Goal: Task Accomplishment & Management: Manage account settings

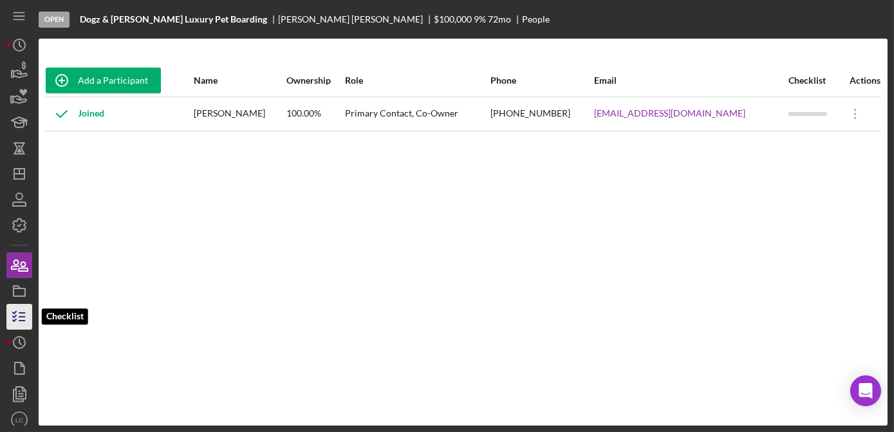
click at [14, 325] on icon "button" at bounding box center [19, 317] width 32 height 32
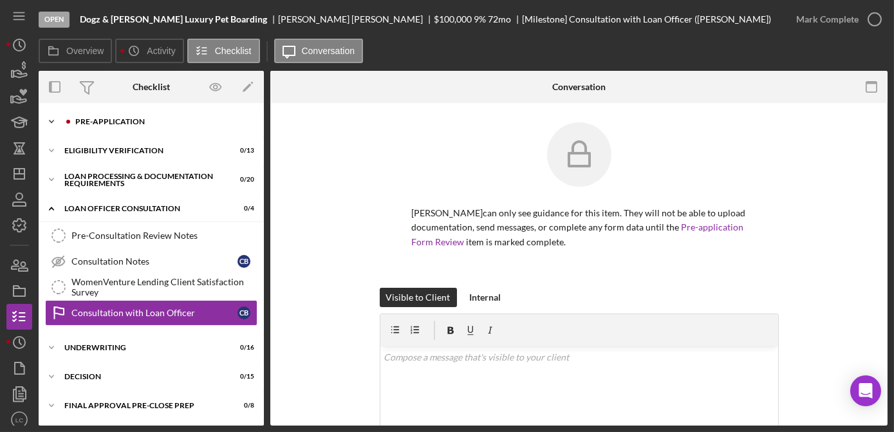
click at [50, 126] on icon "Icon/Expander" at bounding box center [52, 122] width 26 height 26
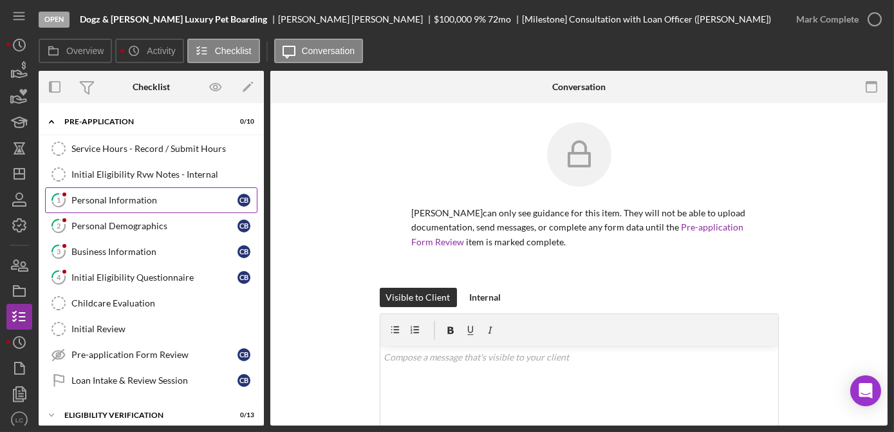
click at [77, 203] on div "Personal Information" at bounding box center [154, 200] width 166 height 10
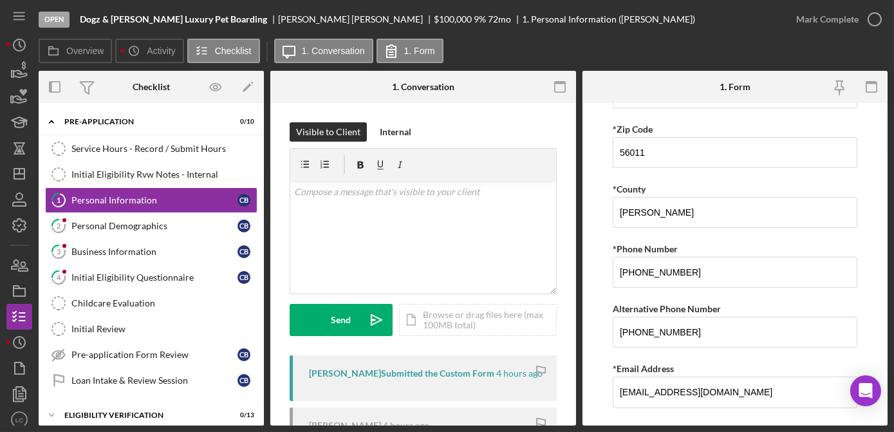
scroll to position [465, 0]
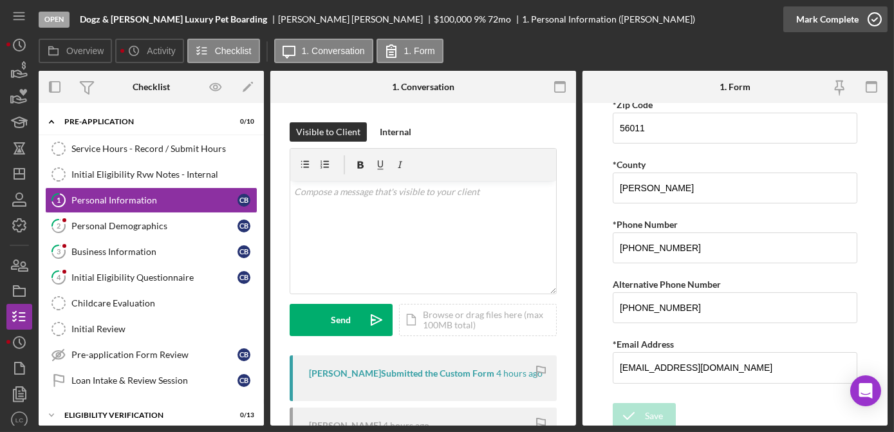
click at [875, 15] on icon "button" at bounding box center [875, 19] width 32 height 32
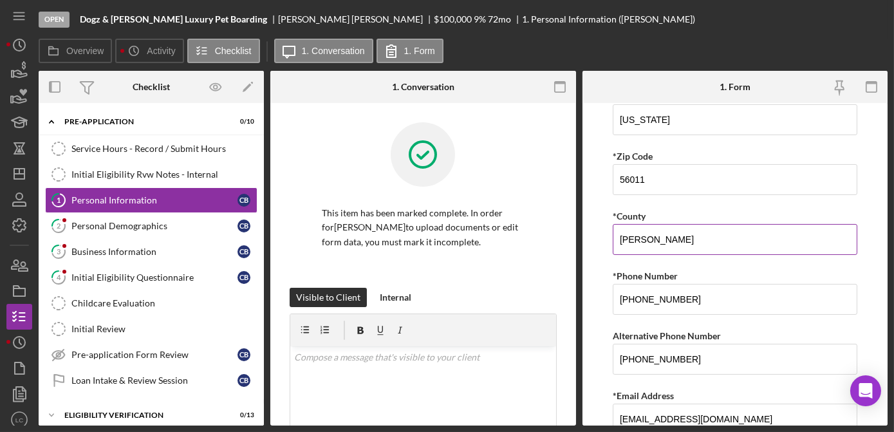
scroll to position [517, 0]
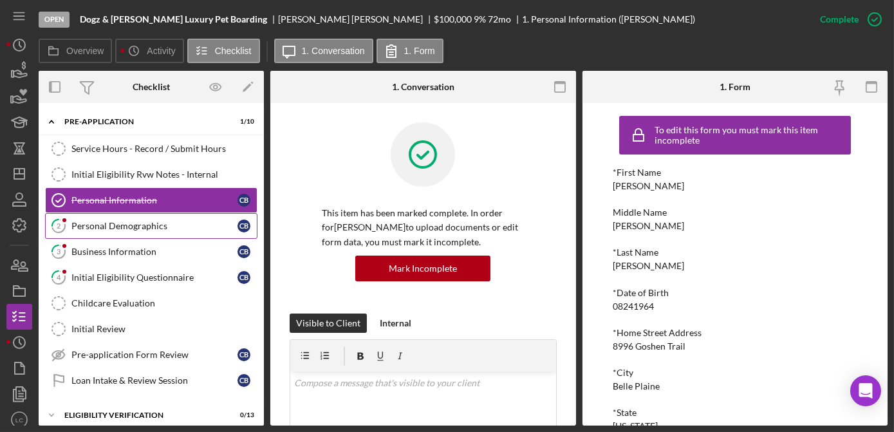
click at [101, 232] on link "2 Personal Demographics C B" at bounding box center [151, 226] width 212 height 26
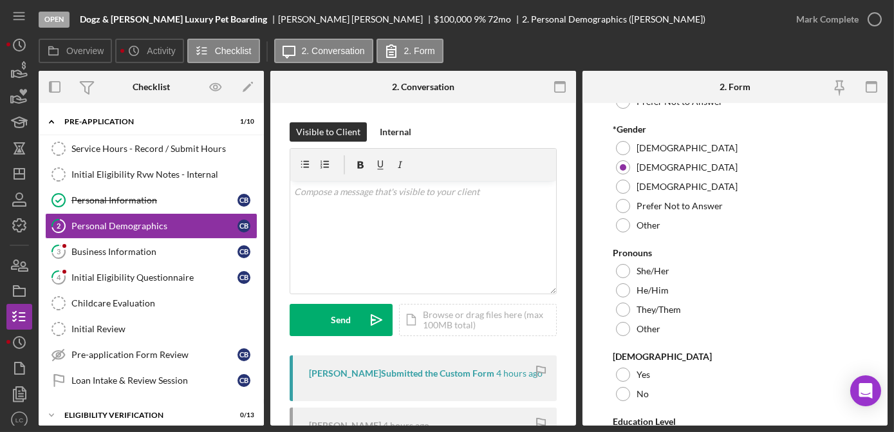
scroll to position [351, 0]
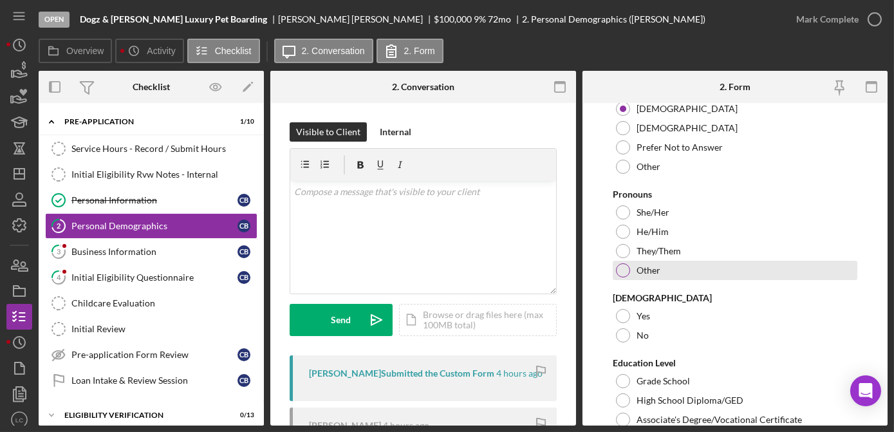
click at [621, 266] on div at bounding box center [623, 270] width 14 height 14
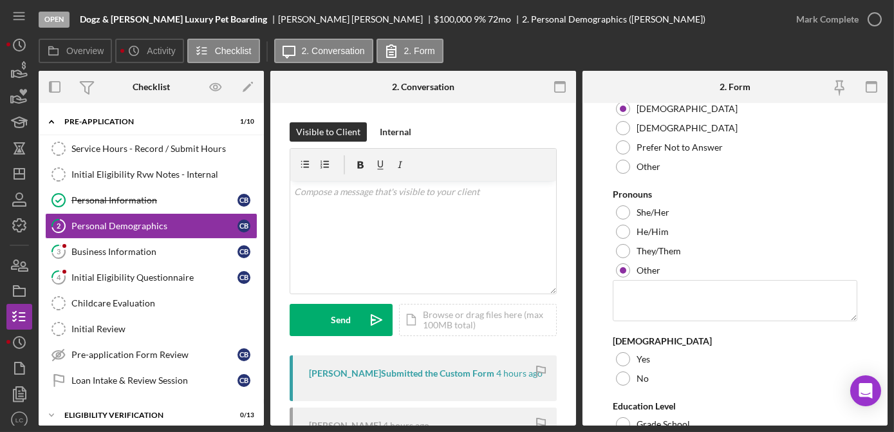
click at [600, 278] on form "Preferred Name [PERSON_NAME] *Race [DEMOGRAPHIC_DATA]/[DEMOGRAPHIC_DATA] [DEMOG…" at bounding box center [735, 264] width 306 height 322
click at [631, 290] on textarea at bounding box center [735, 300] width 245 height 41
type textarea "o"
type textarea "Dont Do pronouns"
drag, startPoint x: 731, startPoint y: 292, endPoint x: 530, endPoint y: 303, distance: 201.1
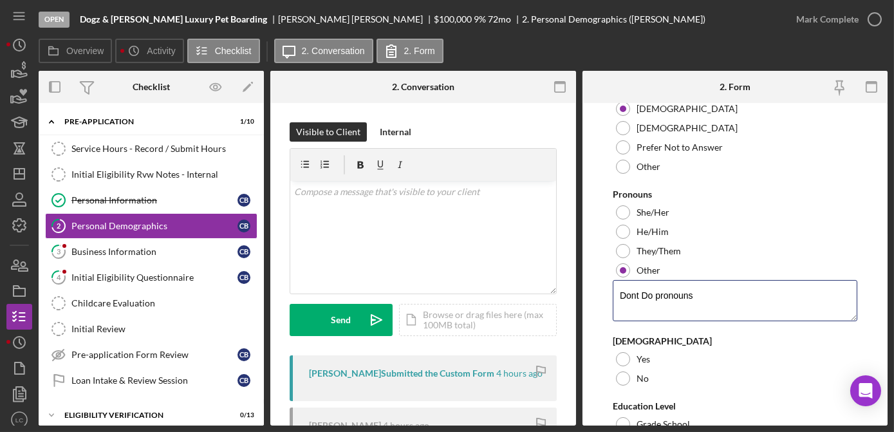
click at [530, 303] on div "Overview Internal Workflow Stage Open Icon/Dropdown Arrow Archive (can unarchiv…" at bounding box center [463, 248] width 849 height 355
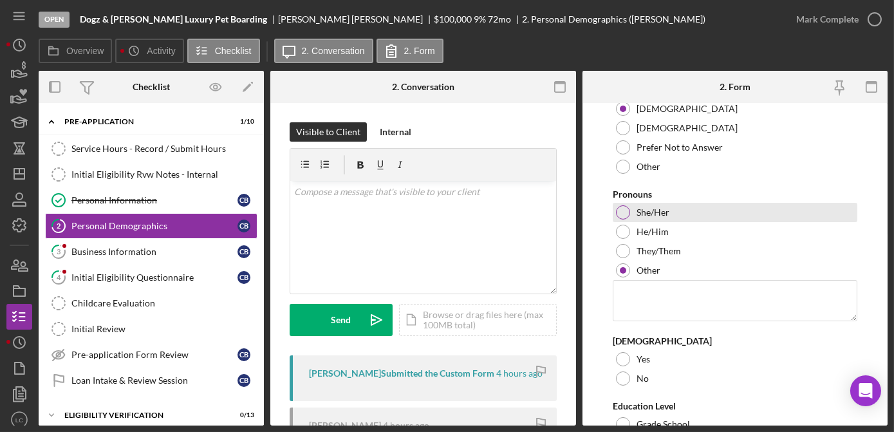
click at [617, 210] on div at bounding box center [623, 212] width 14 height 14
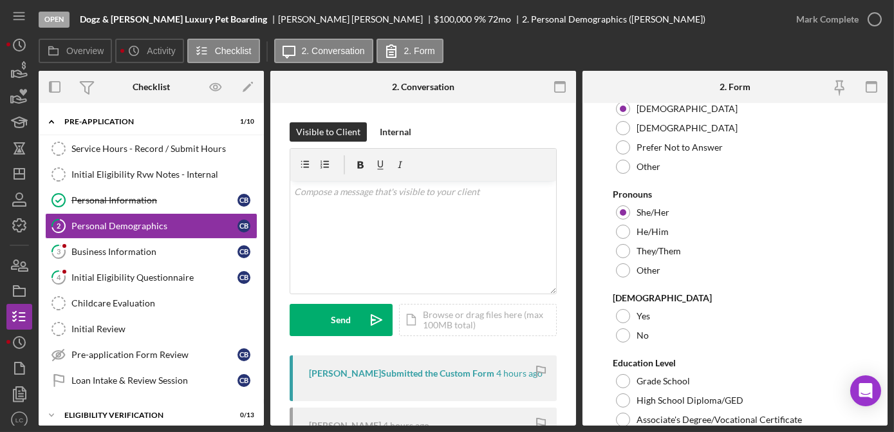
click at [604, 210] on form "Preferred Name [PERSON_NAME] *Race [DEMOGRAPHIC_DATA]/[DEMOGRAPHIC_DATA] [DEMOG…" at bounding box center [735, 264] width 306 height 322
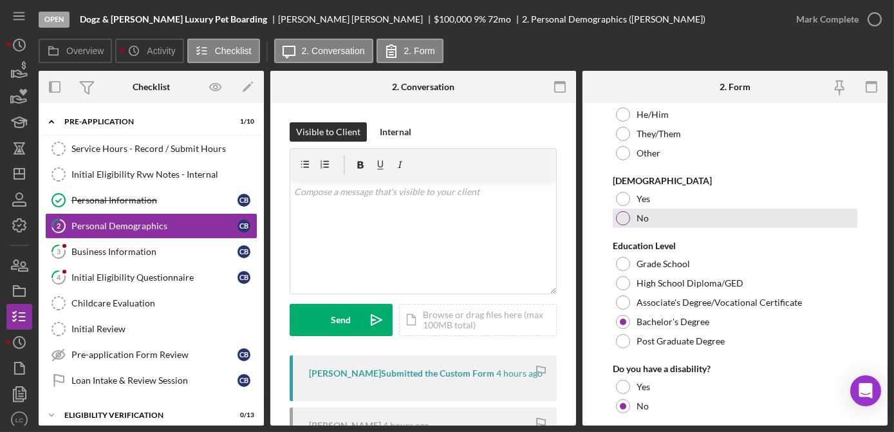
click at [627, 214] on div at bounding box center [623, 218] width 14 height 14
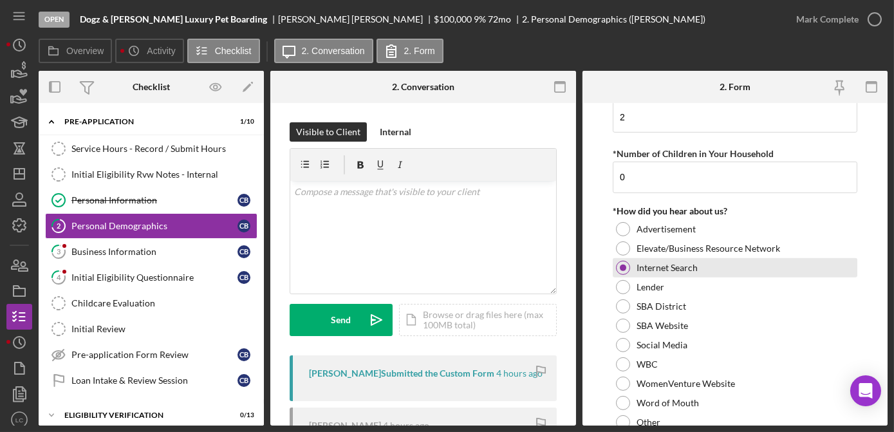
scroll to position [1392, 0]
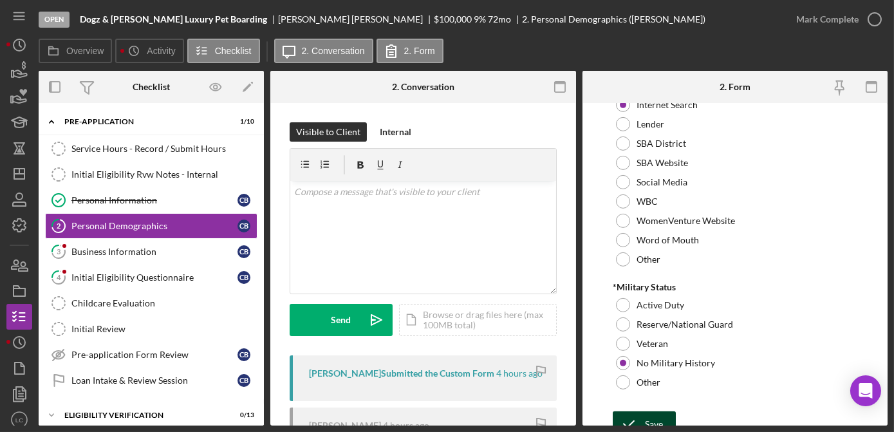
click at [646, 411] on div "Save" at bounding box center [654, 424] width 18 height 26
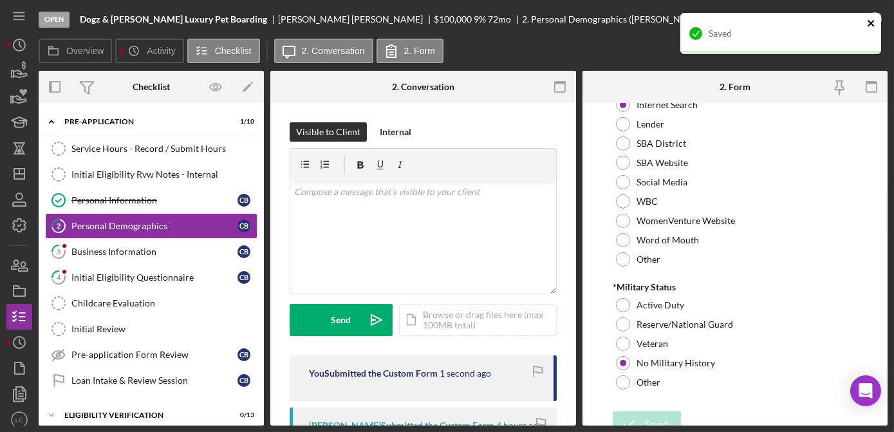
click at [868, 24] on icon "close" at bounding box center [871, 23] width 9 height 10
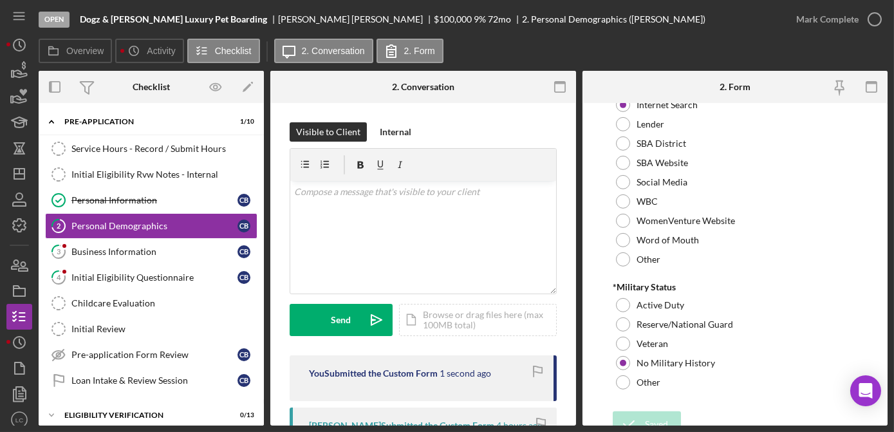
click at [869, 15] on div "Saved" at bounding box center [781, 12] width 206 height 5
click at [0, 0] on icon "button" at bounding box center [0, 0] width 0 height 0
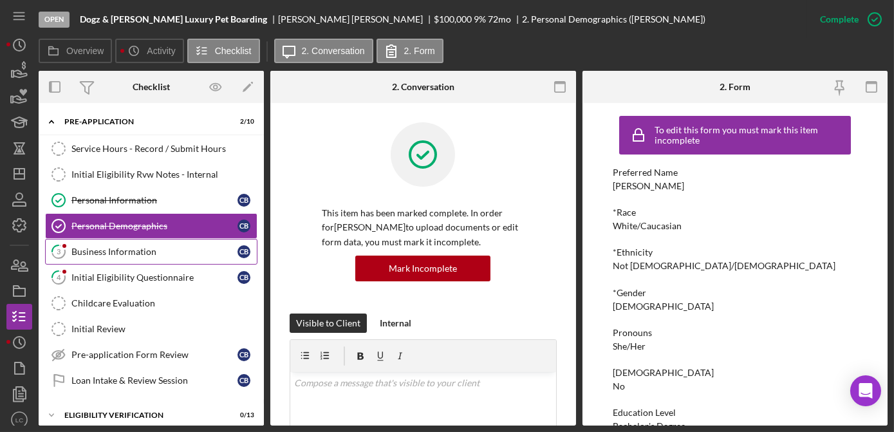
click at [113, 251] on div "Business Information" at bounding box center [154, 252] width 166 height 10
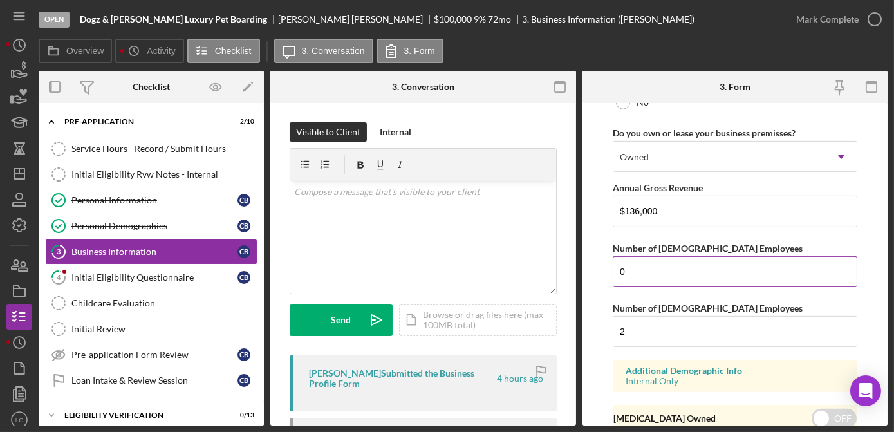
scroll to position [1100, 0]
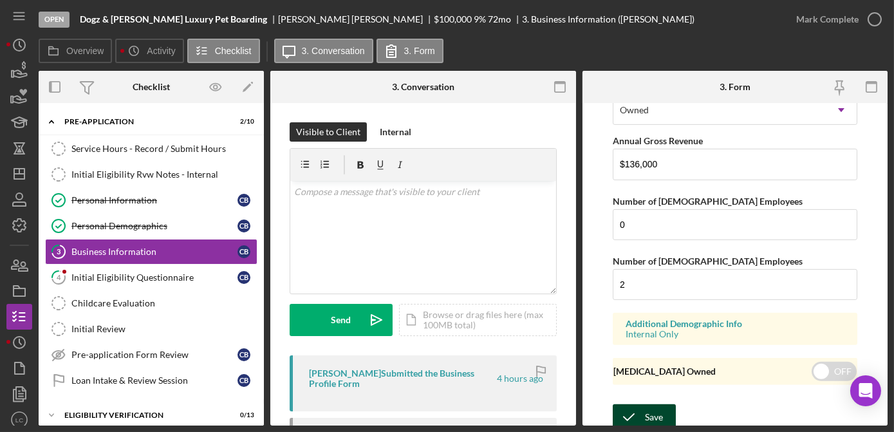
type input "8996 Goshen Trail"
click at [653, 413] on div "Save" at bounding box center [654, 417] width 18 height 26
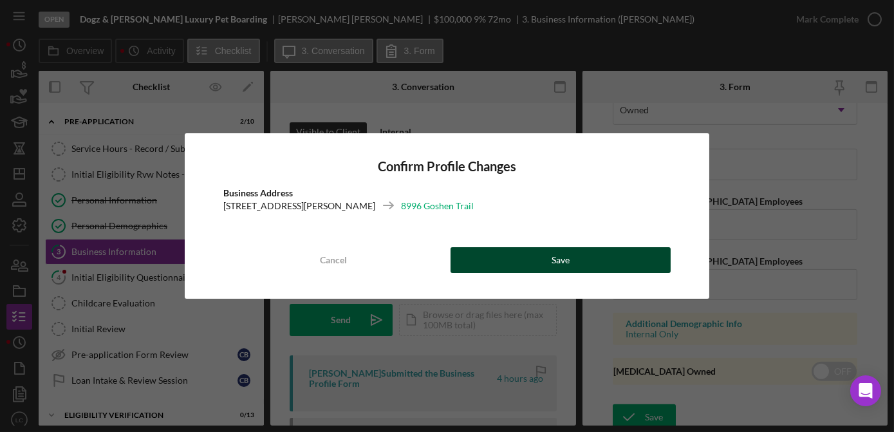
click at [501, 255] on button "Save" at bounding box center [561, 260] width 220 height 26
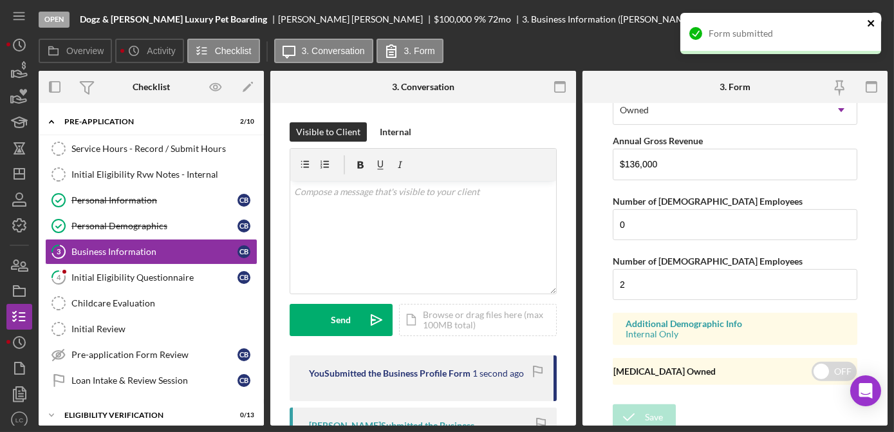
click at [868, 23] on icon "close" at bounding box center [871, 23] width 9 height 10
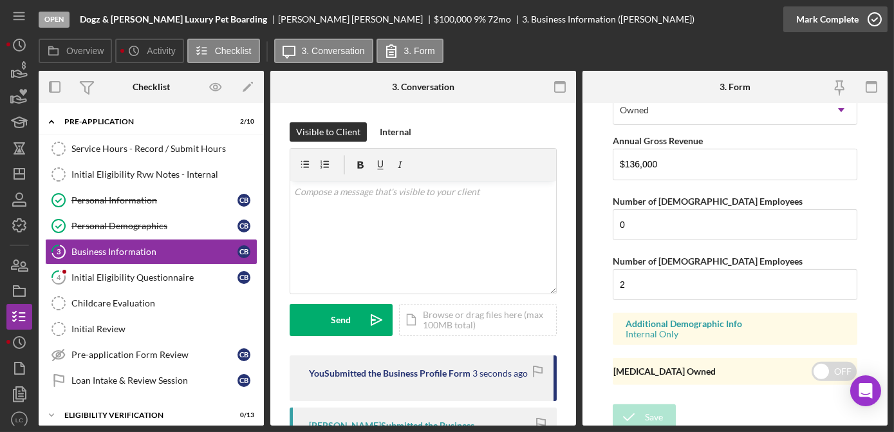
click at [872, 20] on polyline "button" at bounding box center [874, 19] width 5 height 3
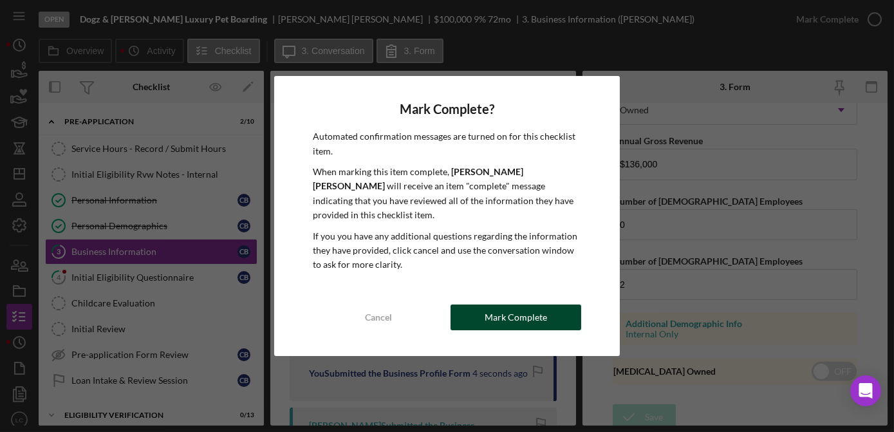
click at [508, 308] on div "Mark Complete" at bounding box center [516, 317] width 62 height 26
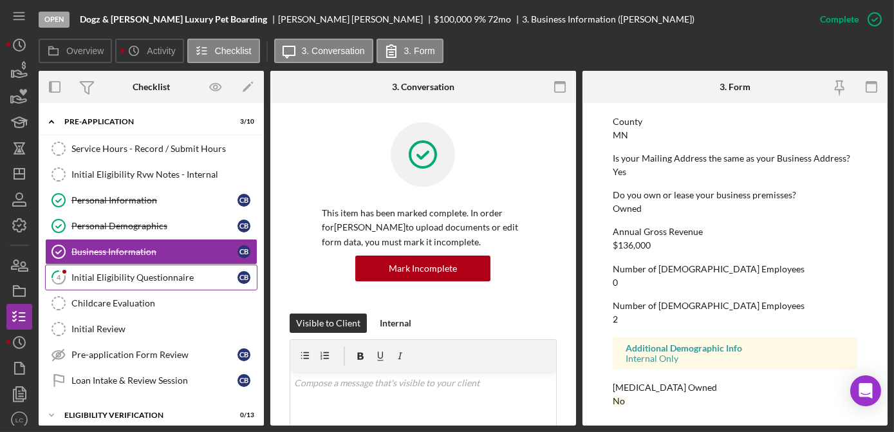
scroll to position [648, 0]
click at [144, 281] on link "4 Initial Eligibility Questionnaire C B" at bounding box center [151, 278] width 212 height 26
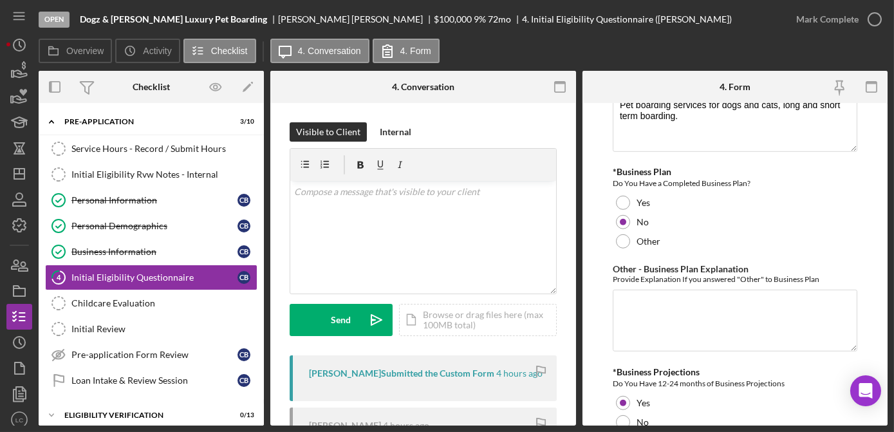
scroll to position [2165, 0]
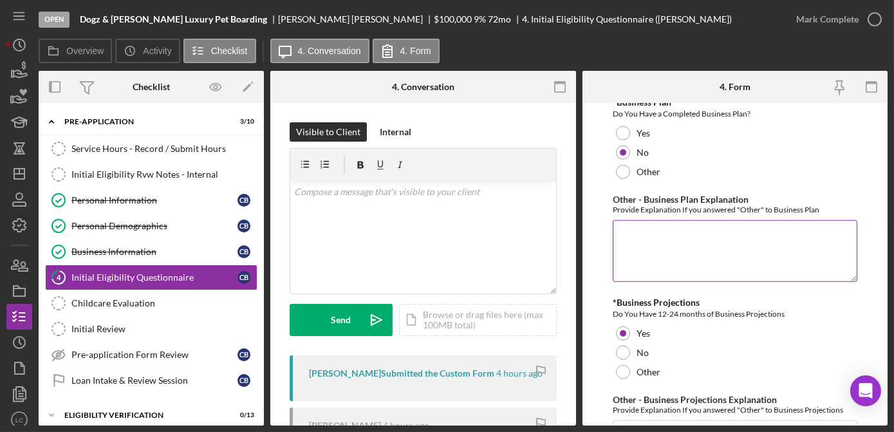
click at [647, 220] on textarea "Other - Business Plan Explanation" at bounding box center [735, 251] width 245 height 62
type textarea "T"
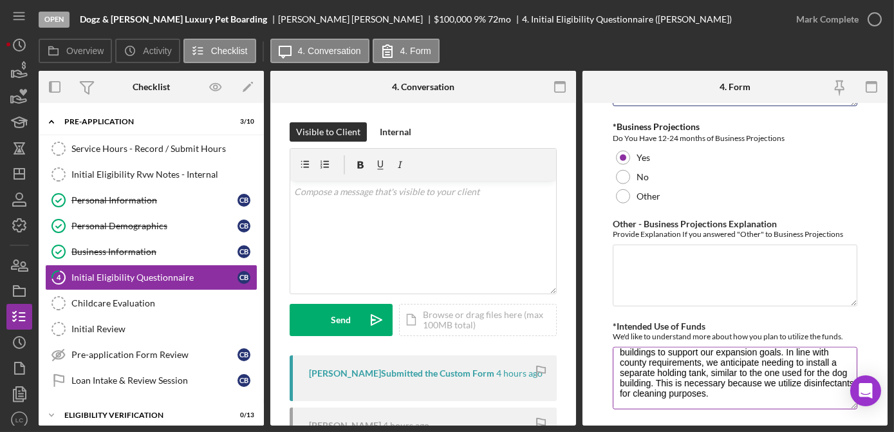
scroll to position [2348, 0]
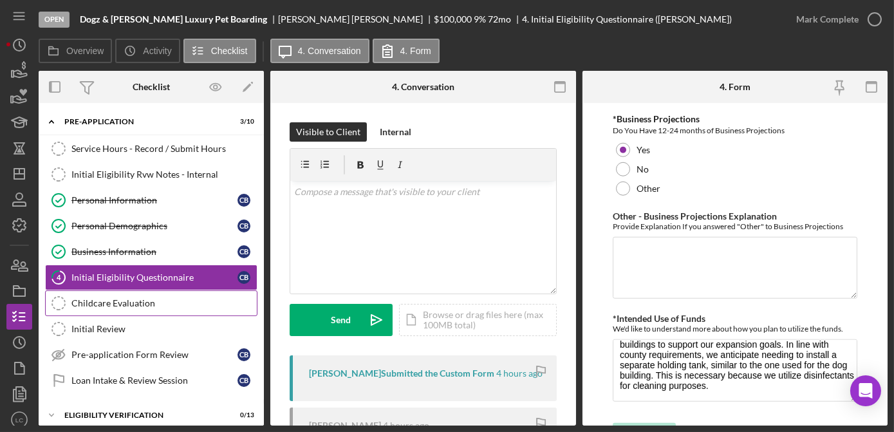
click at [82, 305] on div "Childcare Evaluation" at bounding box center [163, 303] width 185 height 10
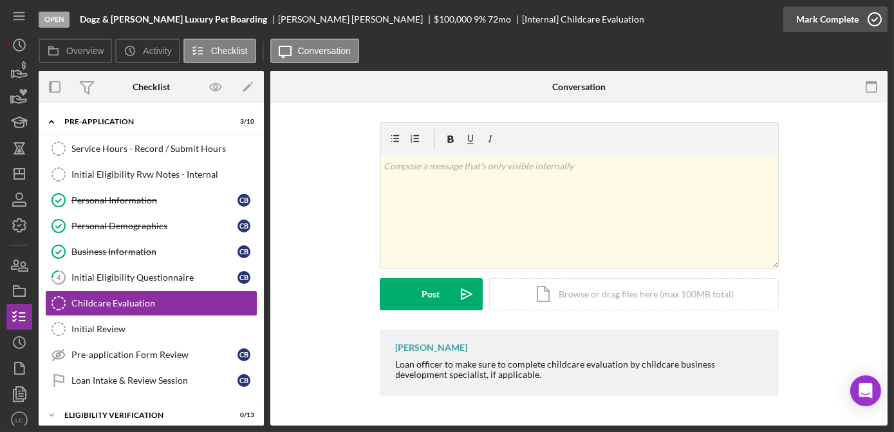
click at [870, 17] on icon "button" at bounding box center [875, 19] width 32 height 32
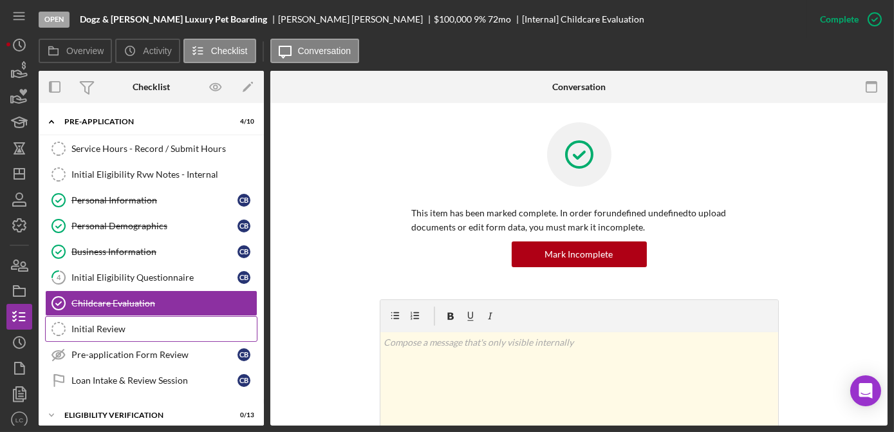
click at [153, 328] on div "Initial Review" at bounding box center [163, 329] width 185 height 10
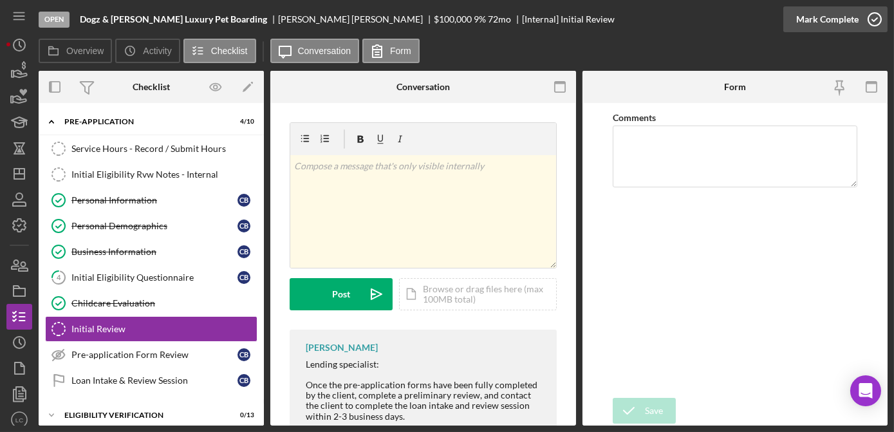
click at [868, 22] on icon "button" at bounding box center [875, 19] width 32 height 32
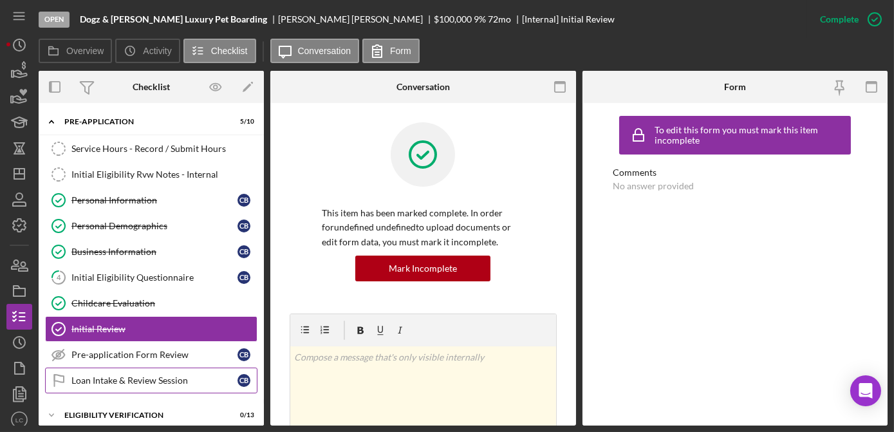
click at [101, 368] on link "Loan Intake & Review Session Loan Intake & Review Session C B" at bounding box center [151, 381] width 212 height 26
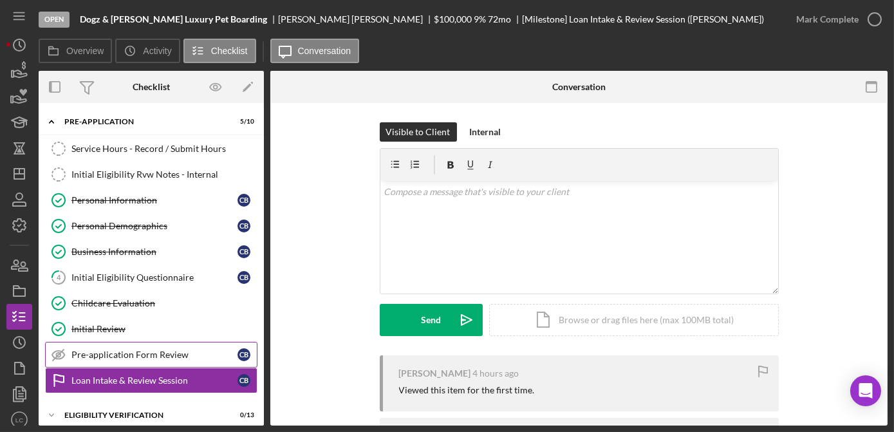
click at [147, 351] on div "Pre-application Form Review" at bounding box center [154, 354] width 166 height 10
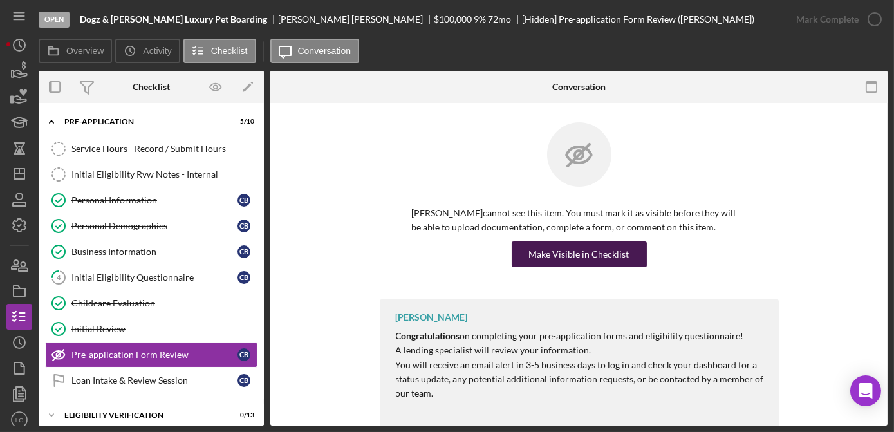
click at [555, 256] on div "Make Visible in Checklist" at bounding box center [579, 254] width 100 height 26
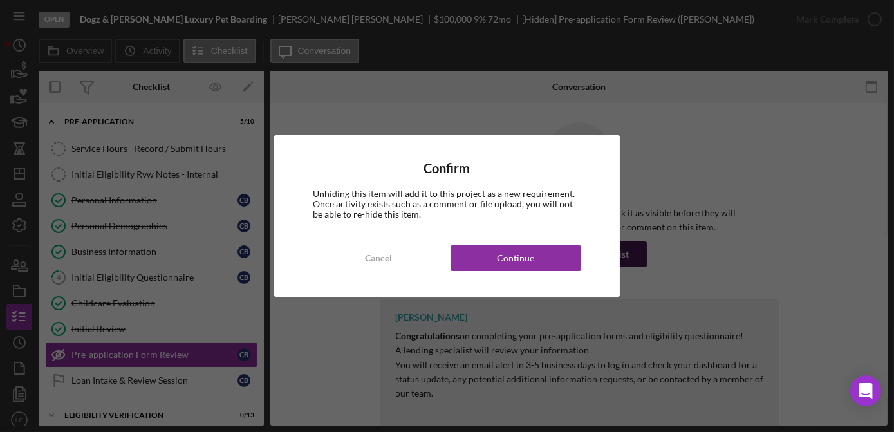
click at [555, 256] on button "Continue" at bounding box center [516, 258] width 131 height 26
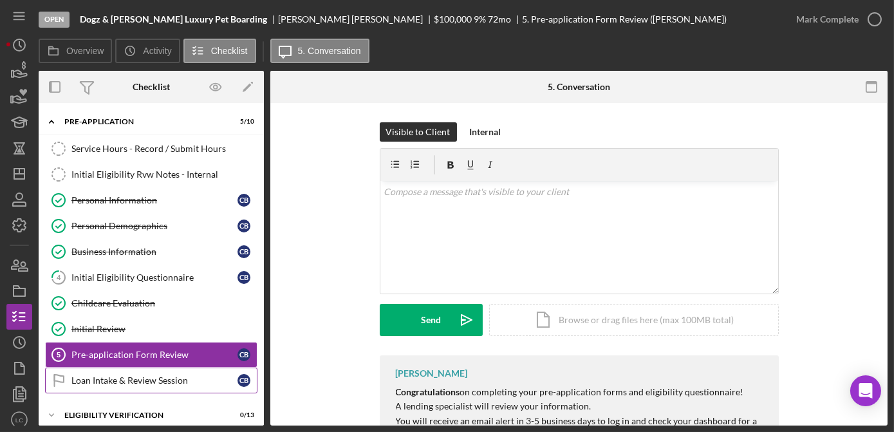
drag, startPoint x: 155, startPoint y: 378, endPoint x: 170, endPoint y: 380, distance: 14.9
click at [155, 378] on div "Loan Intake & Review Session" at bounding box center [154, 380] width 166 height 10
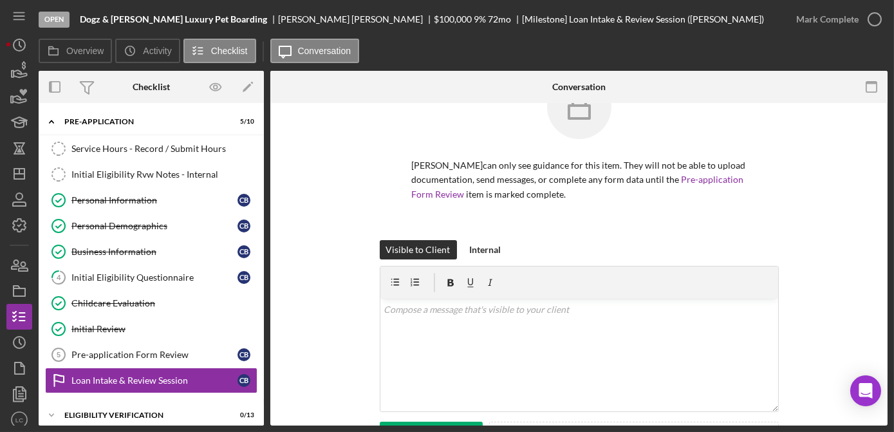
scroll to position [116, 0]
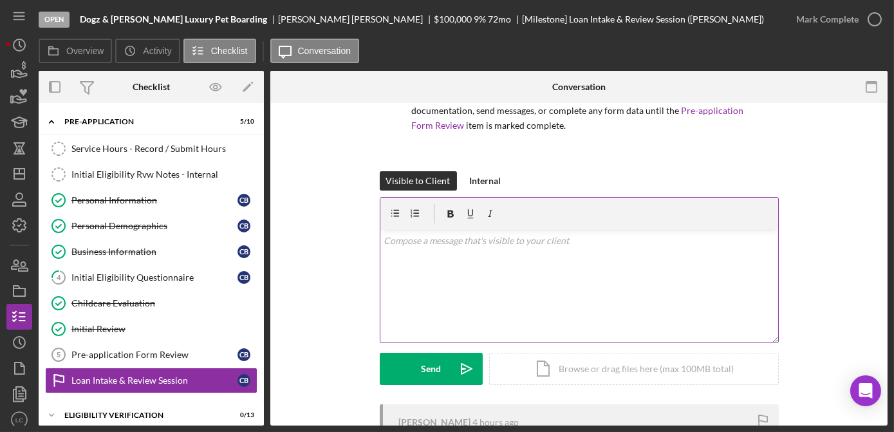
click at [410, 279] on div "v Color teal Color pink Remove color Add row above Add row below Add column bef…" at bounding box center [579, 286] width 398 height 113
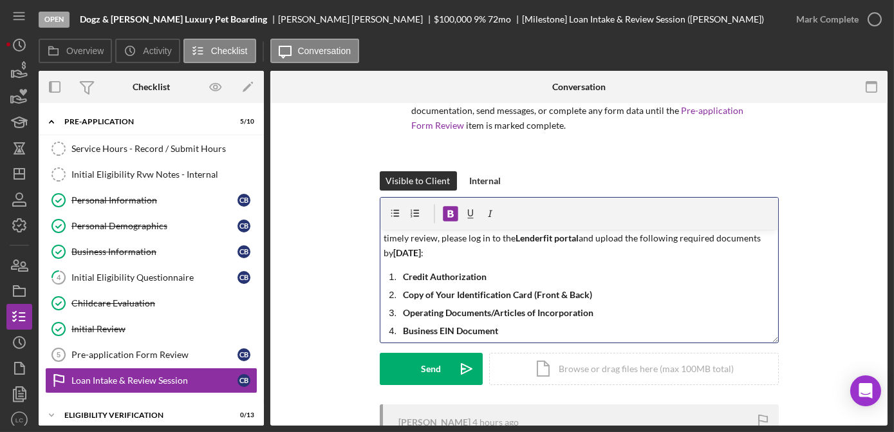
scroll to position [0, 0]
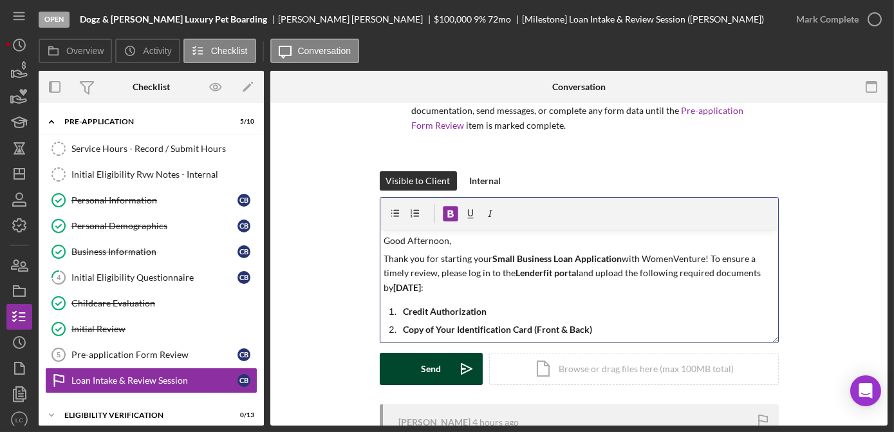
click at [434, 364] on div "Send" at bounding box center [431, 369] width 20 height 32
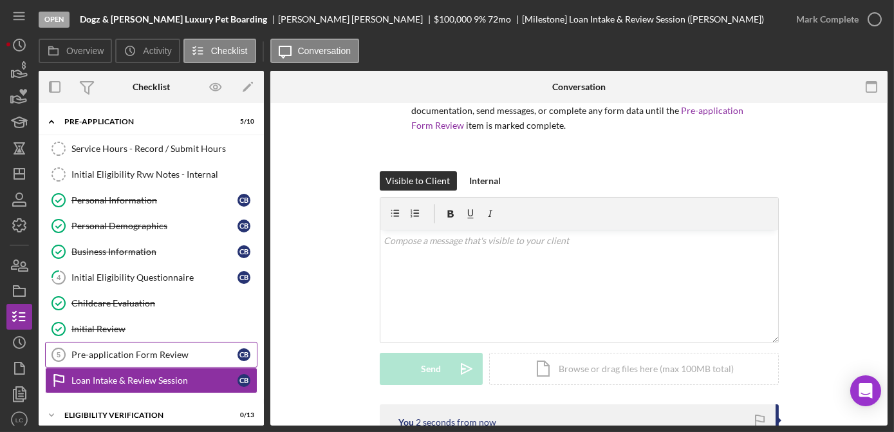
click at [192, 357] on link "Pre-application Form Review 5 Pre-application Form Review C B" at bounding box center [151, 355] width 212 height 26
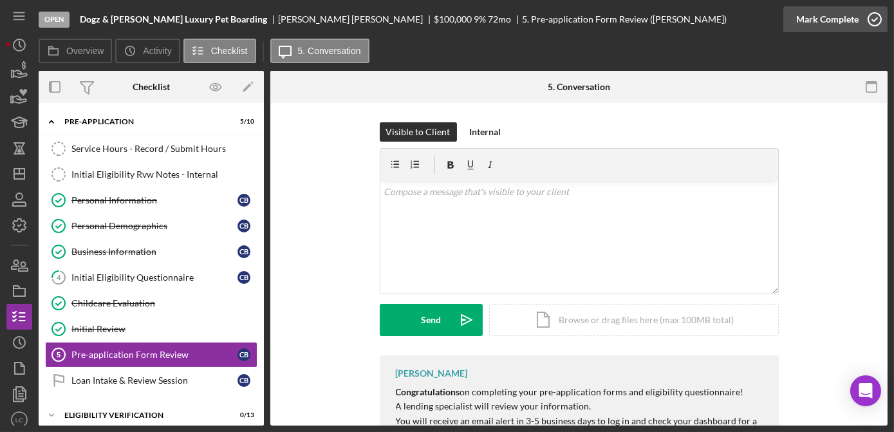
click at [873, 21] on icon "button" at bounding box center [875, 19] width 32 height 32
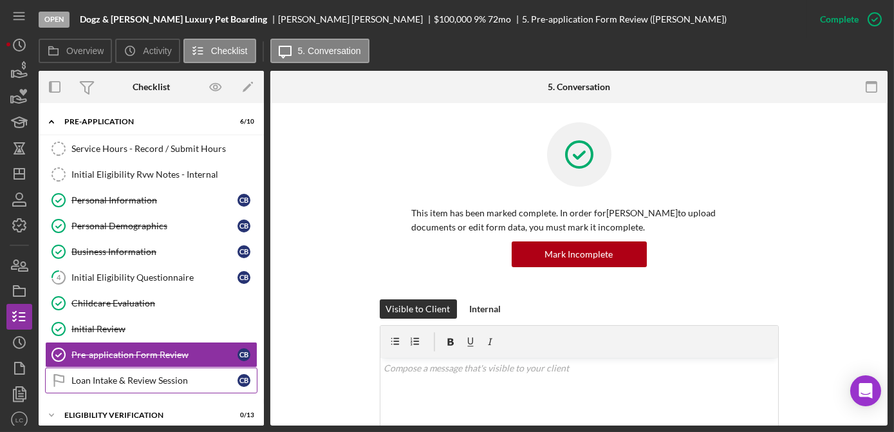
click at [145, 378] on div "Loan Intake & Review Session" at bounding box center [154, 380] width 166 height 10
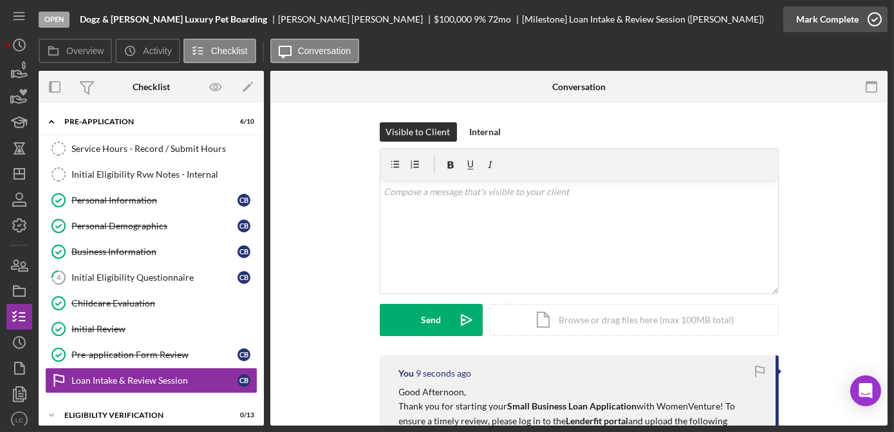
click at [871, 16] on icon "button" at bounding box center [875, 19] width 32 height 32
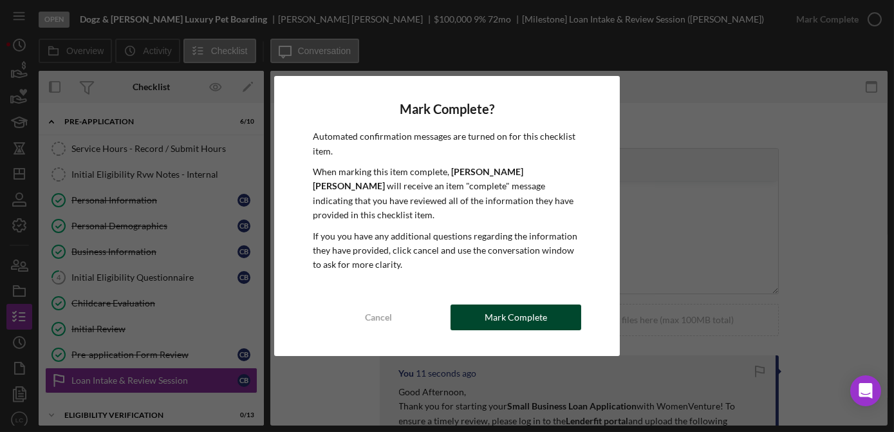
click at [519, 305] on div "Mark Complete" at bounding box center [516, 317] width 62 height 26
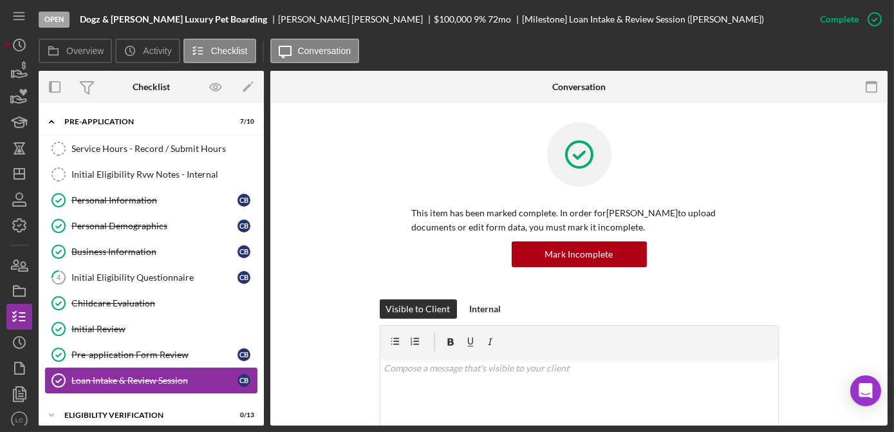
scroll to position [58, 0]
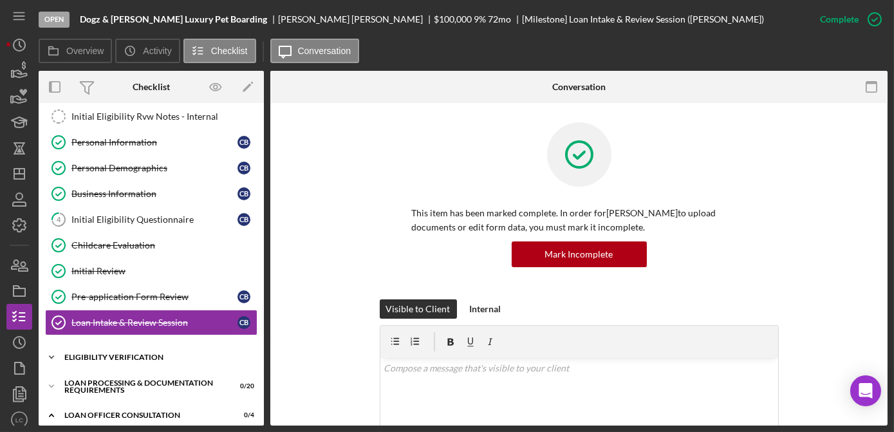
click at [51, 355] on icon "Icon/Expander" at bounding box center [52, 357] width 26 height 26
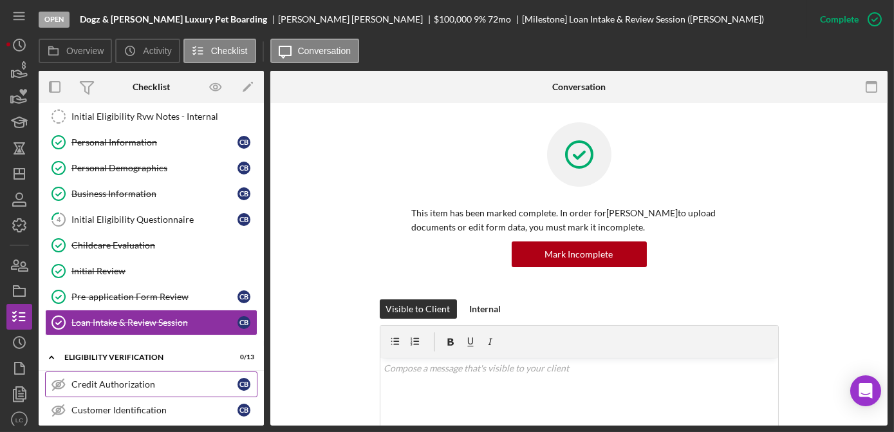
click at [80, 384] on div "Credit Authorization" at bounding box center [154, 384] width 166 height 10
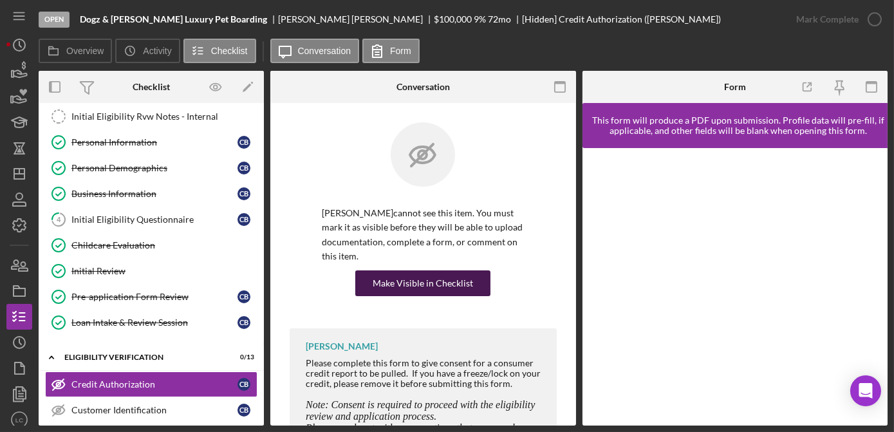
click at [446, 281] on div "Make Visible in Checklist" at bounding box center [423, 283] width 100 height 26
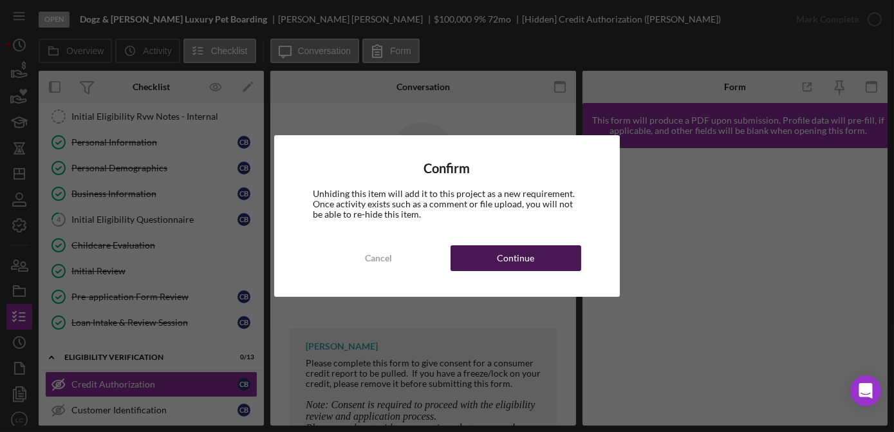
click at [482, 261] on button "Continue" at bounding box center [516, 258] width 131 height 26
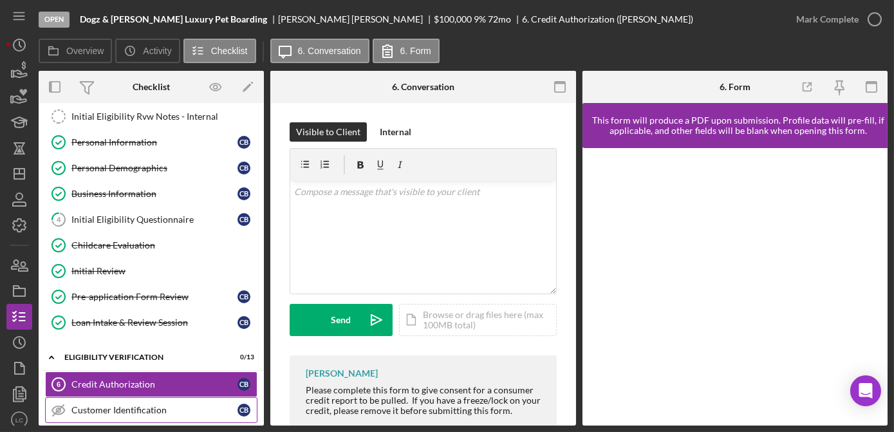
click at [138, 405] on div "Customer Identification" at bounding box center [154, 410] width 166 height 10
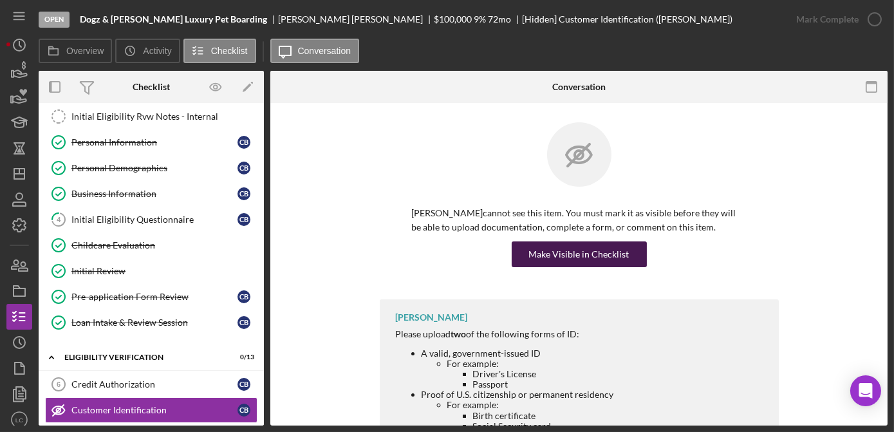
click at [545, 250] on div "Make Visible in Checklist" at bounding box center [579, 254] width 100 height 26
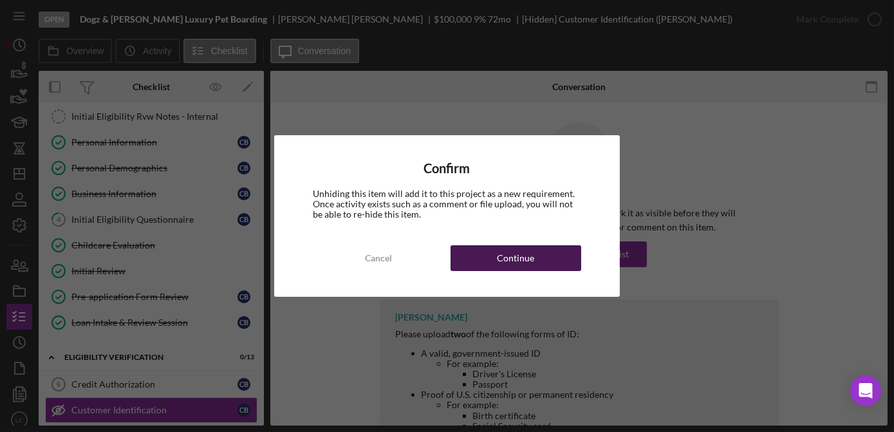
click at [557, 263] on button "Continue" at bounding box center [516, 258] width 131 height 26
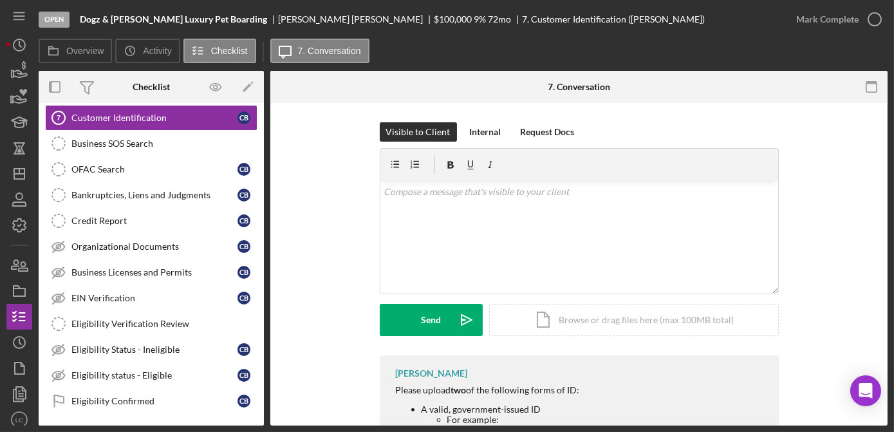
scroll to position [351, 0]
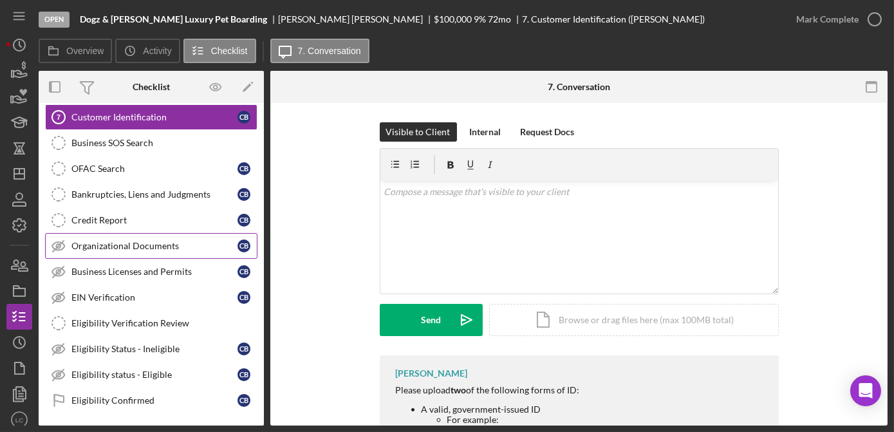
click at [120, 241] on div "Organizational Documents" at bounding box center [154, 246] width 166 height 10
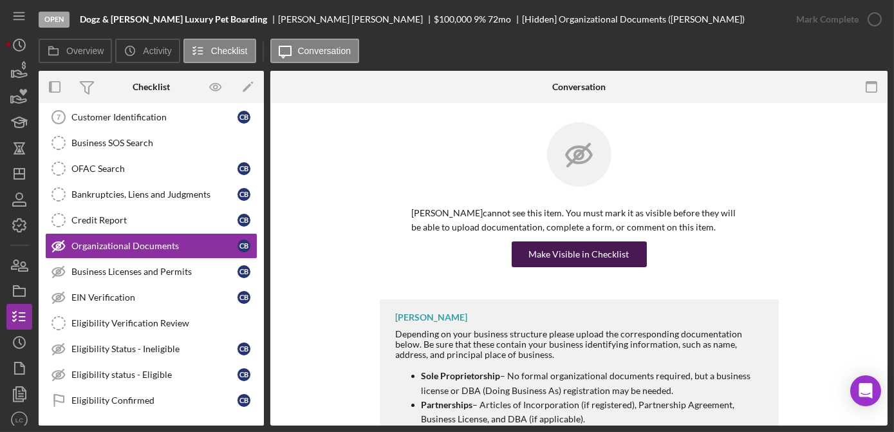
click at [570, 248] on div "Make Visible in Checklist" at bounding box center [579, 254] width 100 height 26
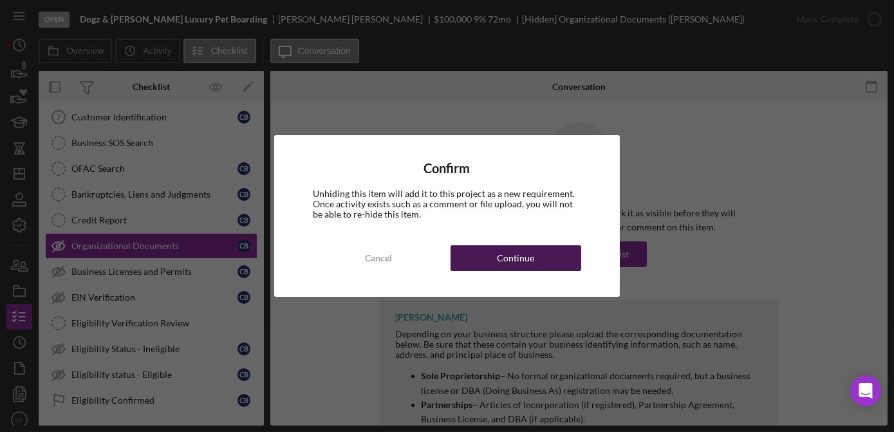
click at [564, 252] on button "Continue" at bounding box center [516, 258] width 131 height 26
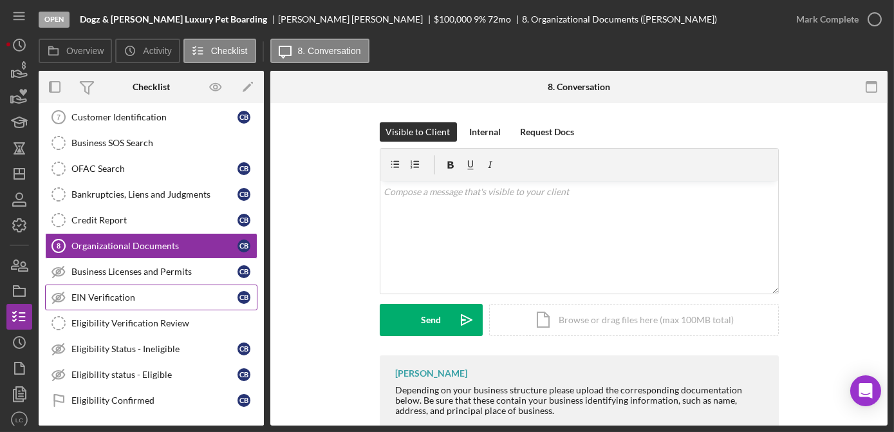
click at [130, 301] on link "EIN Verification EIN Verification C B" at bounding box center [151, 297] width 212 height 26
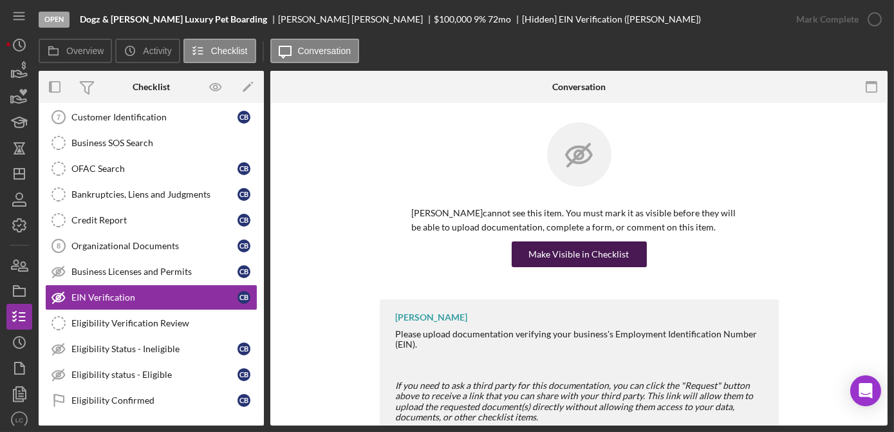
click at [572, 246] on div "Make Visible in Checklist" at bounding box center [579, 254] width 100 height 26
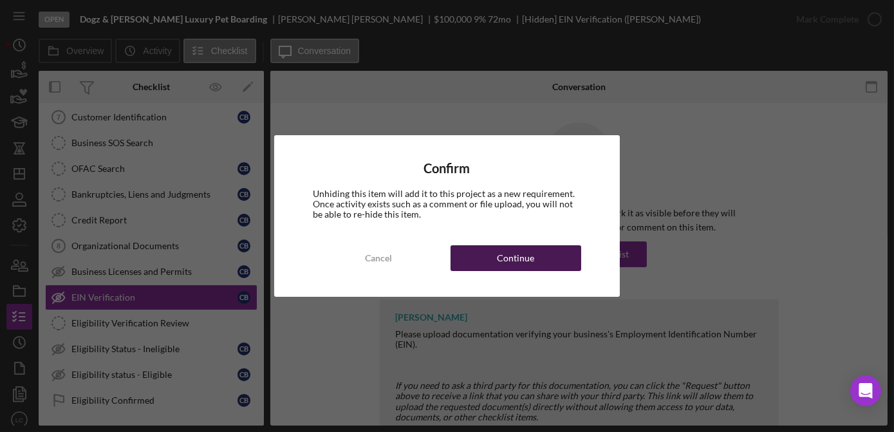
click at [562, 251] on button "Continue" at bounding box center [516, 258] width 131 height 26
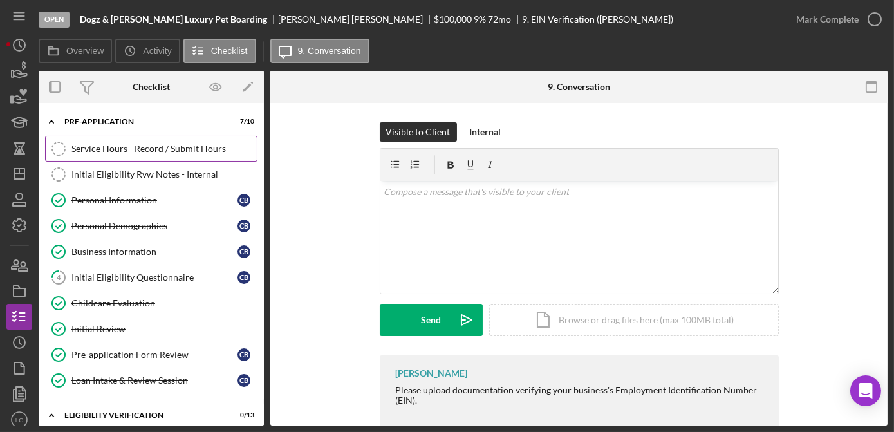
click at [77, 153] on div "Service Hours - Record / Submit Hours" at bounding box center [163, 149] width 185 height 10
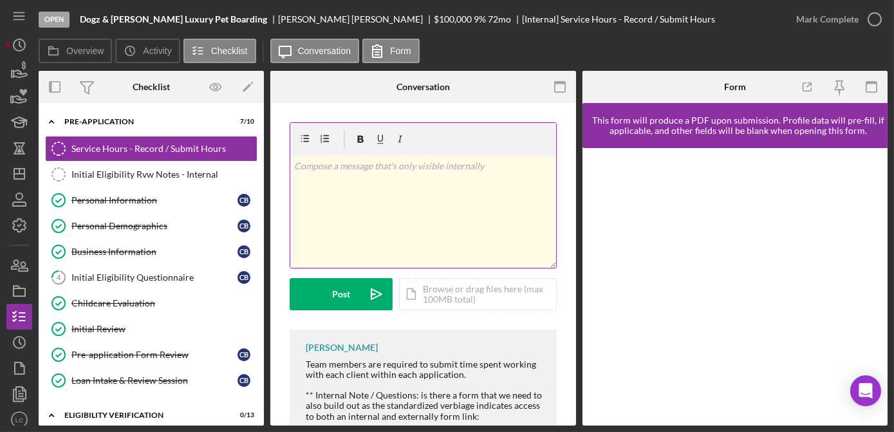
click at [350, 194] on div "v Color teal Color pink Remove color Add row above Add row below Add column bef…" at bounding box center [423, 211] width 266 height 113
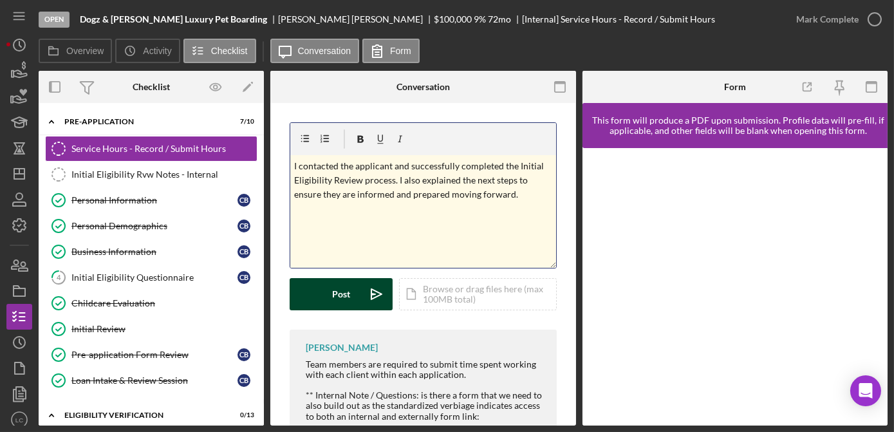
click at [346, 293] on div "Post" at bounding box center [341, 294] width 18 height 32
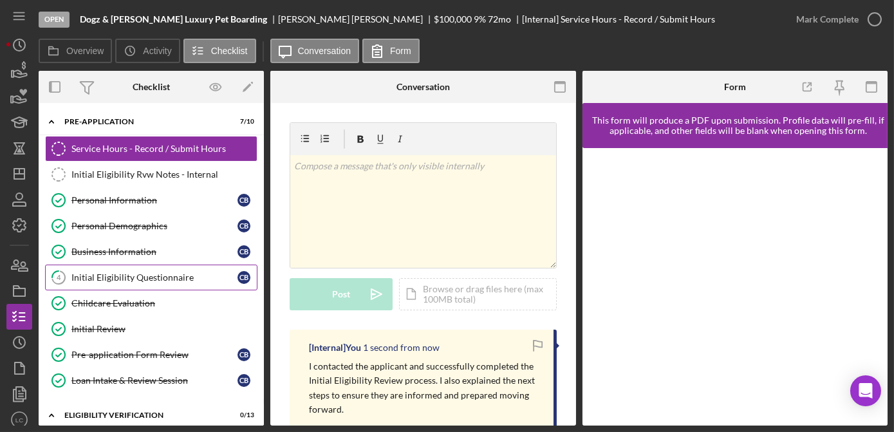
click at [145, 275] on div "Initial Eligibility Questionnaire" at bounding box center [154, 277] width 166 height 10
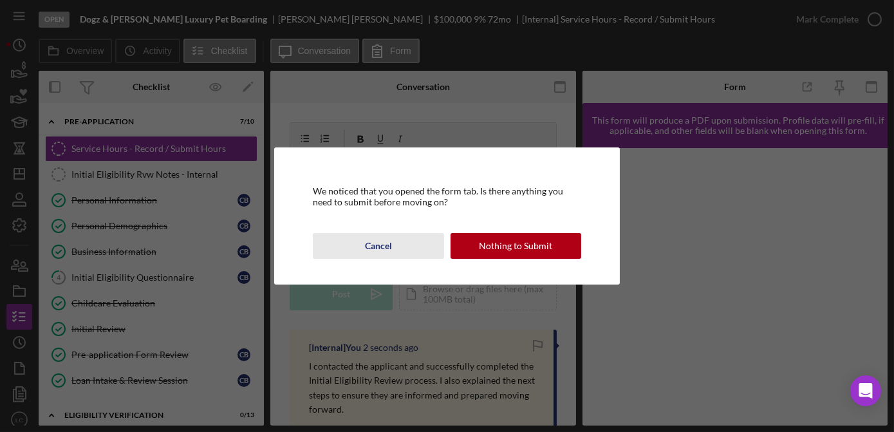
click at [370, 243] on div "Cancel" at bounding box center [378, 246] width 27 height 26
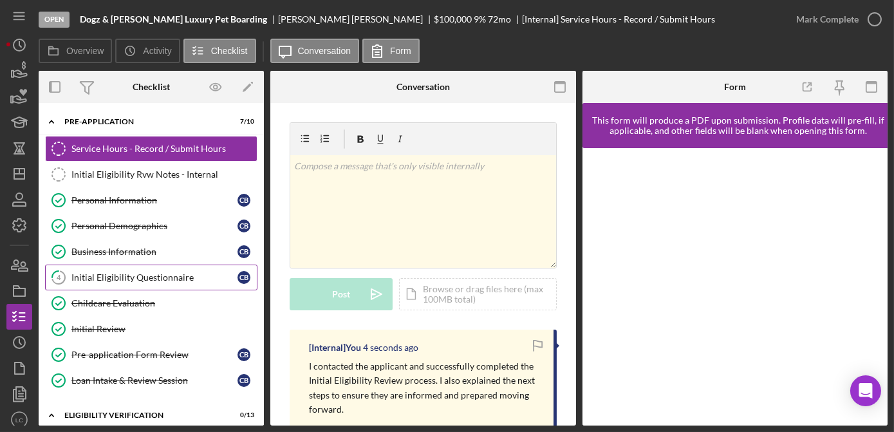
click at [130, 281] on link "4 Initial Eligibility Questionnaire C B" at bounding box center [151, 278] width 212 height 26
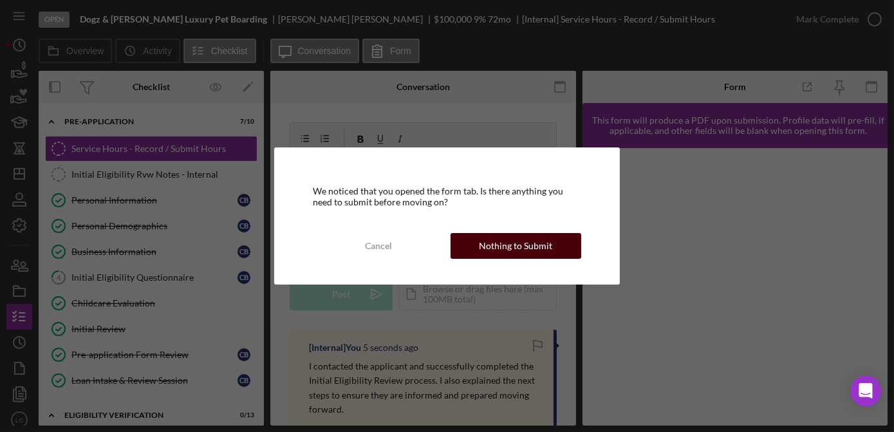
click at [530, 257] on div "Nothing to Submit" at bounding box center [515, 246] width 73 height 26
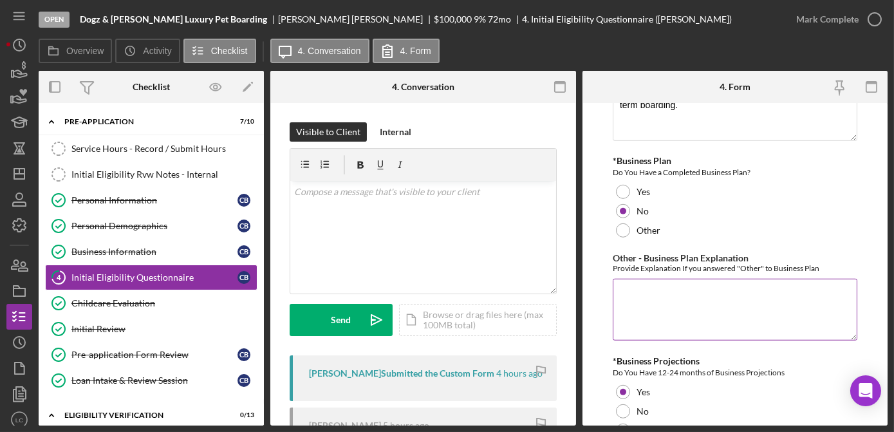
scroll to position [2223, 0]
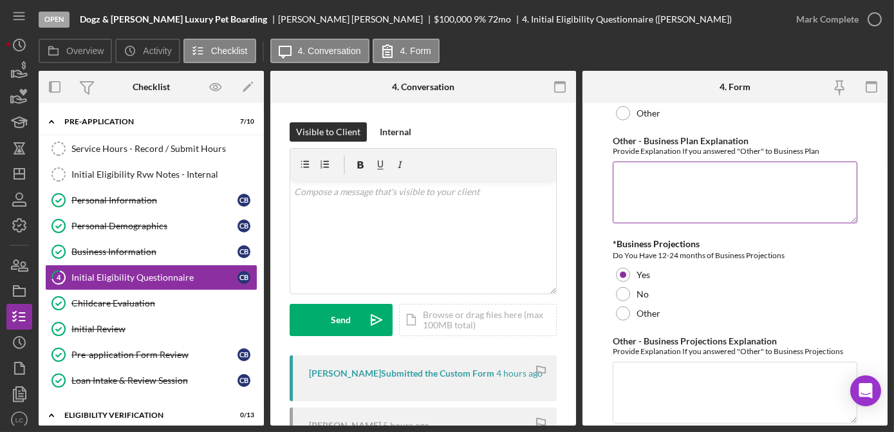
click at [684, 190] on textarea "Other - Business Plan Explanation" at bounding box center [735, 193] width 245 height 62
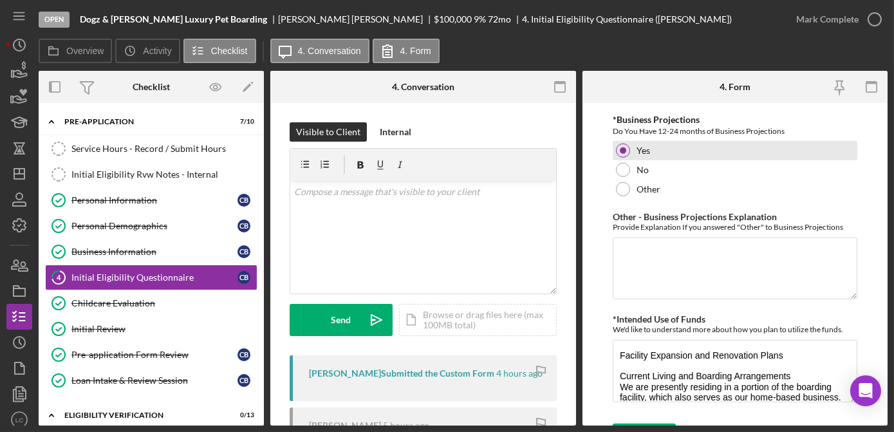
scroll to position [2348, 0]
type textarea "The applicant will complete a online template and upload."
click at [634, 420] on icon "submit" at bounding box center [629, 436] width 32 height 32
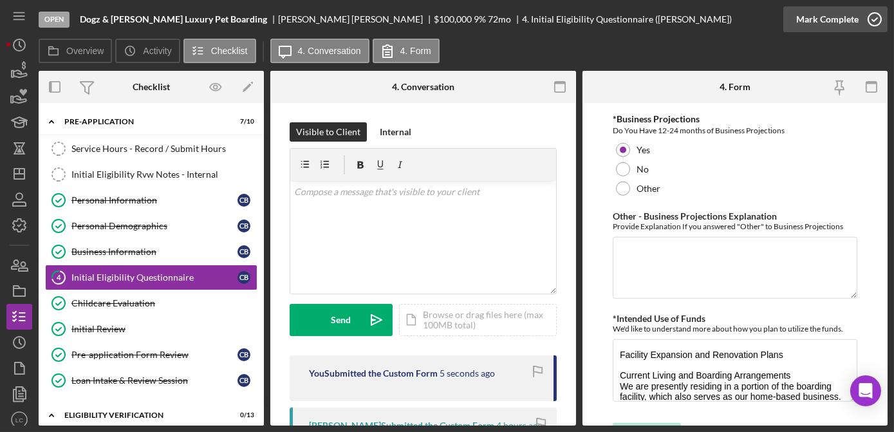
click at [872, 13] on circle "button" at bounding box center [874, 19] width 13 height 13
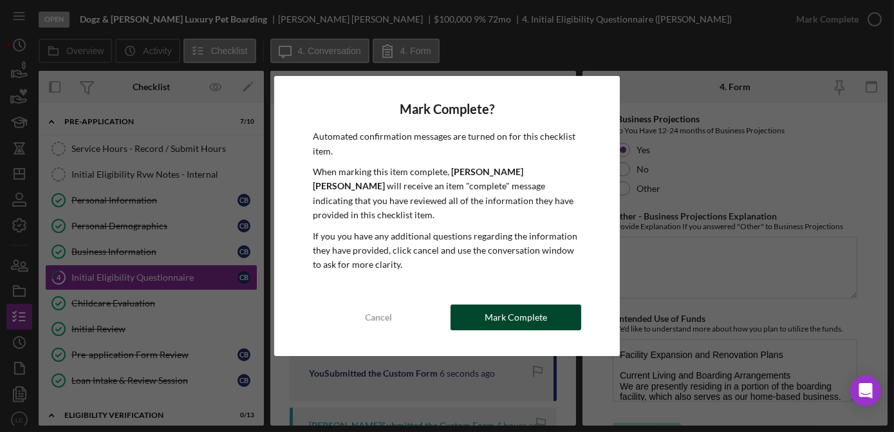
click at [532, 304] on div "Cancel Mark Complete" at bounding box center [447, 317] width 268 height 26
click at [519, 314] on div "Mark Complete" at bounding box center [516, 317] width 62 height 26
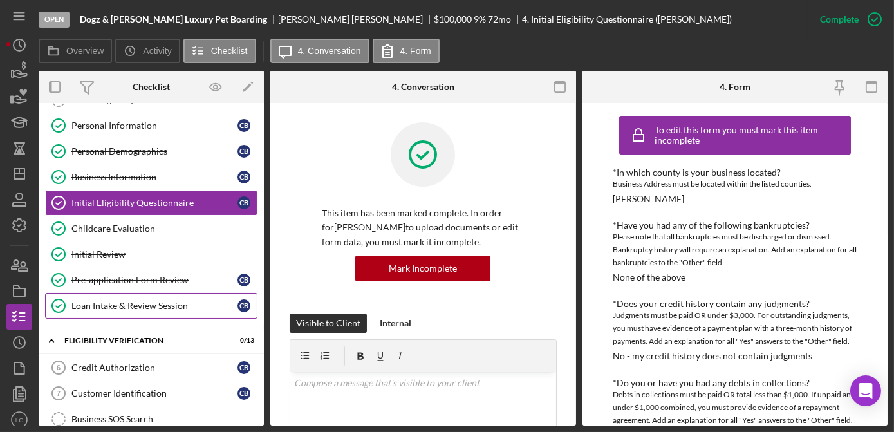
scroll to position [58, 0]
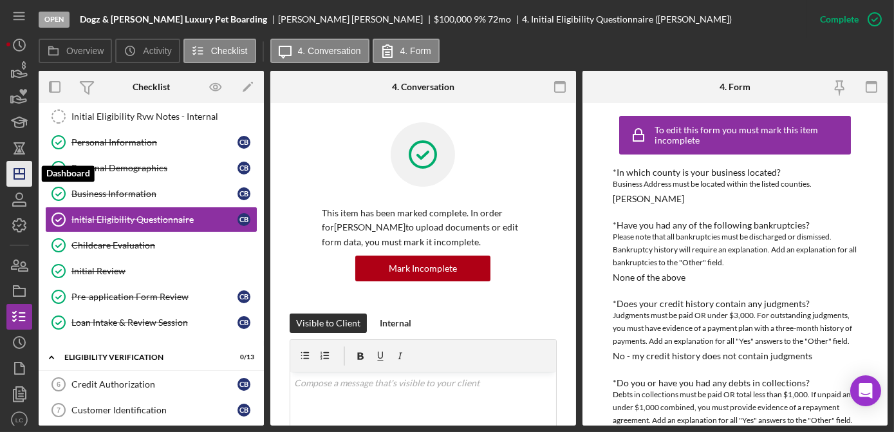
click at [12, 169] on icon "Icon/Dashboard" at bounding box center [19, 174] width 32 height 32
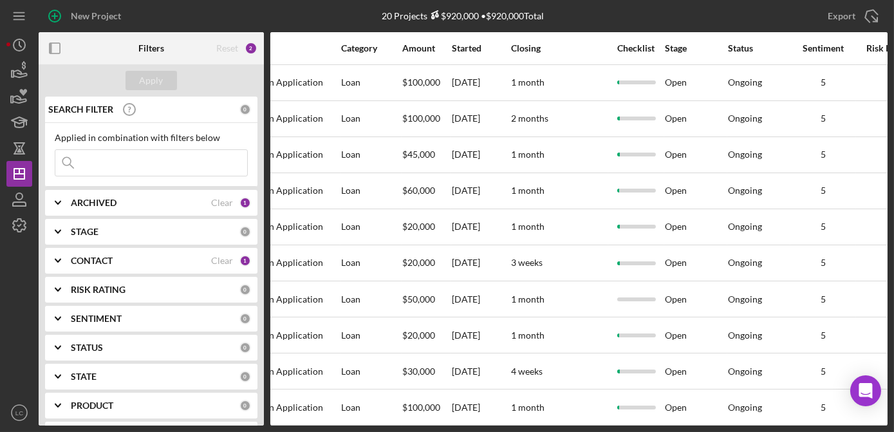
scroll to position [0, 608]
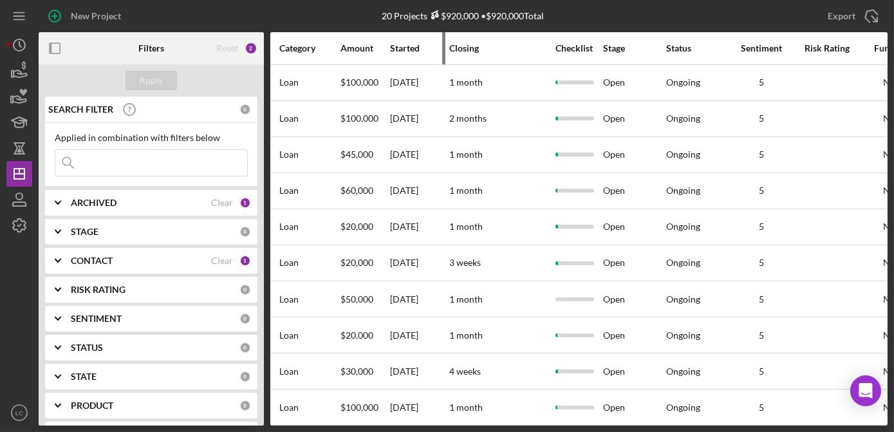
click at [399, 48] on div "Started" at bounding box center [419, 48] width 58 height 10
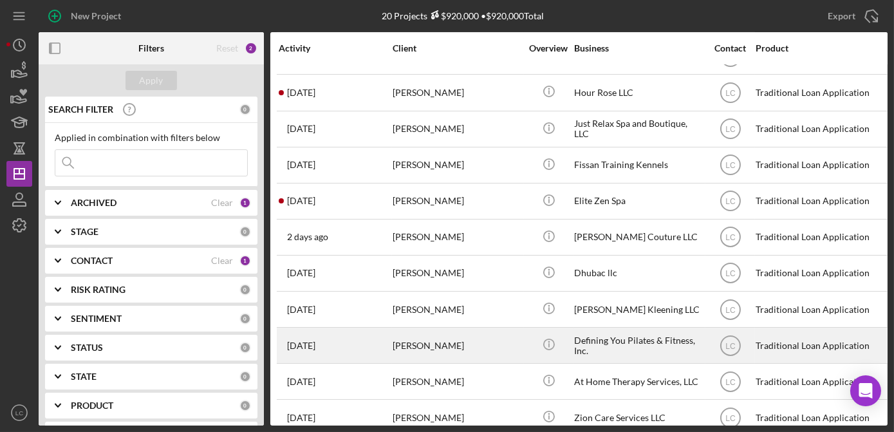
scroll to position [371, 0]
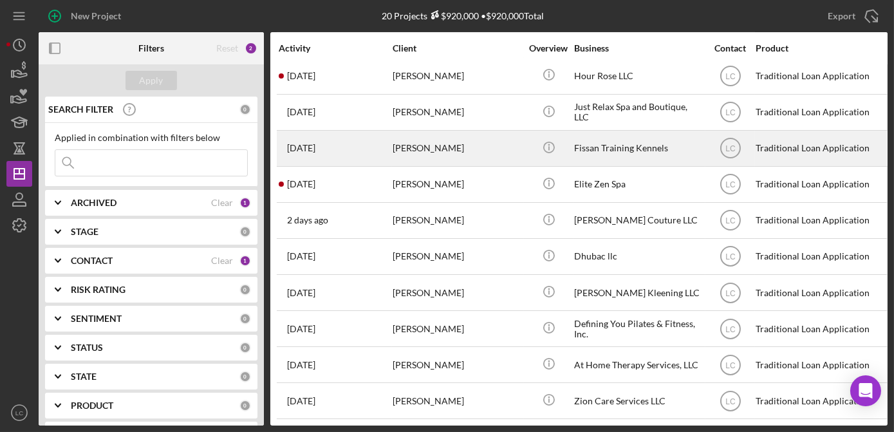
click at [460, 144] on div "[PERSON_NAME]" at bounding box center [457, 148] width 129 height 34
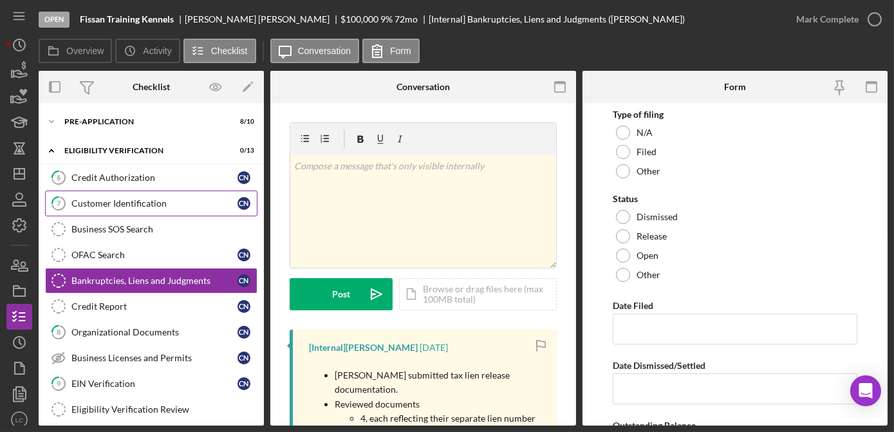
click at [95, 198] on div "Customer Identification" at bounding box center [154, 203] width 166 height 10
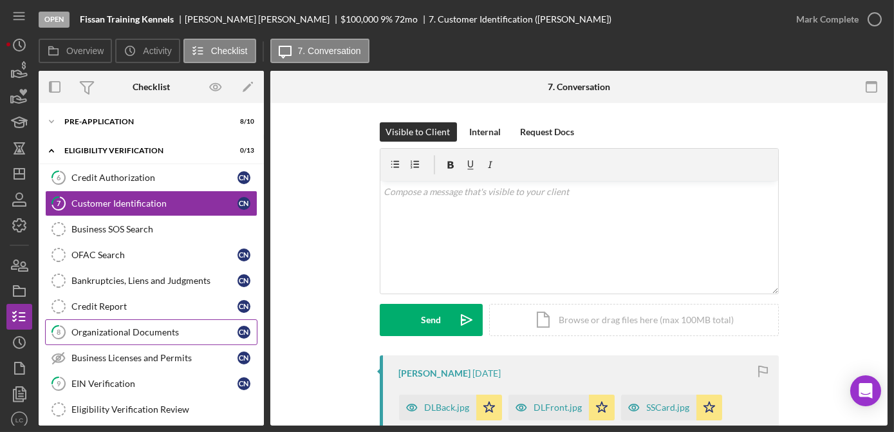
click at [113, 323] on link "8 Organizational Documents C N" at bounding box center [151, 332] width 212 height 26
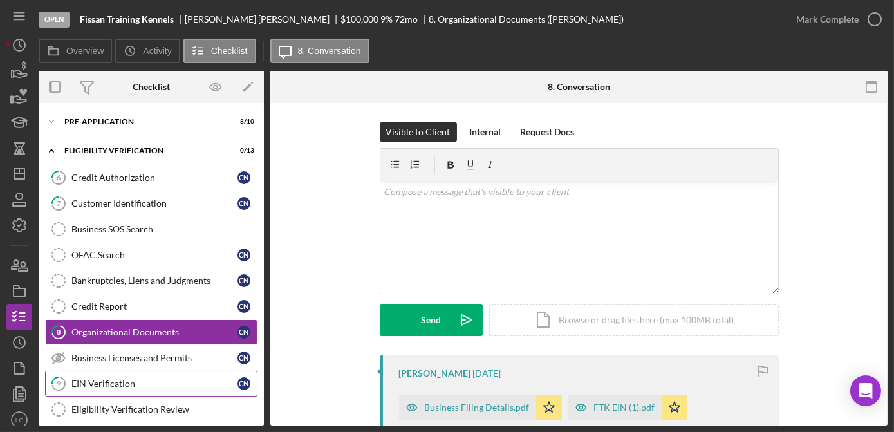
click at [93, 375] on link "9 EIN Verification C N" at bounding box center [151, 384] width 212 height 26
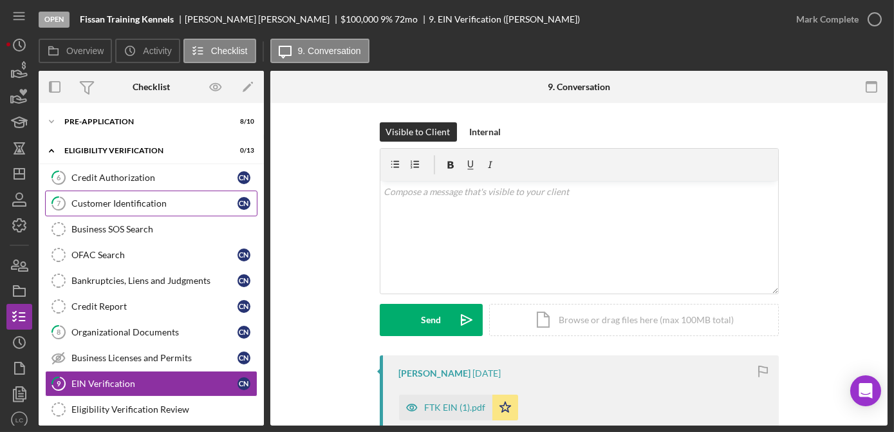
click at [113, 202] on div "Customer Identification" at bounding box center [154, 203] width 166 height 10
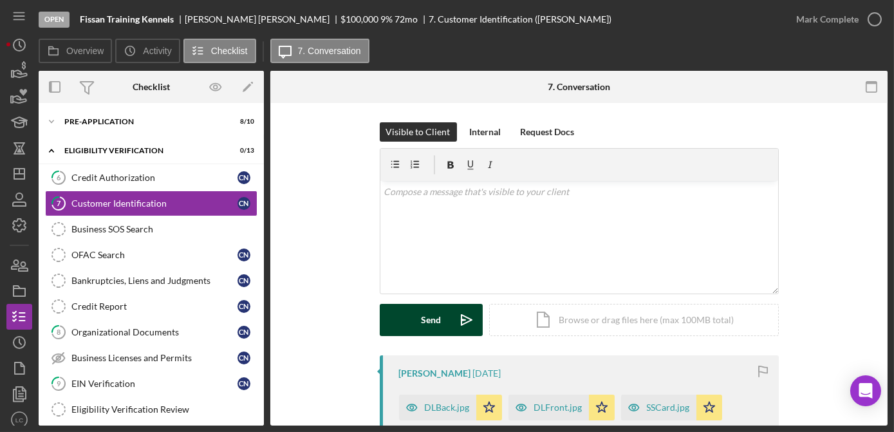
scroll to position [58, 0]
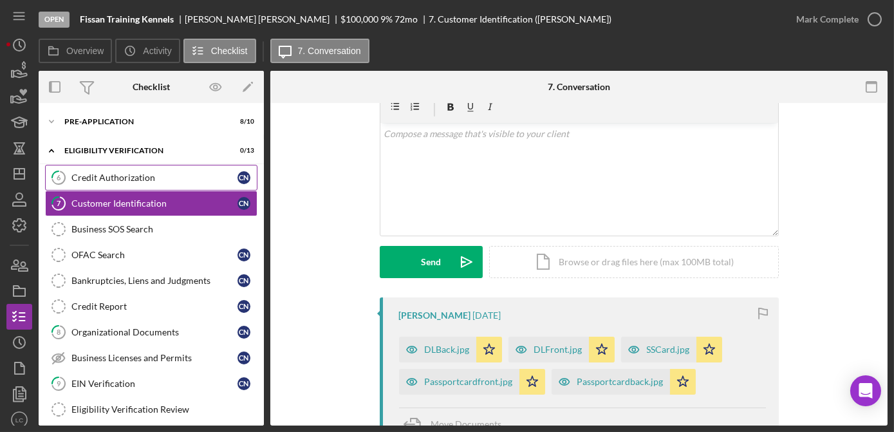
click at [145, 182] on div "Credit Authorization" at bounding box center [154, 177] width 166 height 10
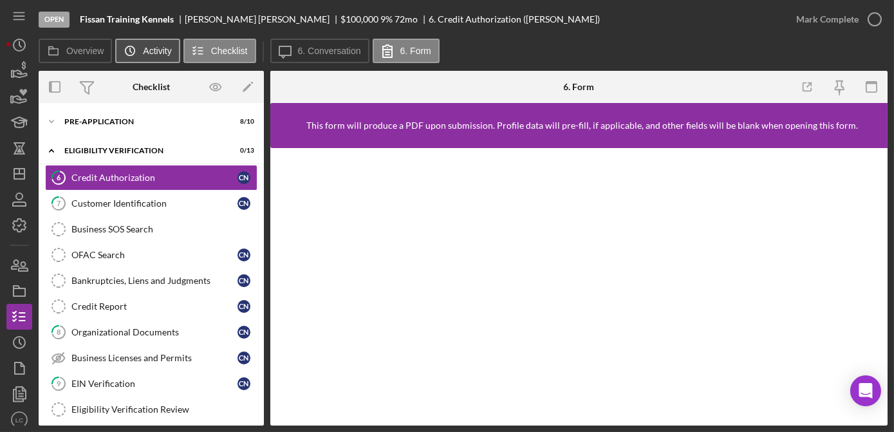
click at [153, 61] on button "Icon/History Activity" at bounding box center [147, 51] width 64 height 24
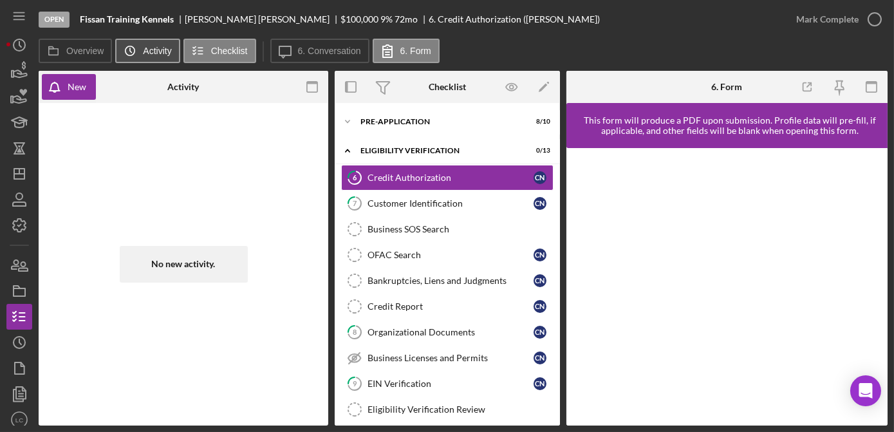
click at [152, 61] on button "Icon/History Activity" at bounding box center [147, 51] width 64 height 24
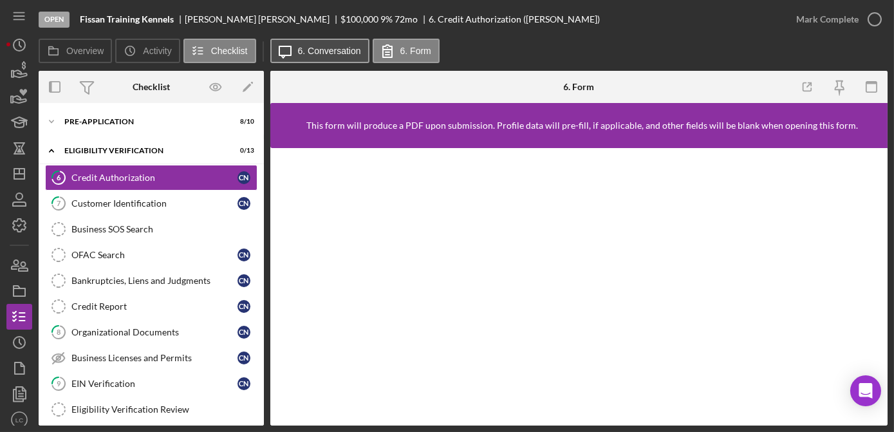
click at [345, 49] on label "6. Conversation" at bounding box center [329, 51] width 63 height 10
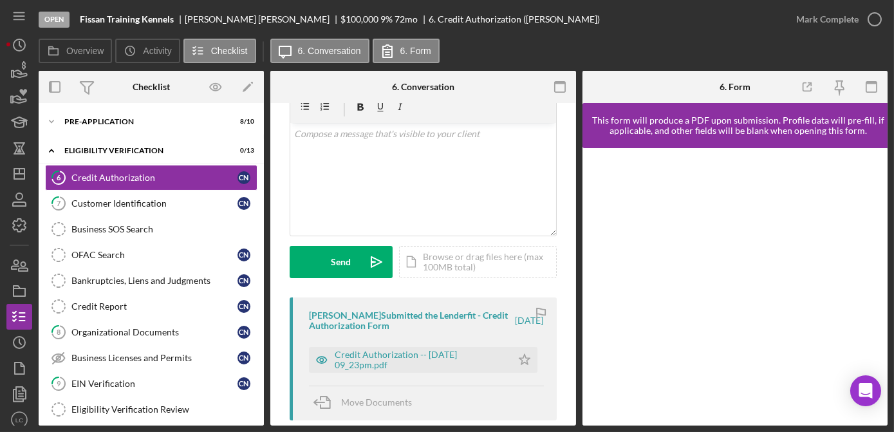
scroll to position [58, 0]
click at [381, 364] on div "Credit Authorization -- [DATE] 09_23pm.pdf" at bounding box center [420, 359] width 171 height 21
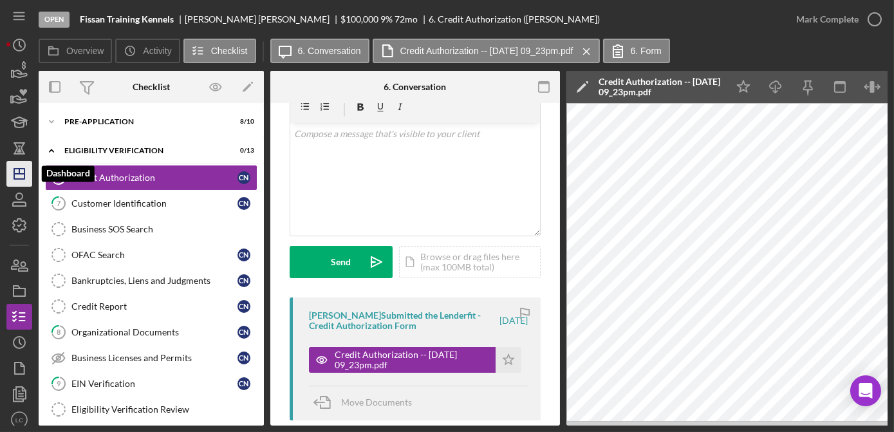
click at [15, 171] on icon "Icon/Dashboard" at bounding box center [19, 174] width 32 height 32
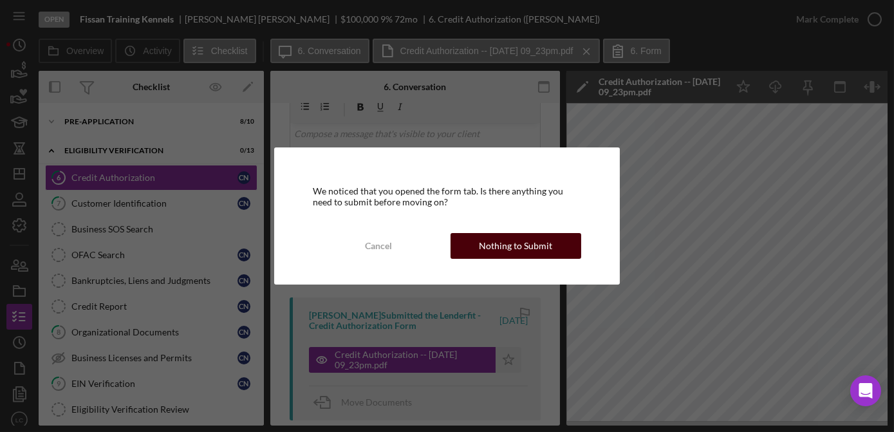
click at [519, 240] on div "Nothing to Submit" at bounding box center [515, 246] width 73 height 26
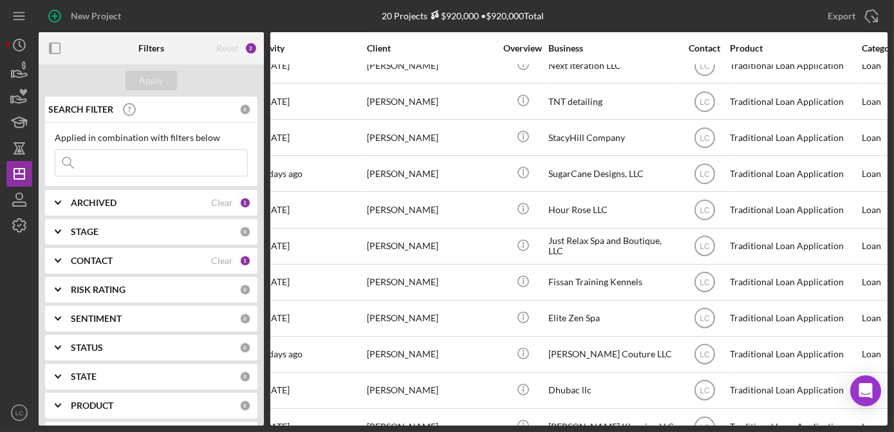
scroll to position [234, 0]
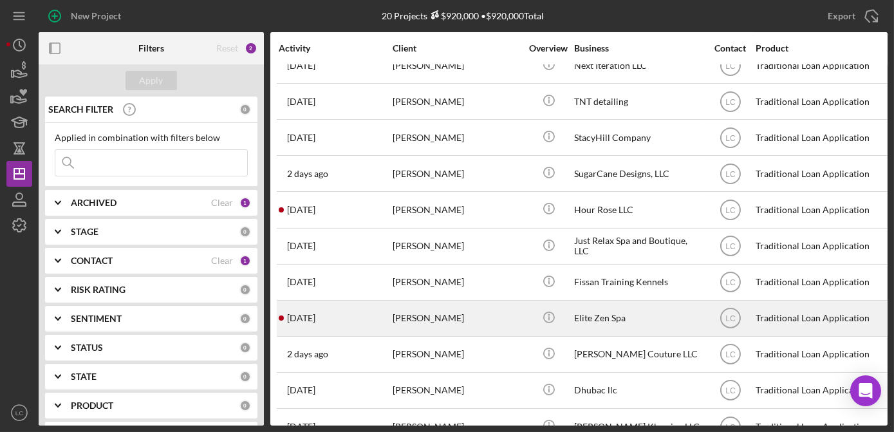
click at [482, 315] on div "[PERSON_NAME]" at bounding box center [457, 318] width 129 height 34
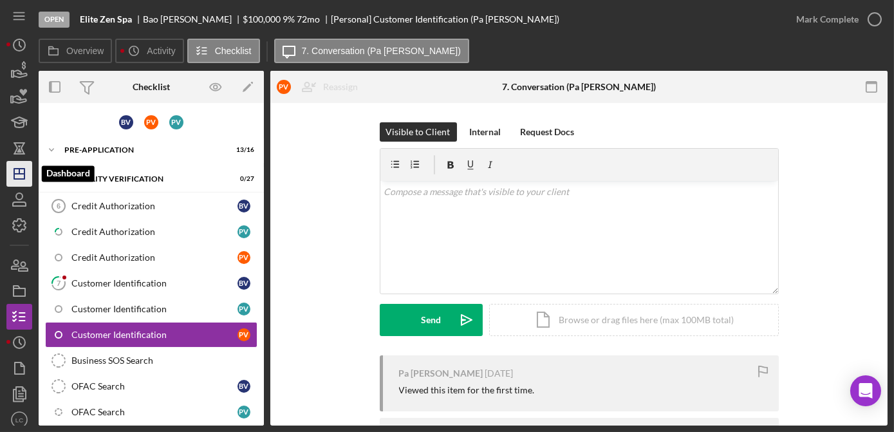
click at [6, 181] on icon "Icon/Dashboard" at bounding box center [19, 174] width 32 height 32
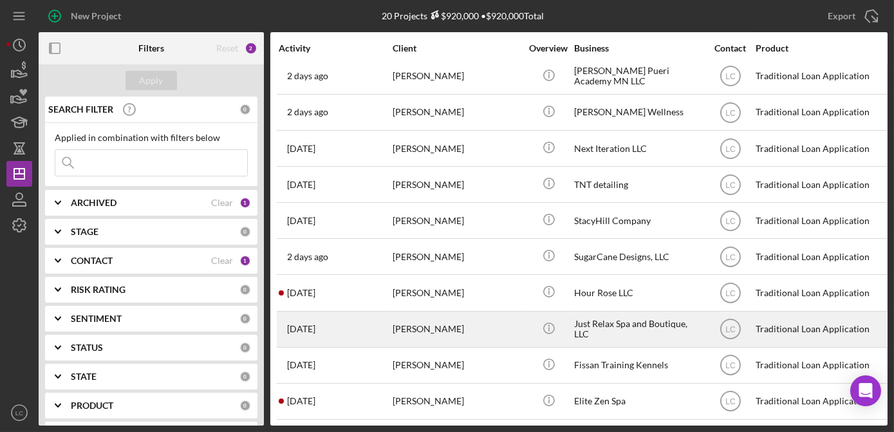
scroll to position [175, 0]
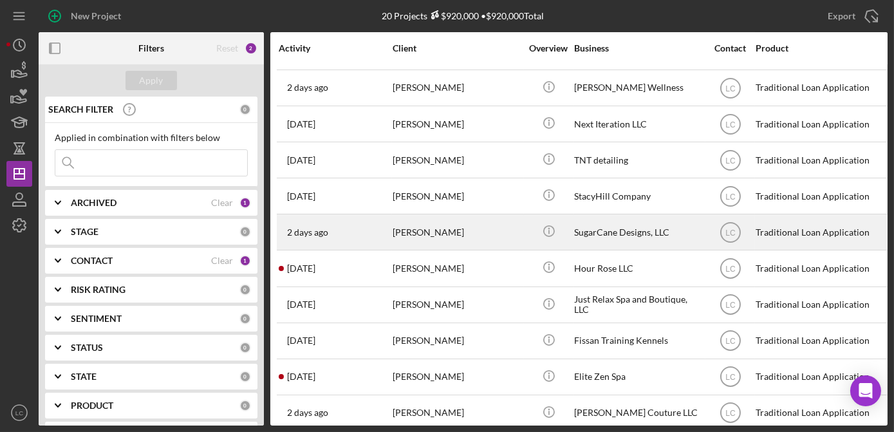
click at [405, 230] on div "[PERSON_NAME]" at bounding box center [457, 232] width 129 height 34
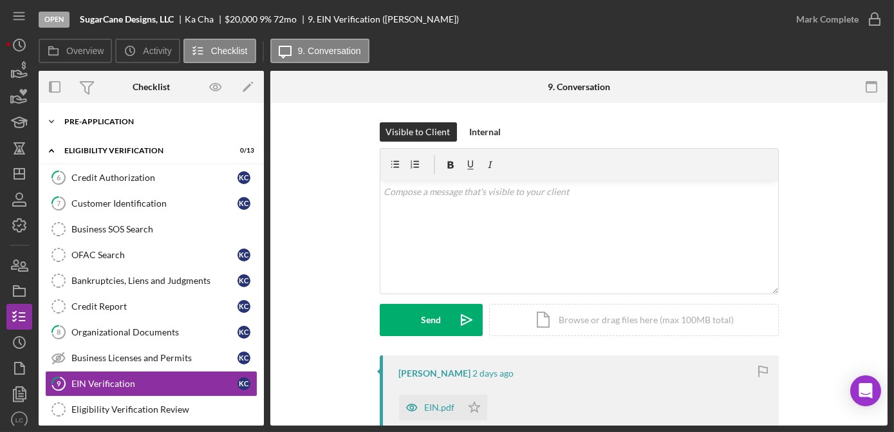
click at [50, 119] on icon "Icon/Expander" at bounding box center [52, 122] width 26 height 26
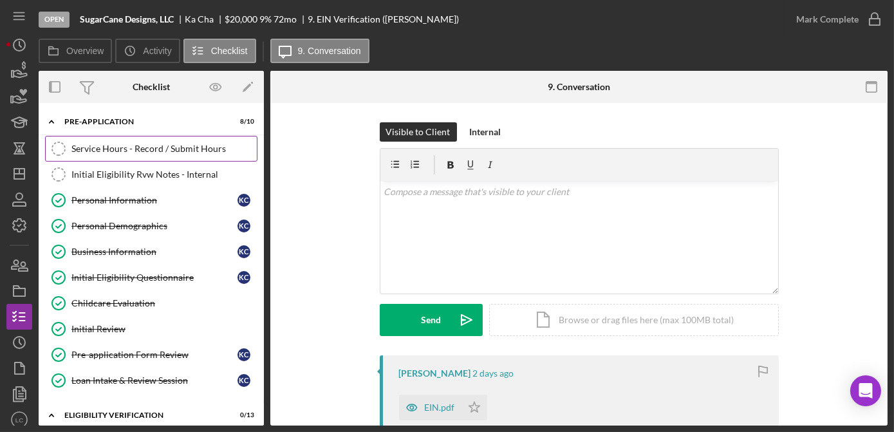
click at [89, 142] on link "Service Hours - Record / Submit Hours Service Hours - Record / Submit Hours" at bounding box center [151, 149] width 212 height 26
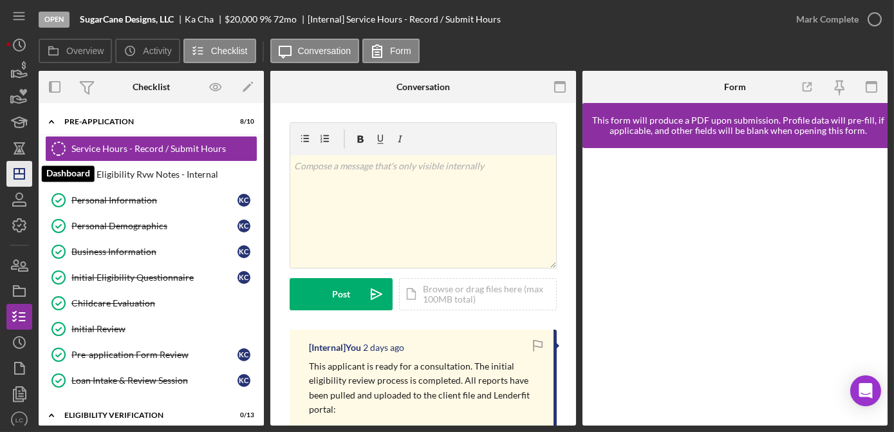
click at [22, 163] on icon "Icon/Dashboard" at bounding box center [19, 174] width 32 height 32
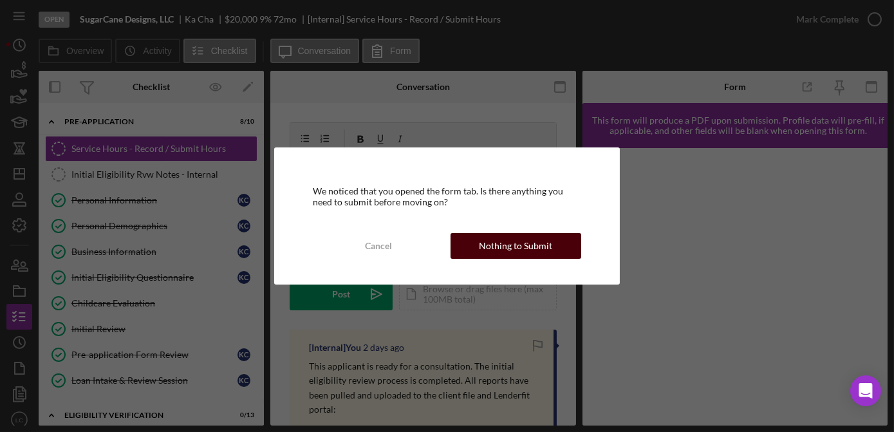
click at [484, 253] on div "Nothing to Submit" at bounding box center [515, 246] width 73 height 26
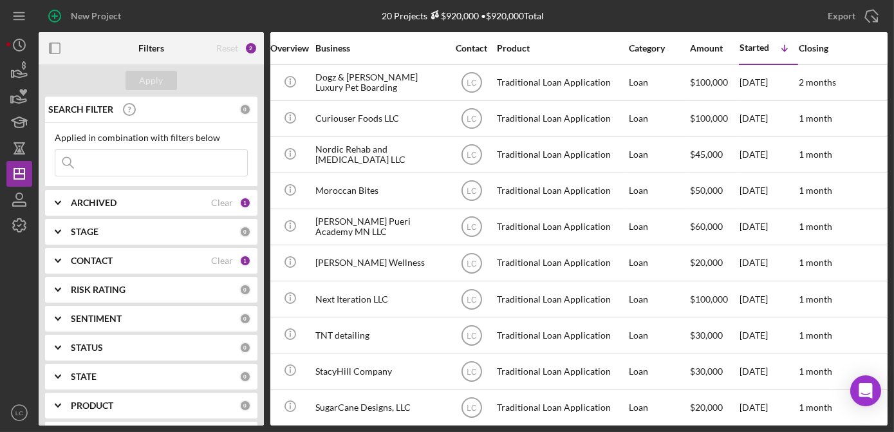
scroll to position [0, 268]
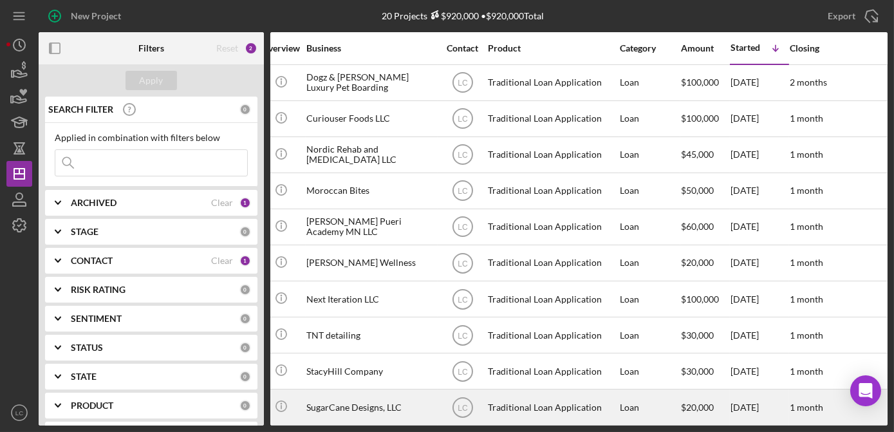
click at [393, 400] on div "SugarCane Designs, LLC" at bounding box center [370, 407] width 129 height 34
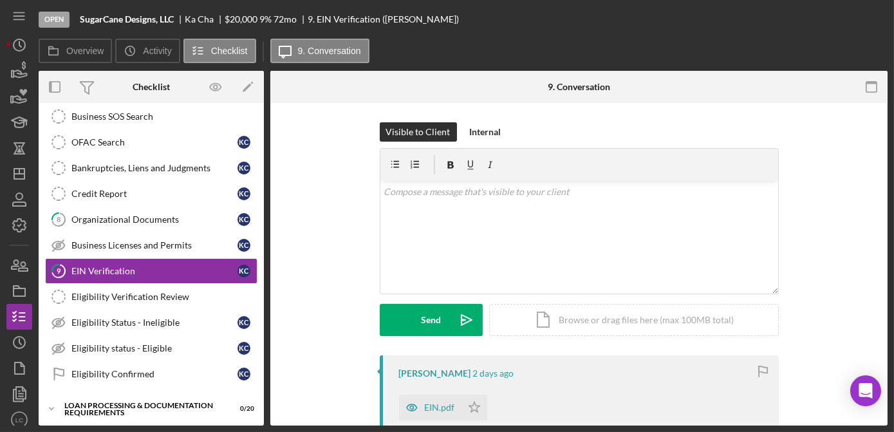
scroll to position [115, 0]
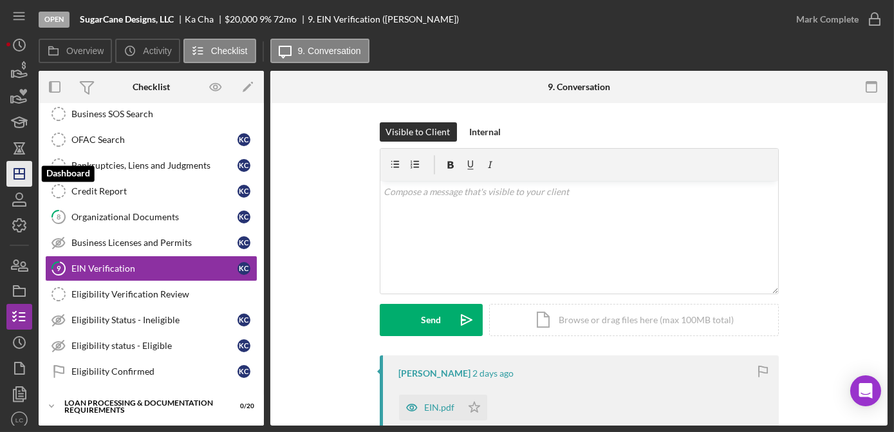
click at [17, 177] on icon "Icon/Dashboard" at bounding box center [19, 174] width 32 height 32
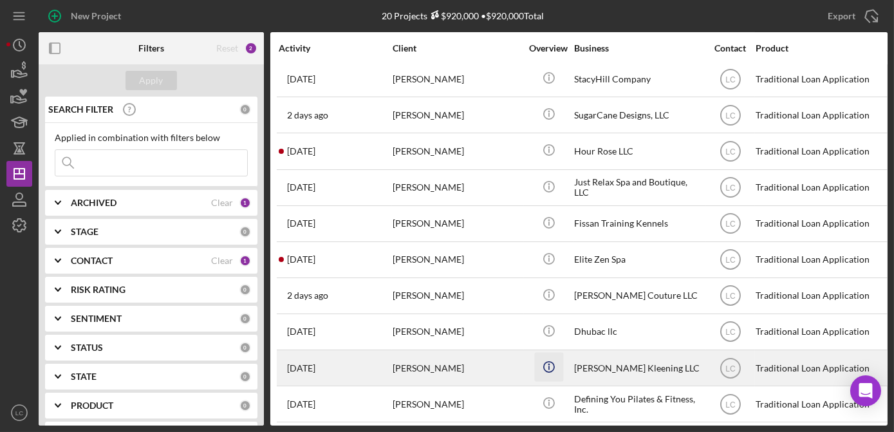
scroll to position [371, 0]
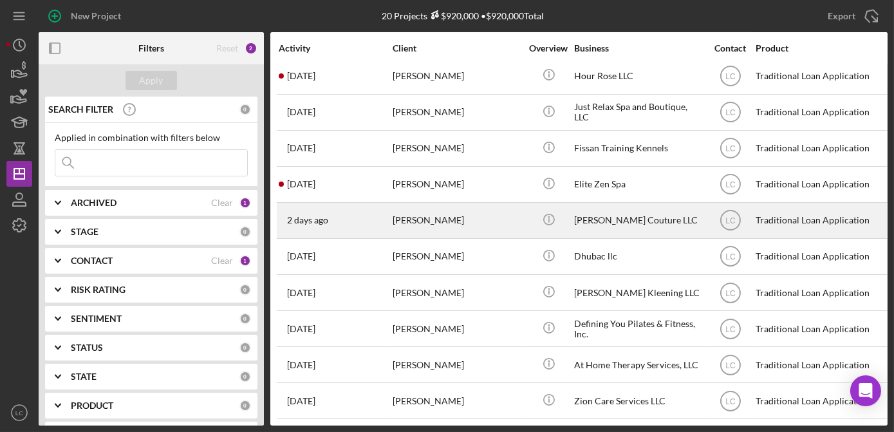
click at [487, 225] on div "[PERSON_NAME]" at bounding box center [457, 220] width 129 height 34
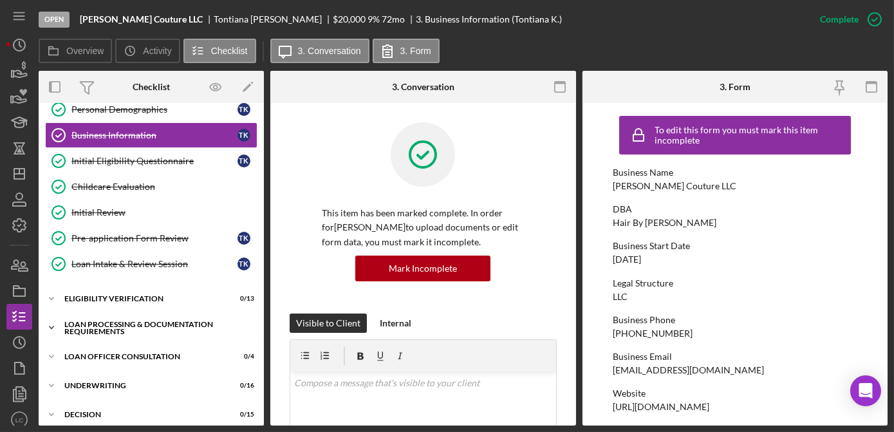
scroll to position [116, 0]
click at [51, 291] on icon "Icon/Expander" at bounding box center [52, 299] width 26 height 26
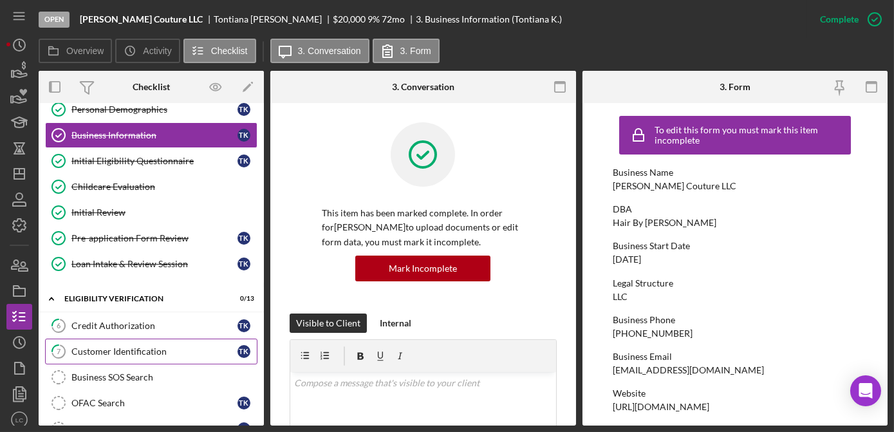
click at [118, 346] on div "Customer Identification" at bounding box center [154, 351] width 166 height 10
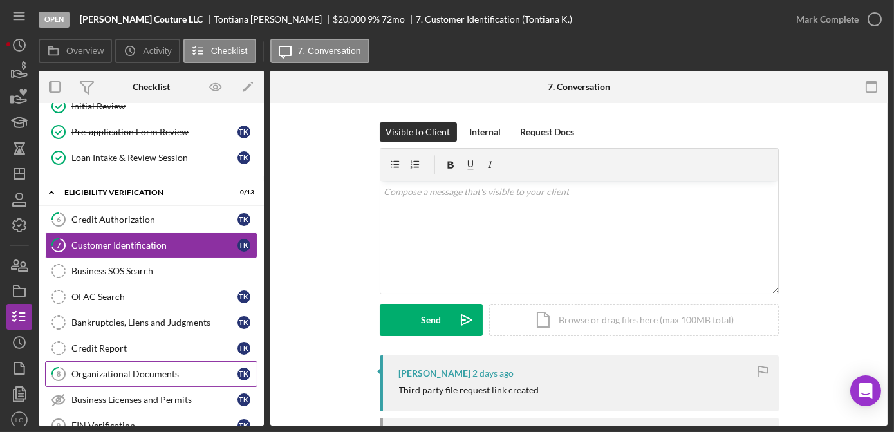
scroll to position [234, 0]
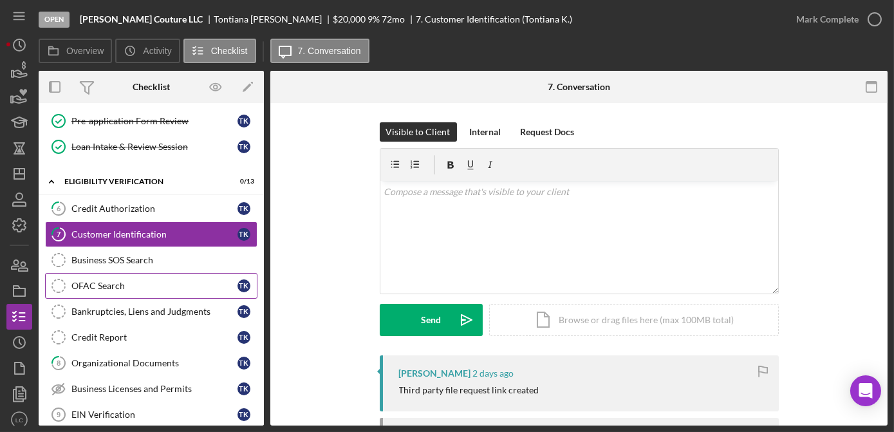
click at [101, 281] on div "OFAC Search" at bounding box center [154, 286] width 166 height 10
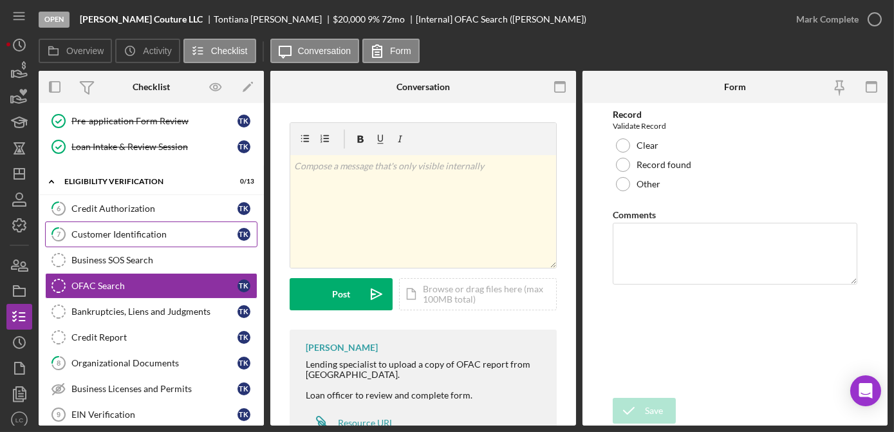
click at [89, 229] on div "Customer Identification" at bounding box center [154, 234] width 166 height 10
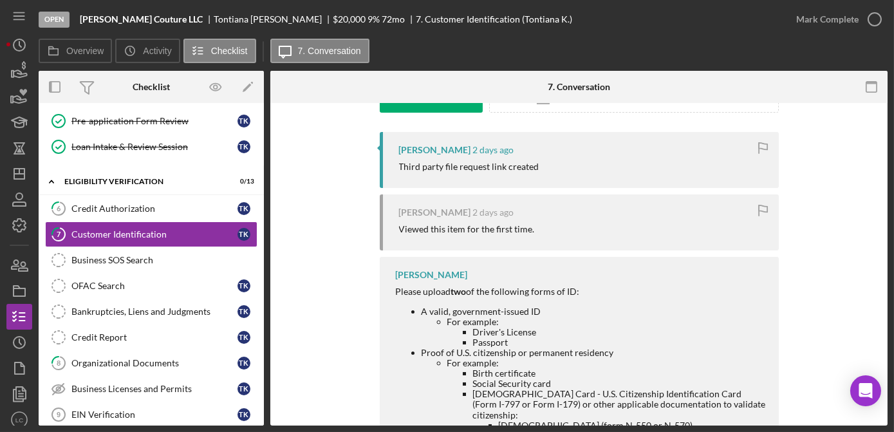
scroll to position [234, 0]
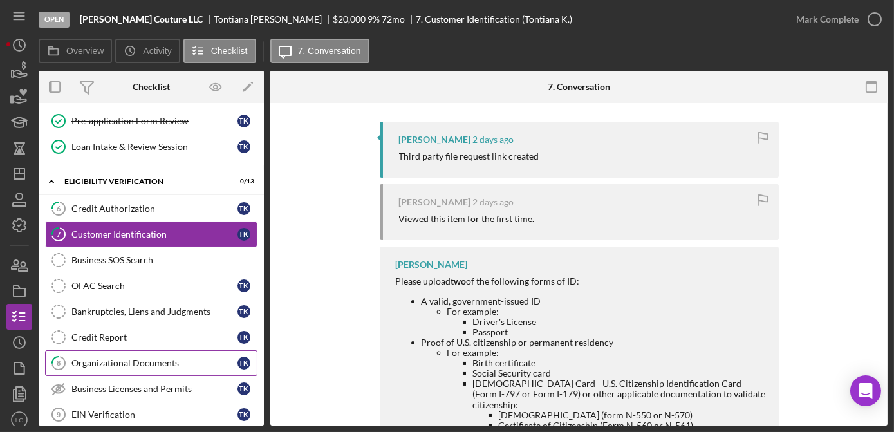
click at [153, 350] on link "8 Organizational Documents T K" at bounding box center [151, 363] width 212 height 26
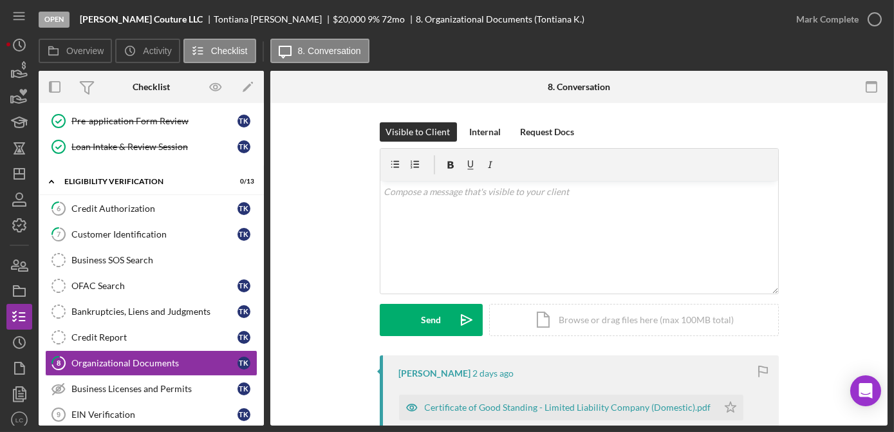
scroll to position [58, 0]
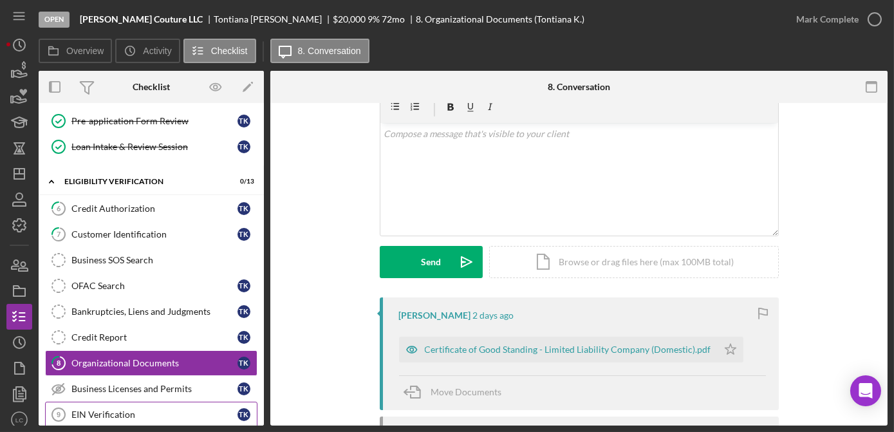
click at [98, 409] on div "EIN Verification" at bounding box center [154, 414] width 166 height 10
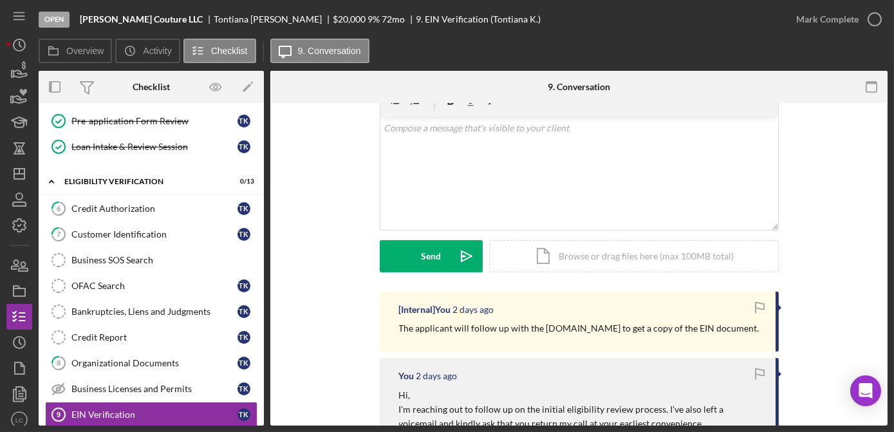
scroll to position [175, 0]
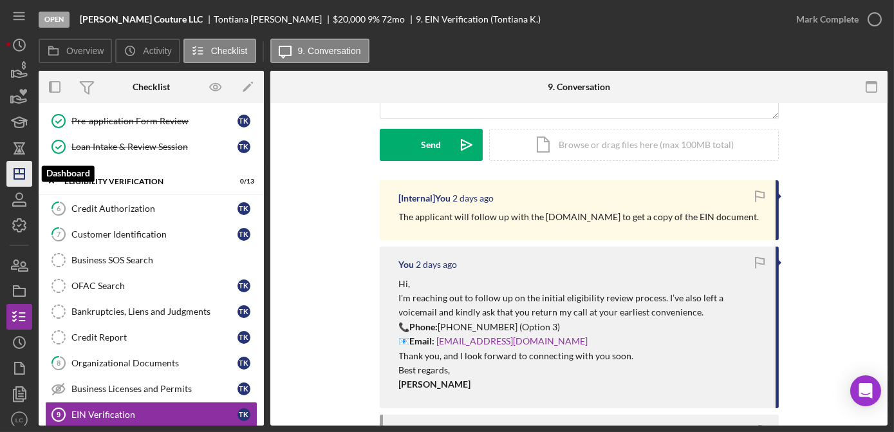
click at [12, 174] on icon "Icon/Dashboard" at bounding box center [19, 174] width 32 height 32
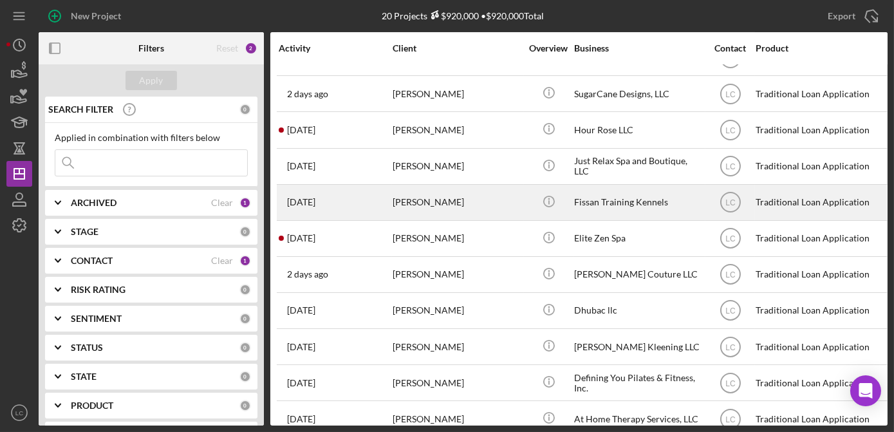
scroll to position [313, 0]
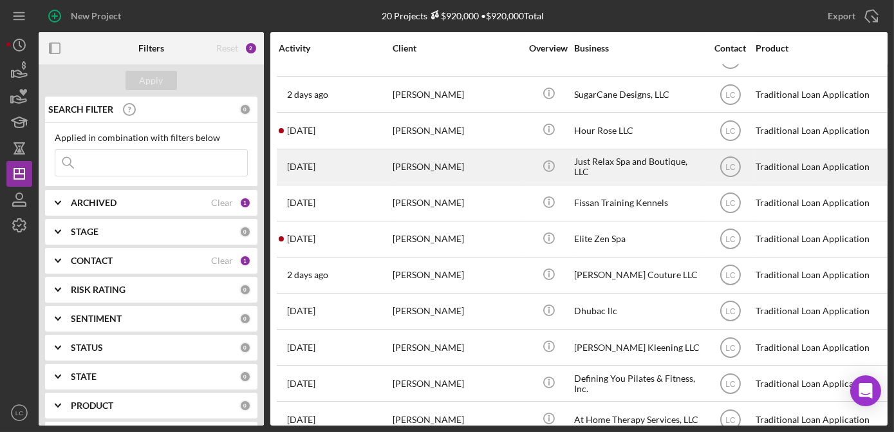
click at [427, 171] on div "[PERSON_NAME]" at bounding box center [457, 167] width 129 height 34
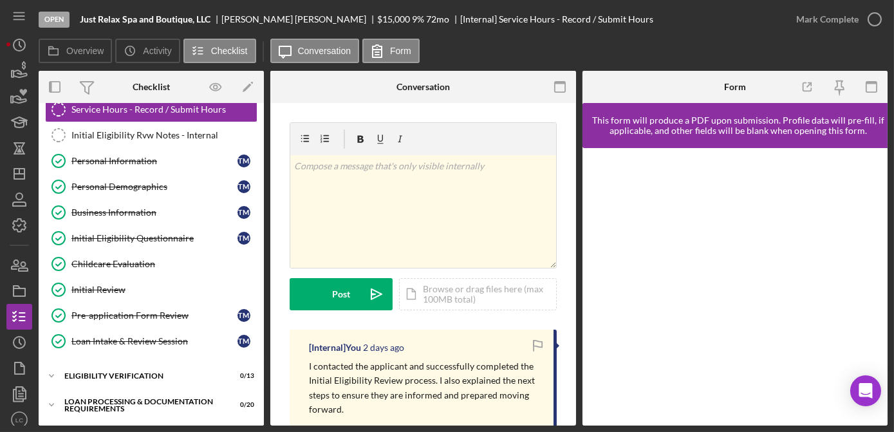
scroll to position [116, 0]
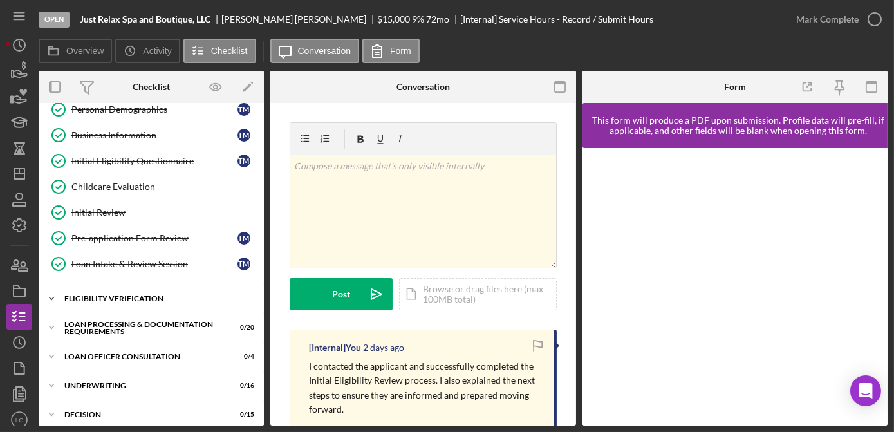
click at [52, 291] on icon "Icon/Expander" at bounding box center [52, 299] width 26 height 26
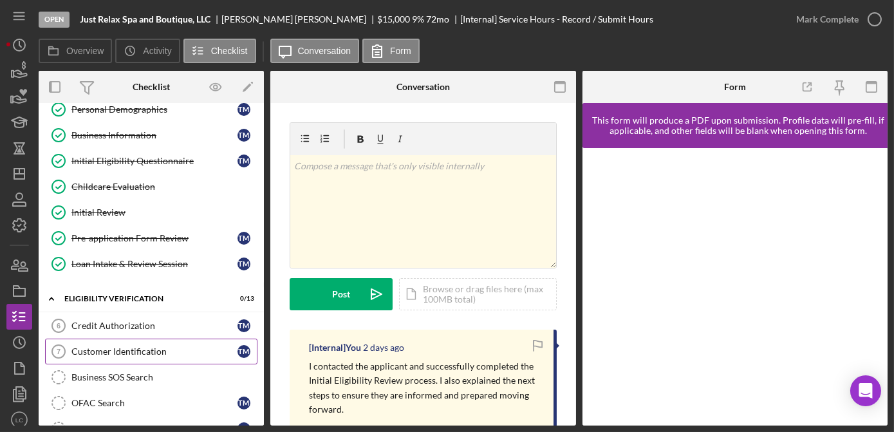
click at [95, 346] on div "Customer Identification" at bounding box center [154, 351] width 166 height 10
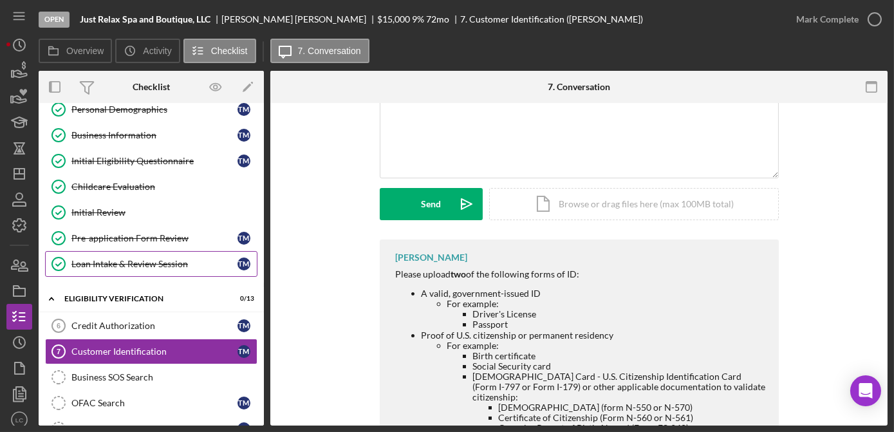
scroll to position [116, 0]
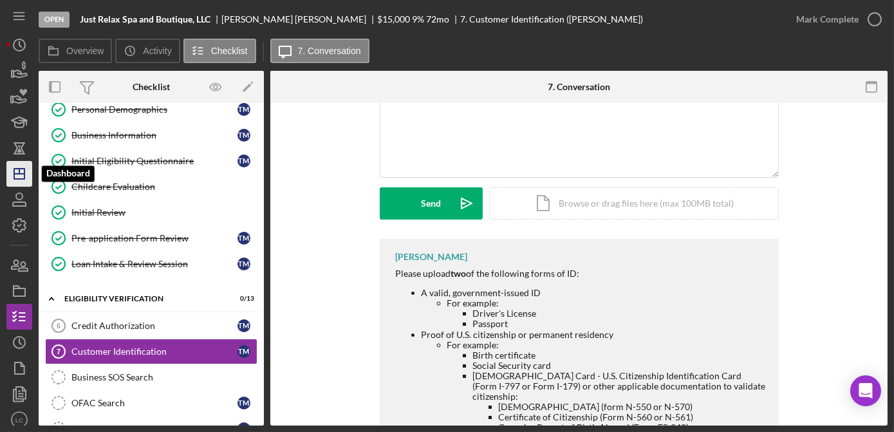
click at [7, 171] on icon "Icon/Dashboard" at bounding box center [19, 174] width 32 height 32
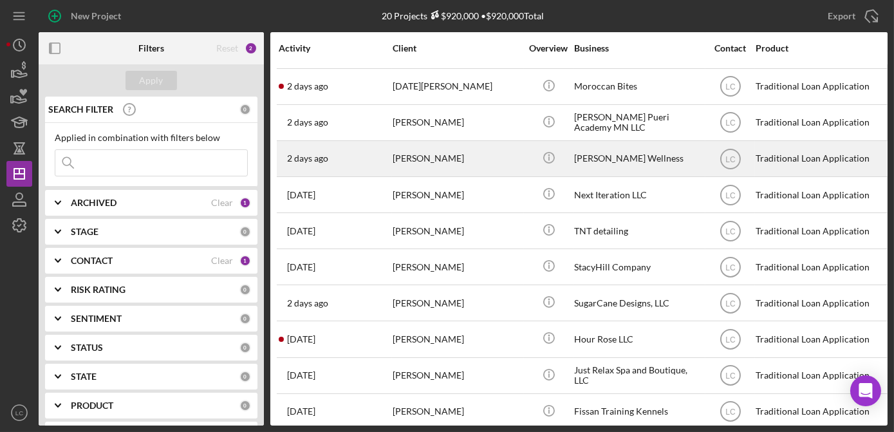
scroll to position [116, 0]
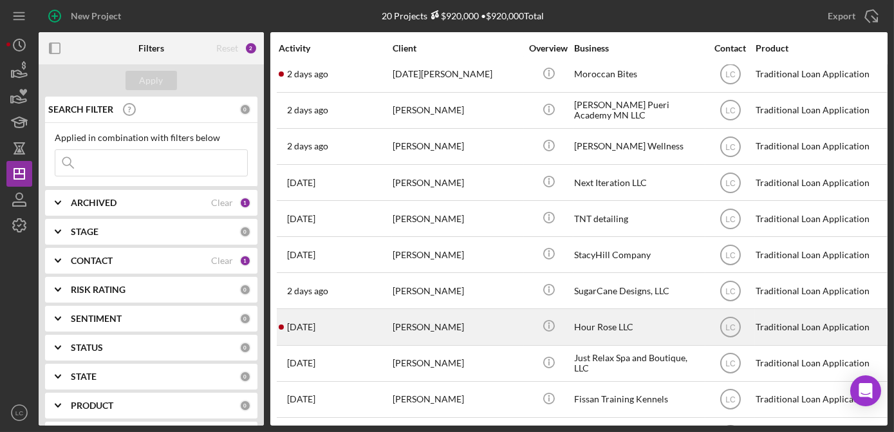
click at [652, 331] on div "Hour Rose LLC" at bounding box center [638, 327] width 129 height 34
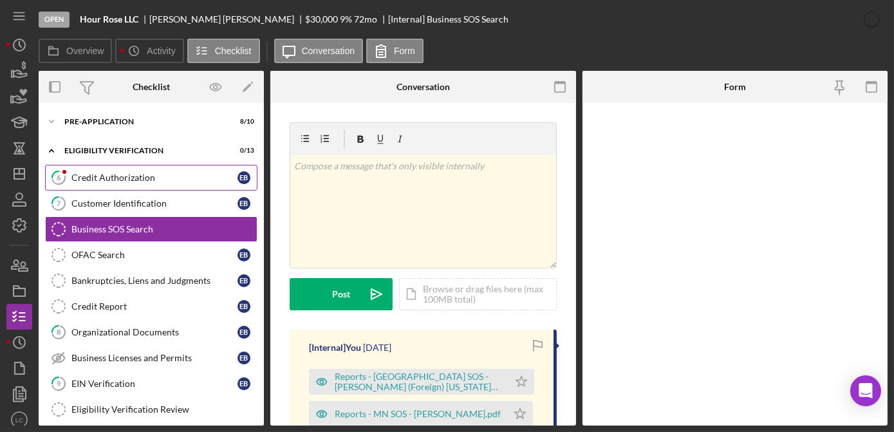
click at [99, 184] on link "6 Credit Authorization E B" at bounding box center [151, 178] width 212 height 26
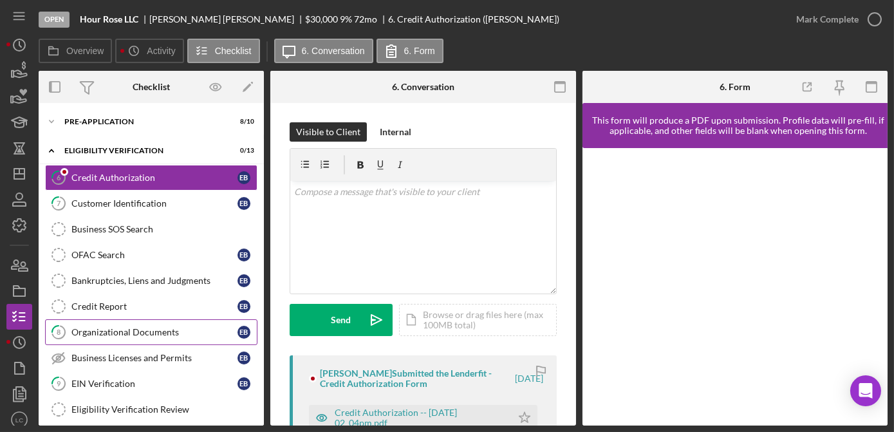
click at [118, 327] on div "Organizational Documents" at bounding box center [154, 332] width 166 height 10
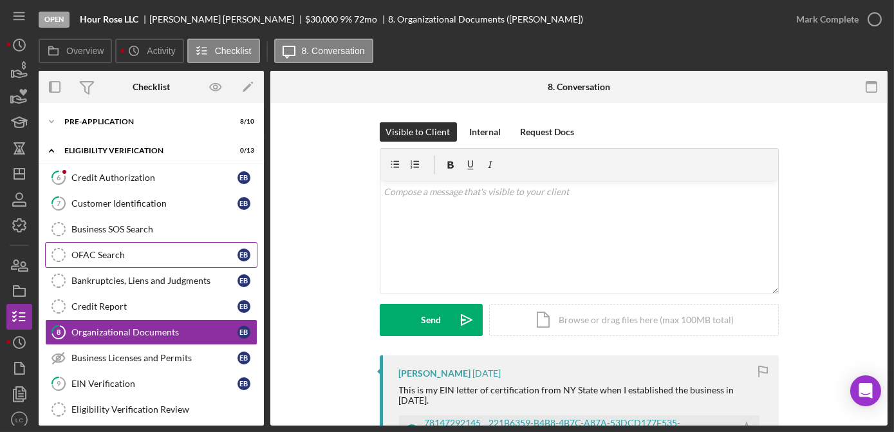
click at [106, 255] on div "OFAC Search" at bounding box center [154, 255] width 166 height 10
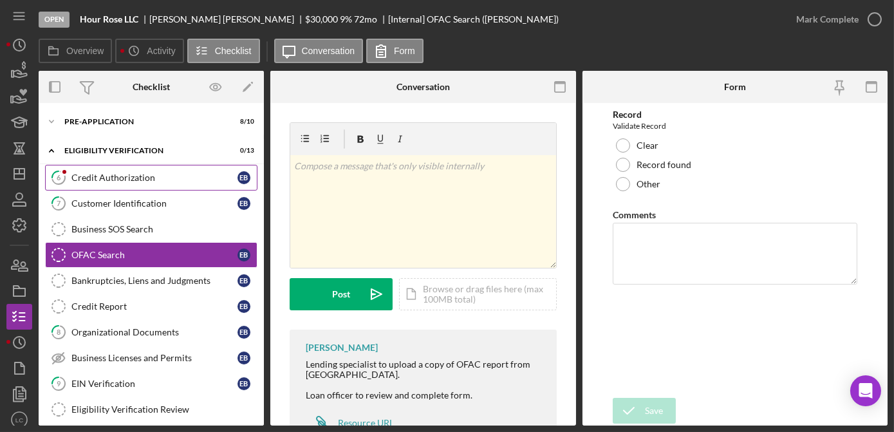
click at [97, 176] on div "Credit Authorization" at bounding box center [154, 177] width 166 height 10
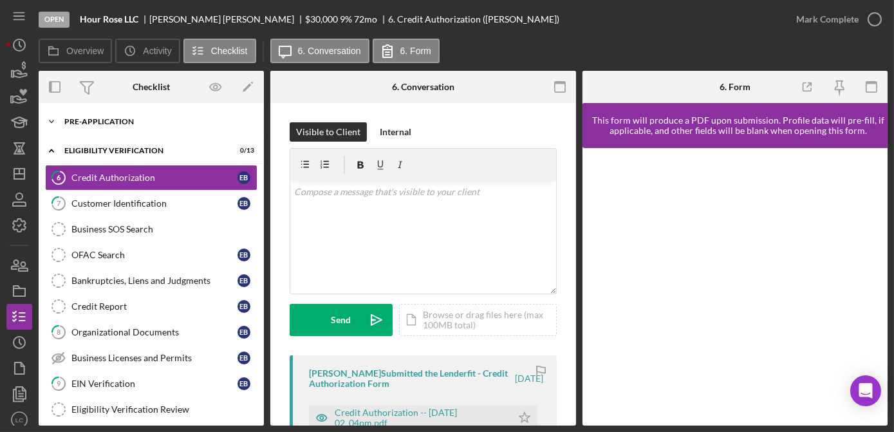
click at [52, 117] on icon "Icon/Expander" at bounding box center [52, 122] width 26 height 26
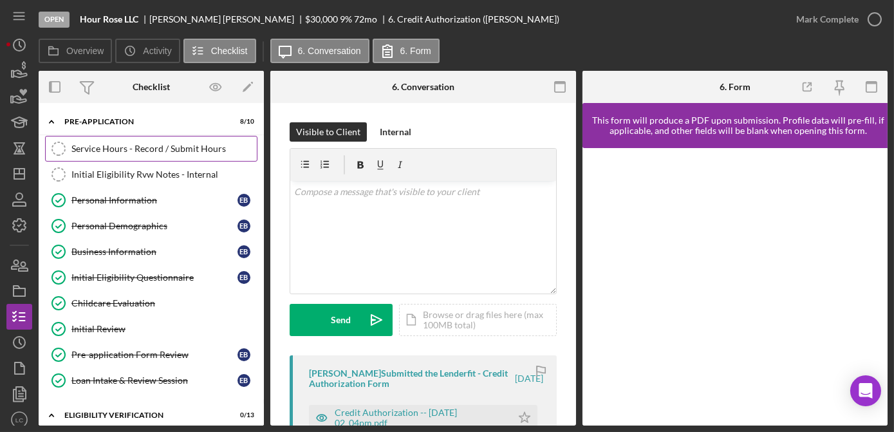
click at [104, 145] on div "Service Hours - Record / Submit Hours" at bounding box center [163, 149] width 185 height 10
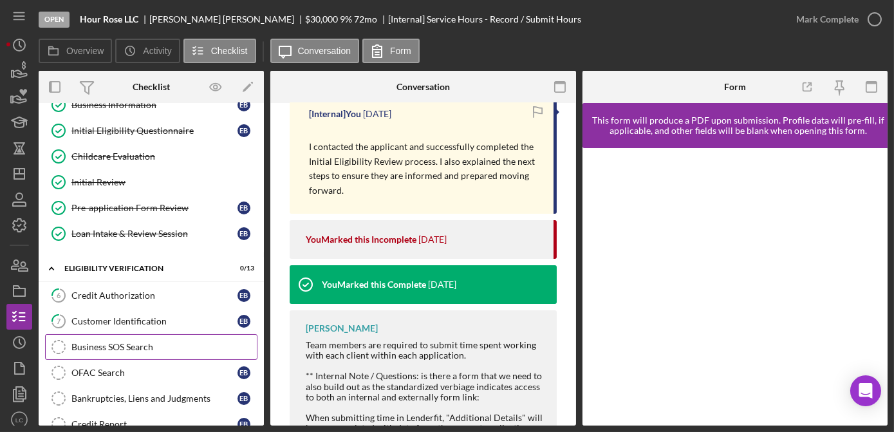
scroll to position [175, 0]
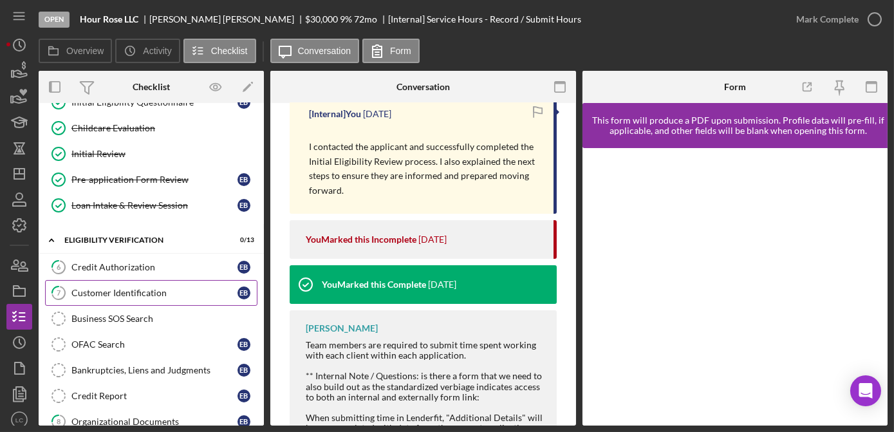
click at [75, 293] on link "7 Customer Identification E B" at bounding box center [151, 293] width 212 height 26
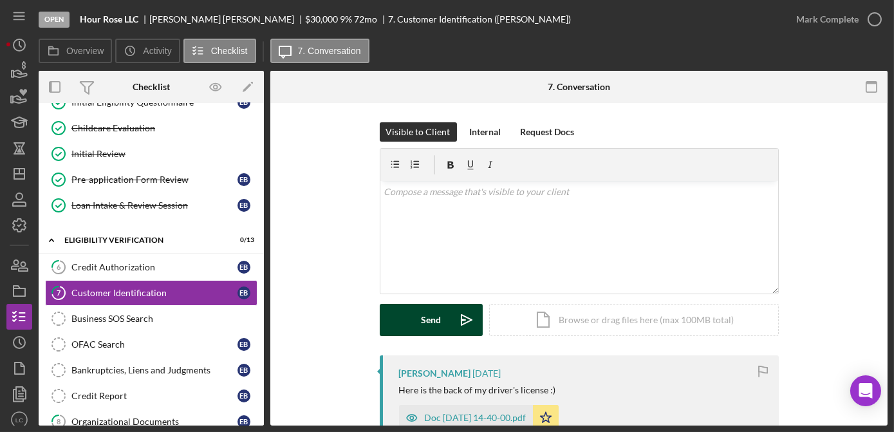
scroll to position [58, 0]
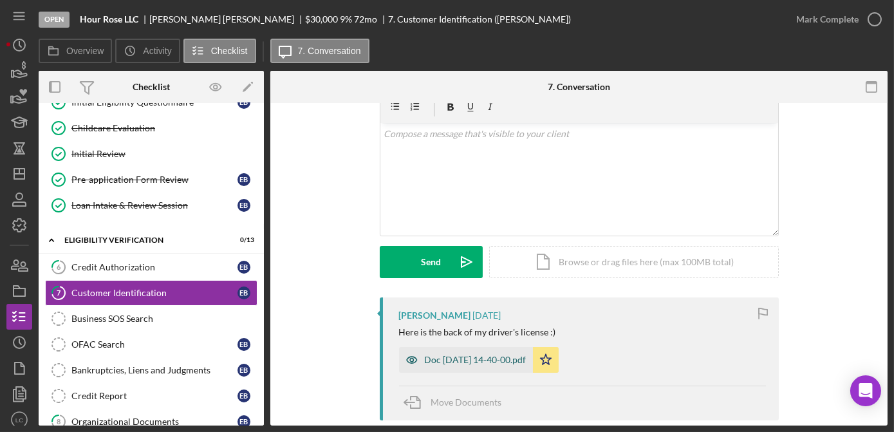
click at [434, 360] on div "Doc [DATE] 14-40-00.pdf" at bounding box center [476, 360] width 102 height 10
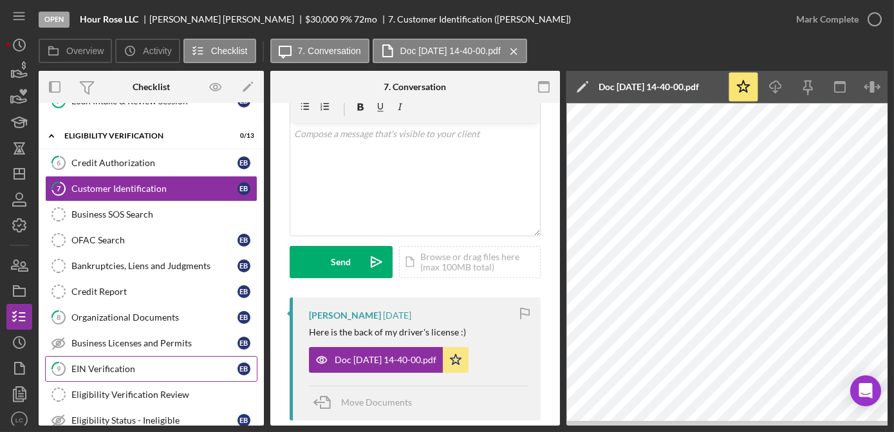
scroll to position [292, 0]
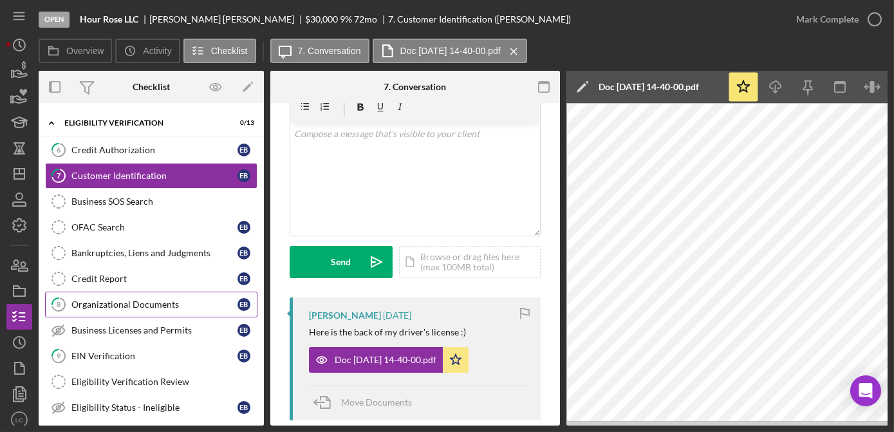
click at [134, 299] on div "Organizational Documents" at bounding box center [154, 304] width 166 height 10
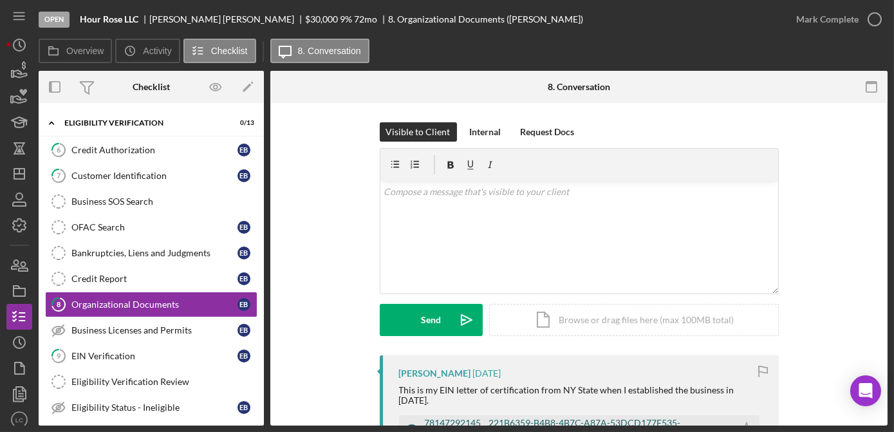
click at [481, 418] on div "78147292145__221B6359-B4B8-4B7C-A87A-53DCD177F535-preview.JPG" at bounding box center [576, 428] width 303 height 21
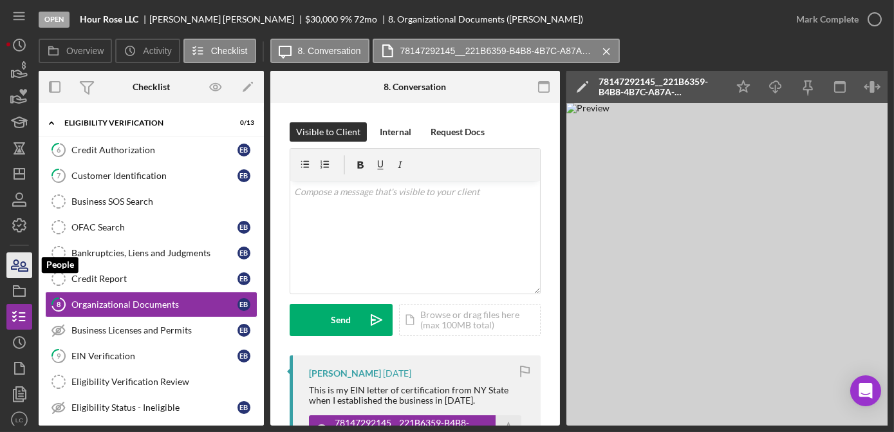
click at [9, 269] on icon "button" at bounding box center [19, 265] width 32 height 32
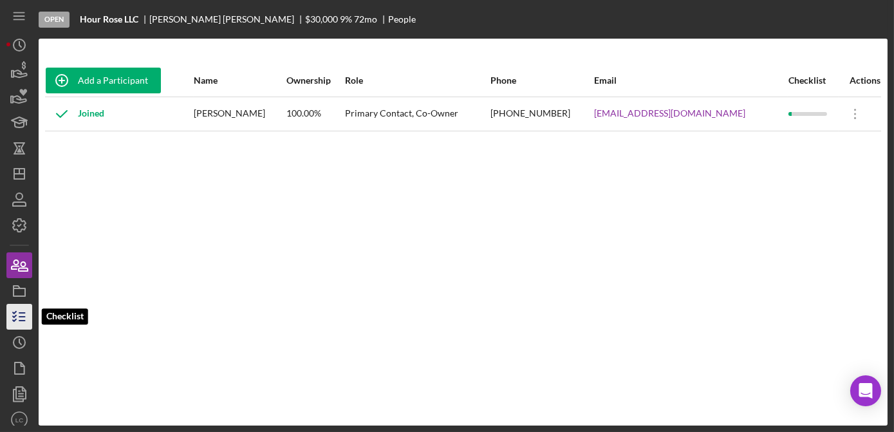
click at [19, 323] on icon "button" at bounding box center [19, 317] width 32 height 32
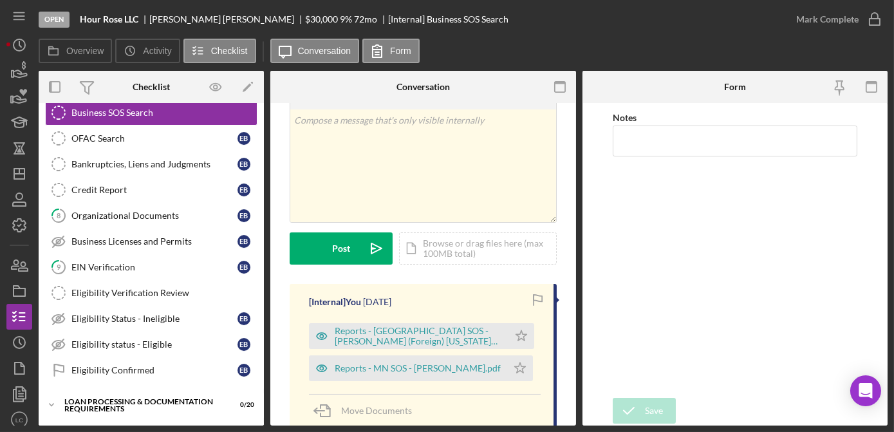
scroll to position [116, 0]
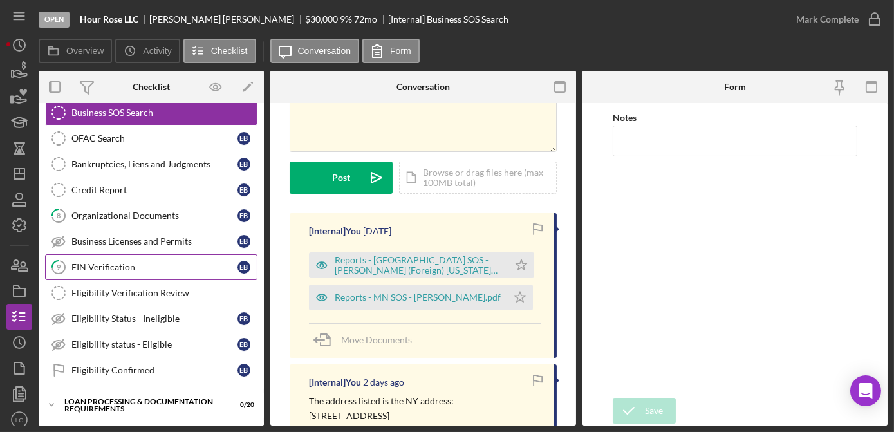
click at [96, 262] on div "EIN Verification" at bounding box center [154, 267] width 166 height 10
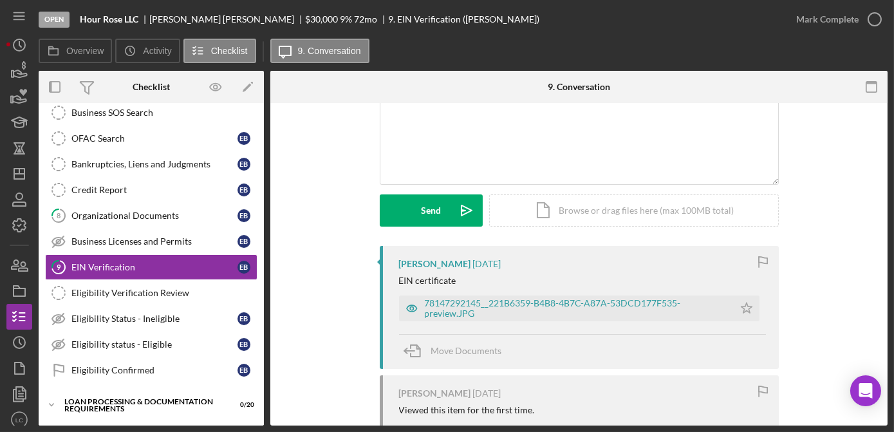
scroll to position [116, 0]
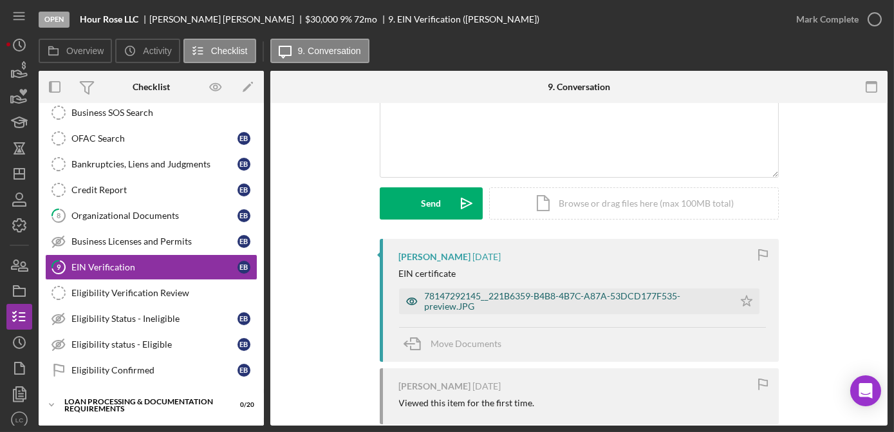
click at [428, 299] on div "78147292145__221B6359-B4B8-4B7C-A87A-53DCD177F535-preview.JPG" at bounding box center [576, 301] width 303 height 21
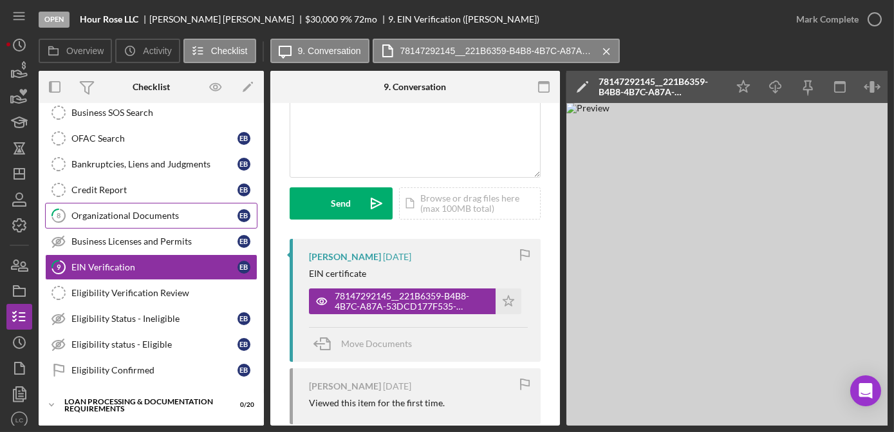
click at [115, 220] on link "8 Organizational Documents E B" at bounding box center [151, 216] width 212 height 26
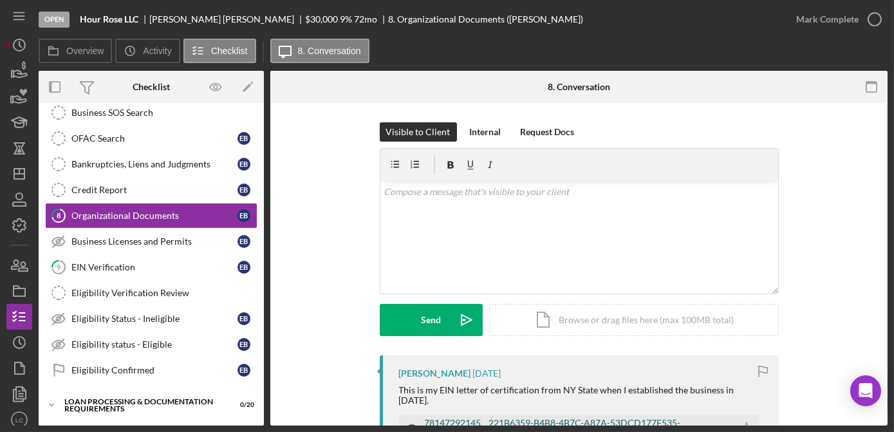
click at [414, 415] on icon "button" at bounding box center [412, 428] width 26 height 26
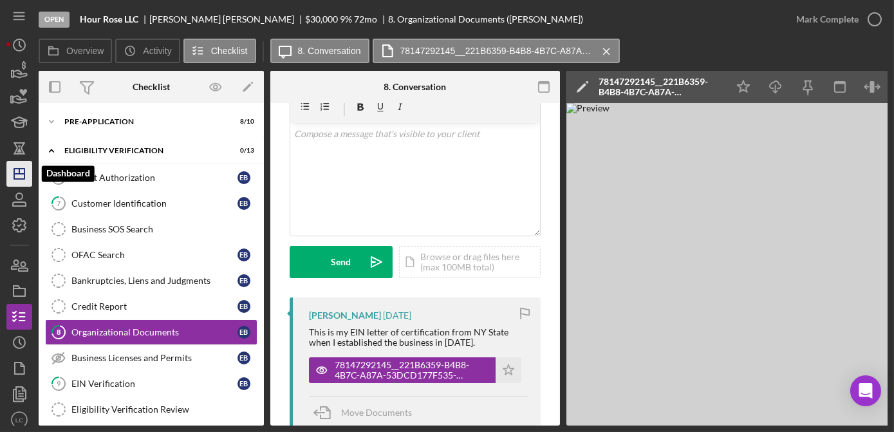
click at [23, 180] on icon "Icon/Dashboard" at bounding box center [19, 174] width 32 height 32
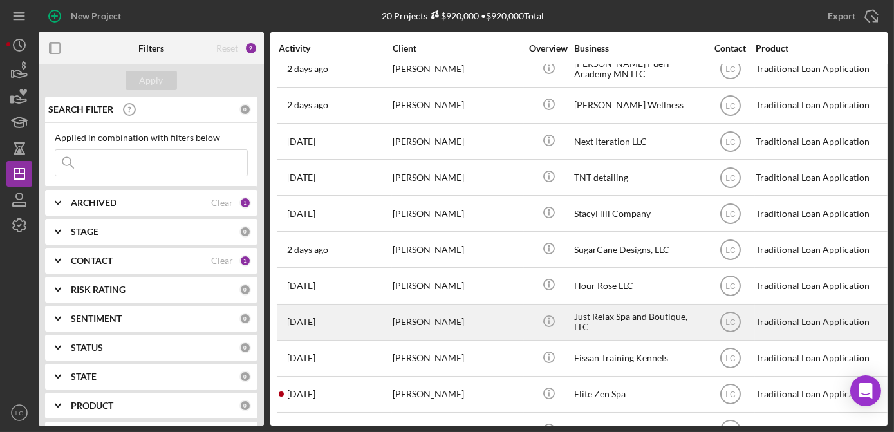
scroll to position [137, 0]
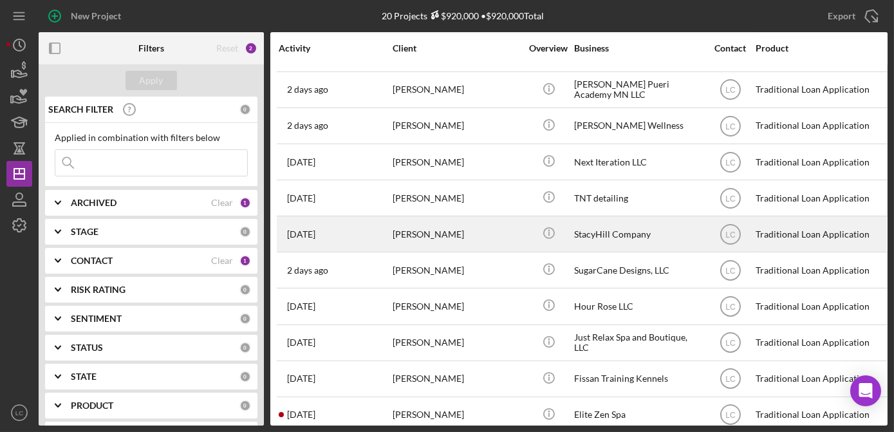
click at [490, 223] on div "[PERSON_NAME]" at bounding box center [457, 234] width 129 height 34
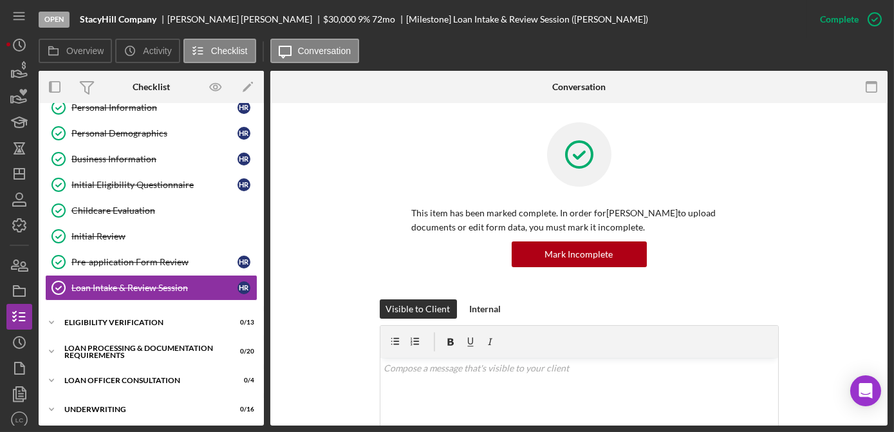
scroll to position [111, 0]
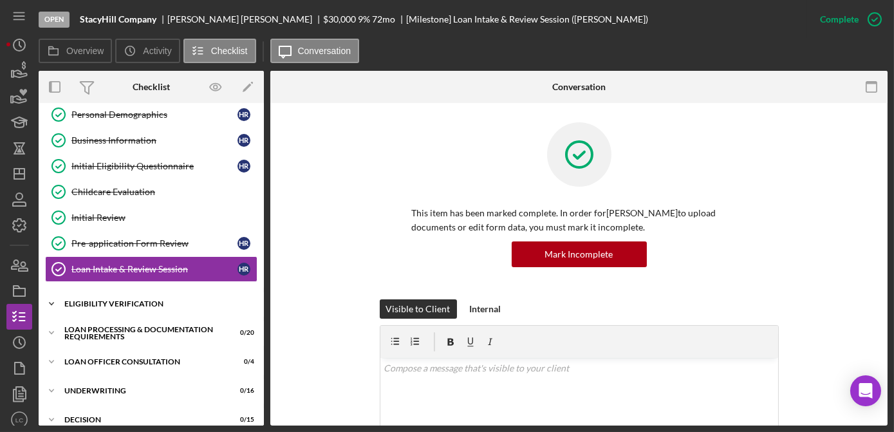
click at [48, 296] on icon "Icon/Expander" at bounding box center [52, 304] width 26 height 26
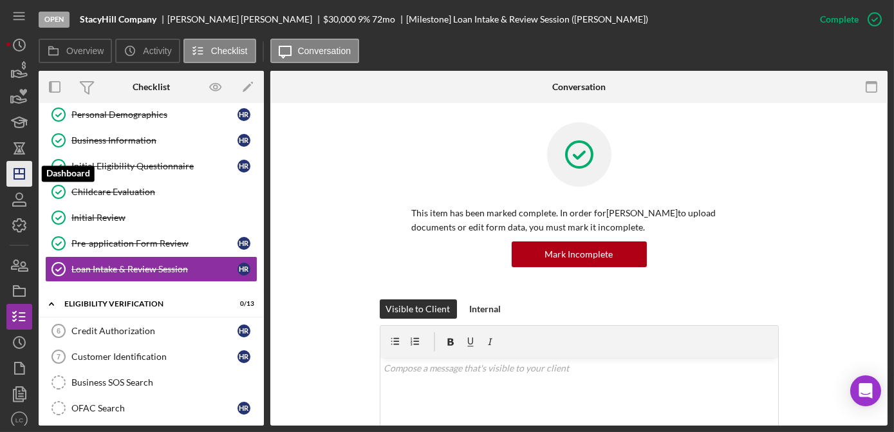
click at [19, 176] on icon "Icon/Dashboard" at bounding box center [19, 174] width 32 height 32
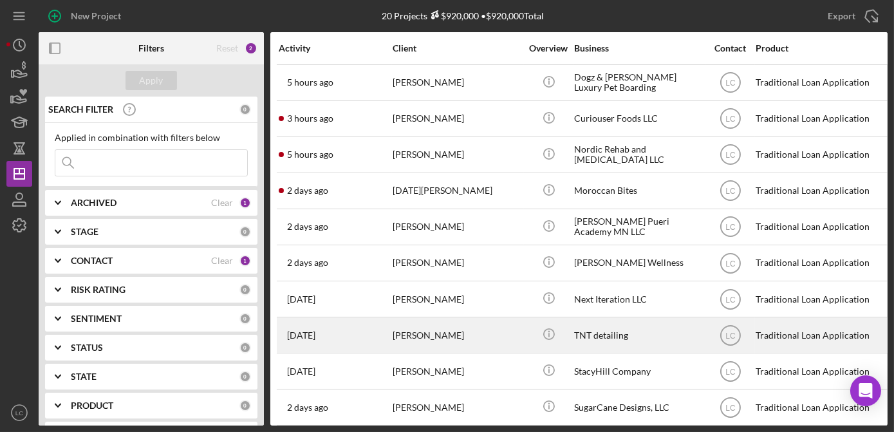
click at [637, 332] on div "TNT detailing" at bounding box center [638, 335] width 129 height 34
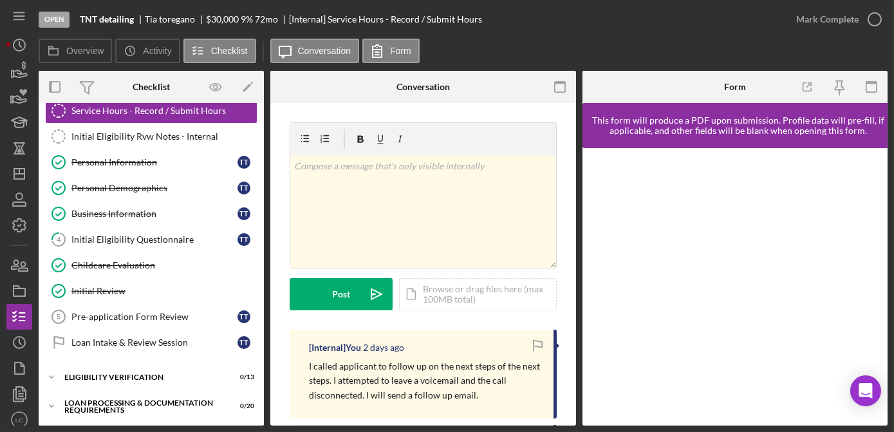
scroll to position [58, 0]
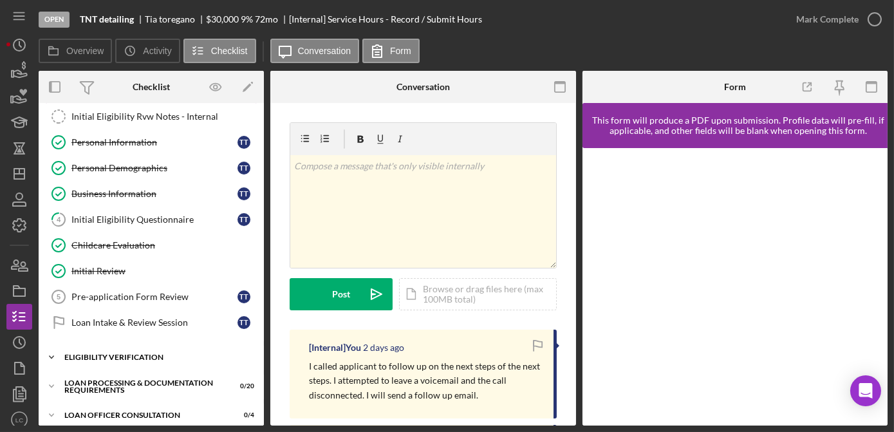
click at [57, 353] on icon "Icon/Expander" at bounding box center [52, 357] width 26 height 26
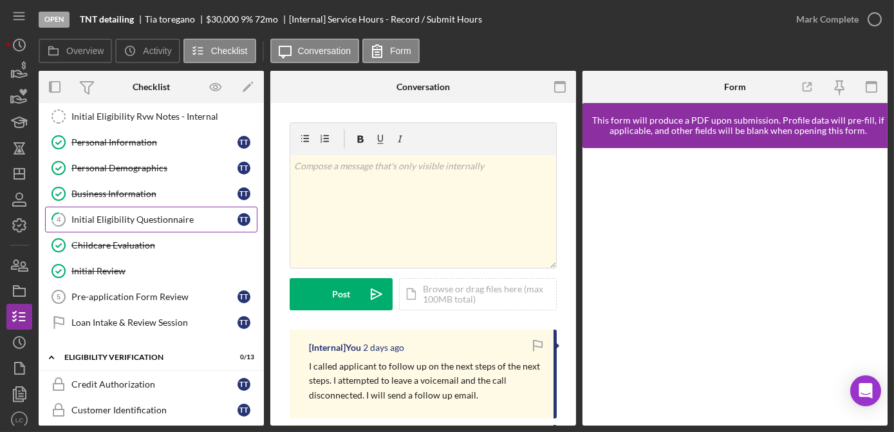
click at [135, 219] on div "Initial Eligibility Questionnaire" at bounding box center [154, 219] width 166 height 10
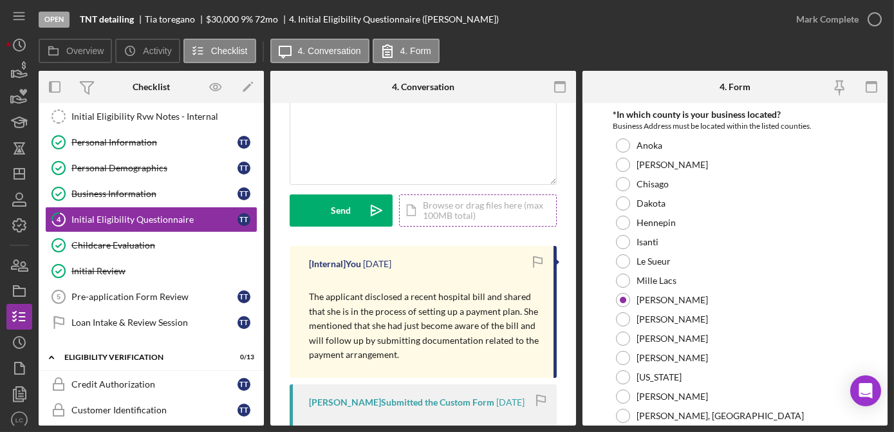
scroll to position [116, 0]
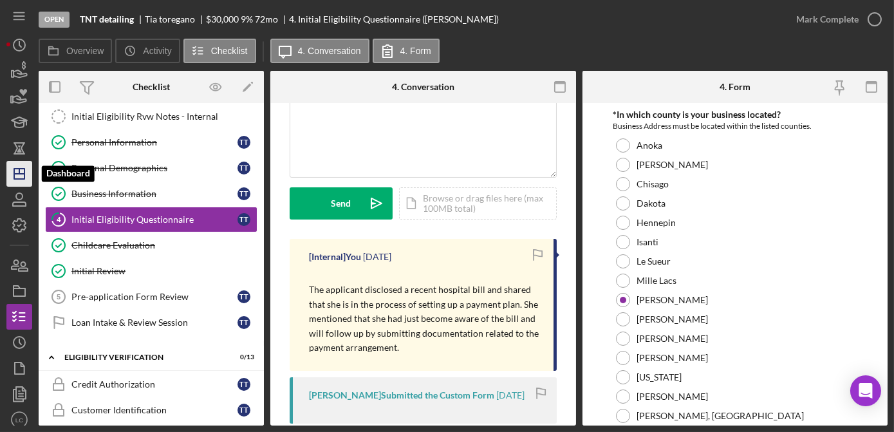
click at [10, 176] on icon "Icon/Dashboard" at bounding box center [19, 174] width 32 height 32
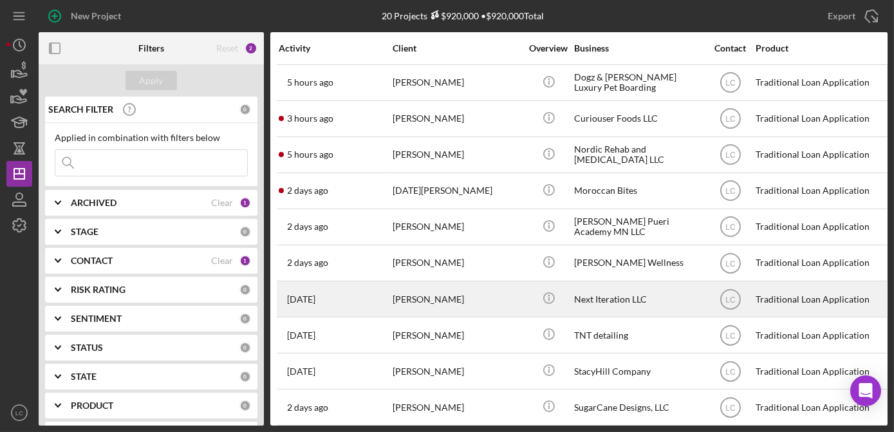
click at [489, 299] on div "[PERSON_NAME]" at bounding box center [457, 299] width 129 height 34
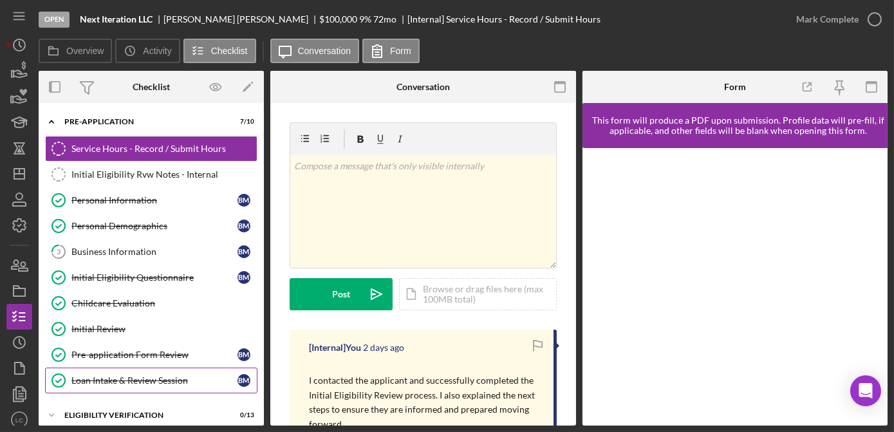
scroll to position [58, 0]
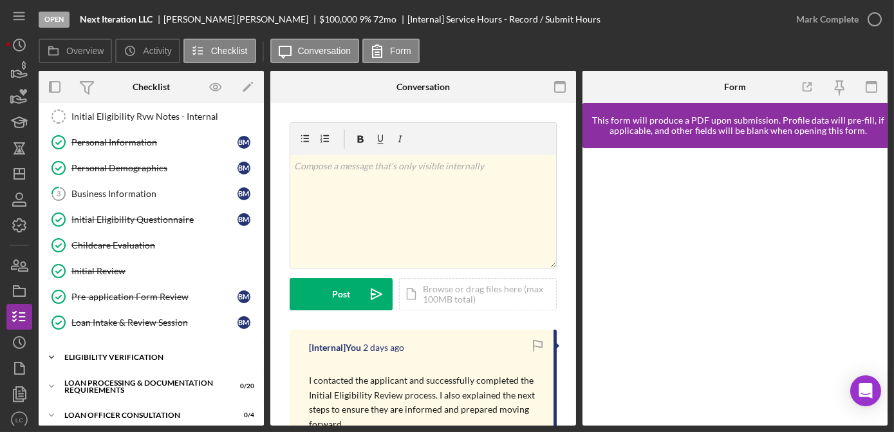
click at [53, 351] on icon "Icon/Expander" at bounding box center [52, 357] width 26 height 26
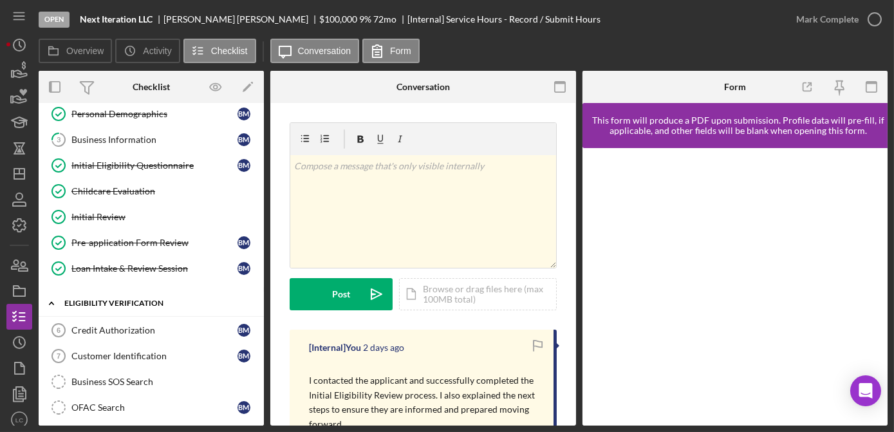
scroll to position [175, 0]
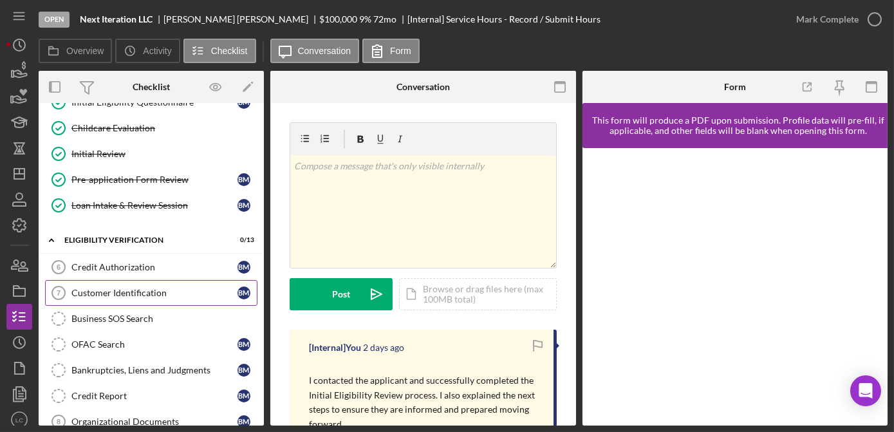
click at [116, 288] on div "Customer Identification" at bounding box center [154, 293] width 166 height 10
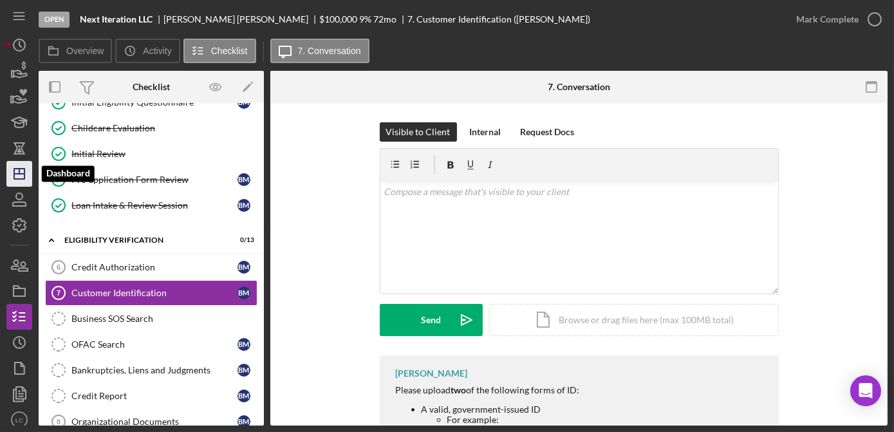
click at [19, 169] on polygon "button" at bounding box center [19, 174] width 10 height 10
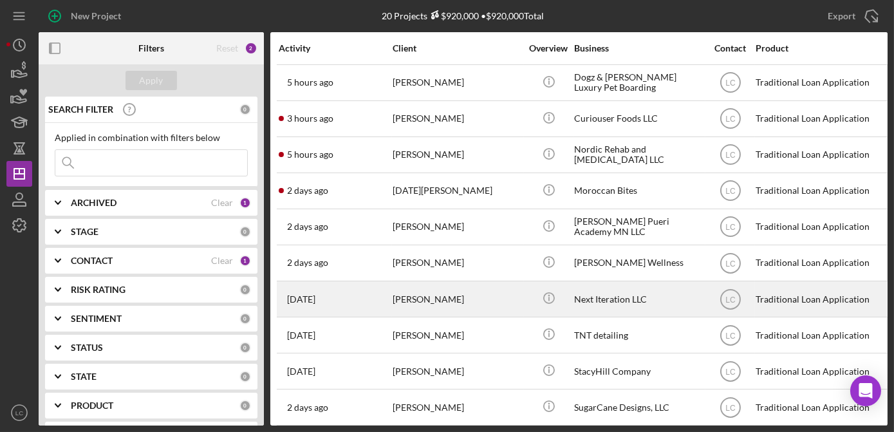
click at [463, 306] on div "[PERSON_NAME]" at bounding box center [457, 299] width 129 height 34
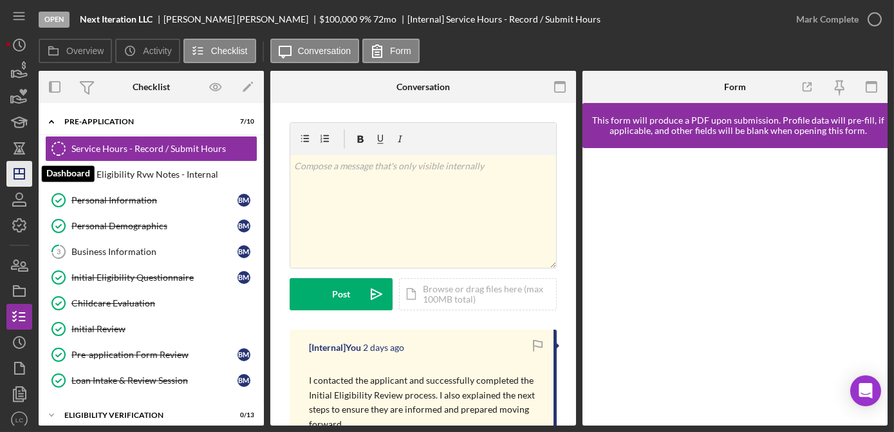
click at [8, 174] on icon "Icon/Dashboard" at bounding box center [19, 174] width 32 height 32
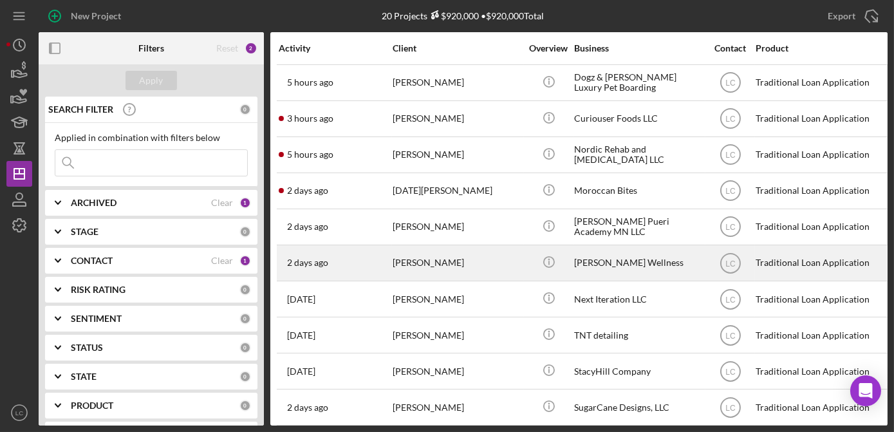
click at [480, 262] on div "[PERSON_NAME]" at bounding box center [457, 263] width 129 height 34
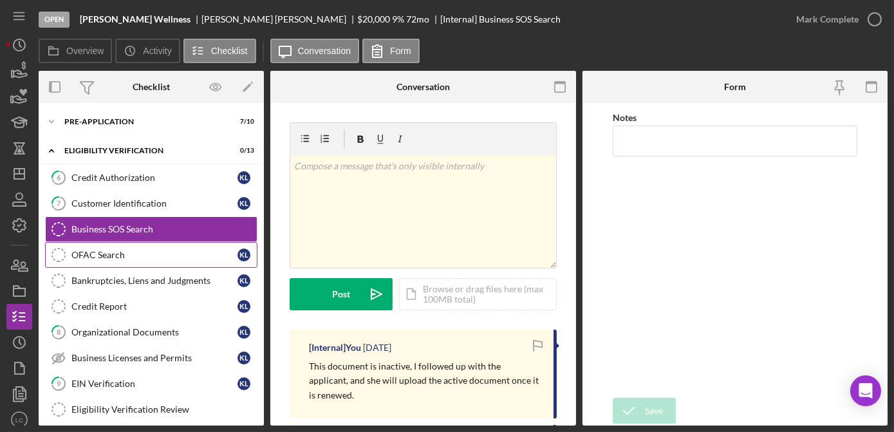
click at [104, 254] on div "OFAC Search" at bounding box center [154, 255] width 166 height 10
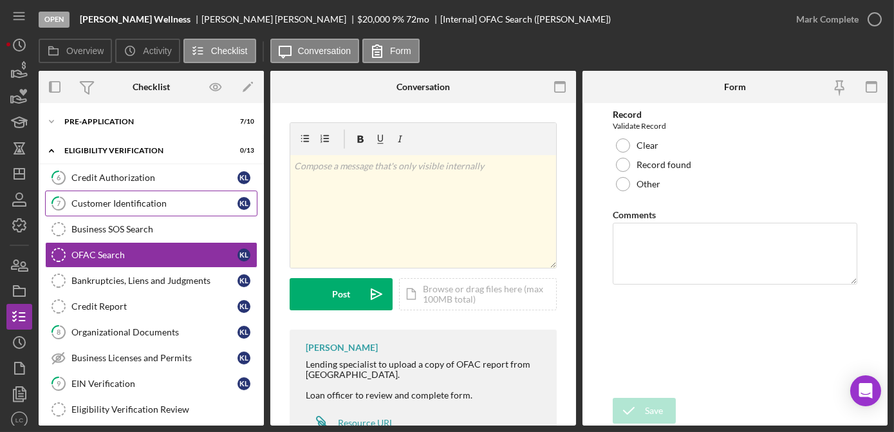
click at [116, 203] on div "Customer Identification" at bounding box center [154, 203] width 166 height 10
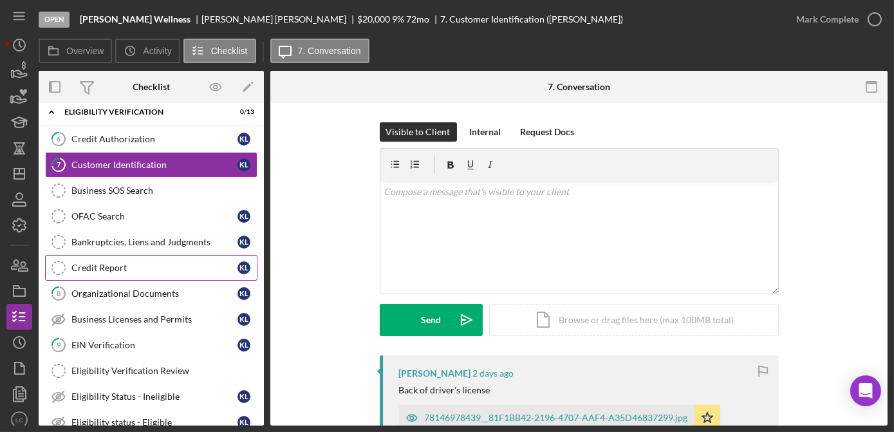
scroll to position [58, 0]
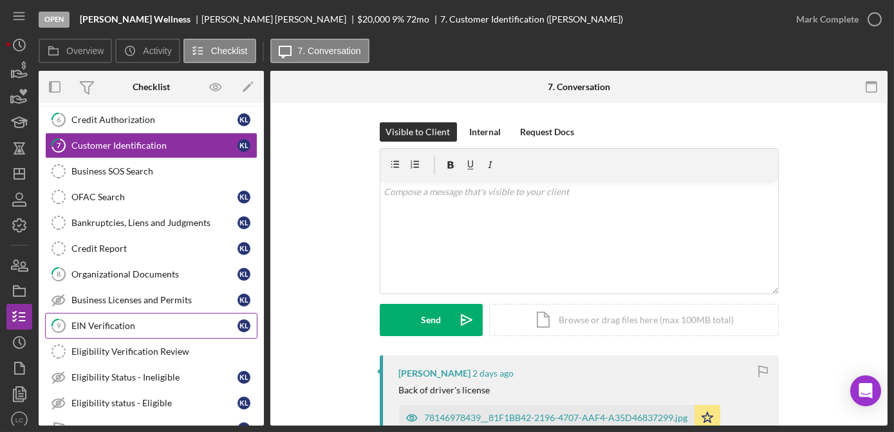
click at [119, 315] on link "9 EIN Verification K L" at bounding box center [151, 326] width 212 height 26
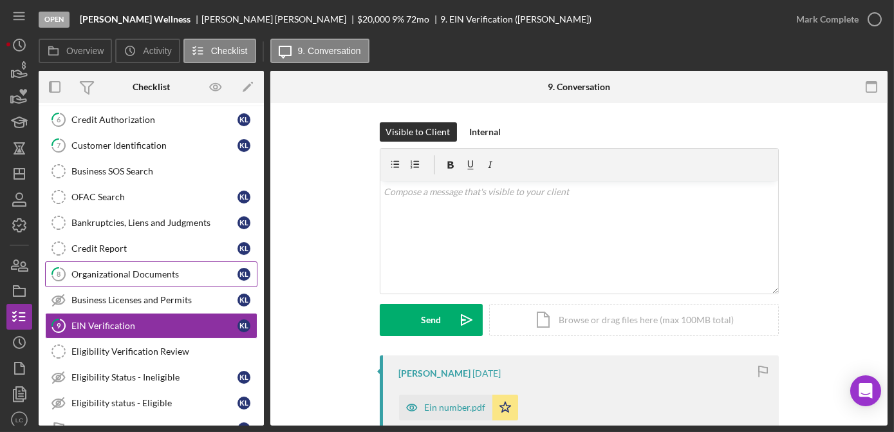
click at [122, 261] on link "8 Organizational Documents K L" at bounding box center [151, 274] width 212 height 26
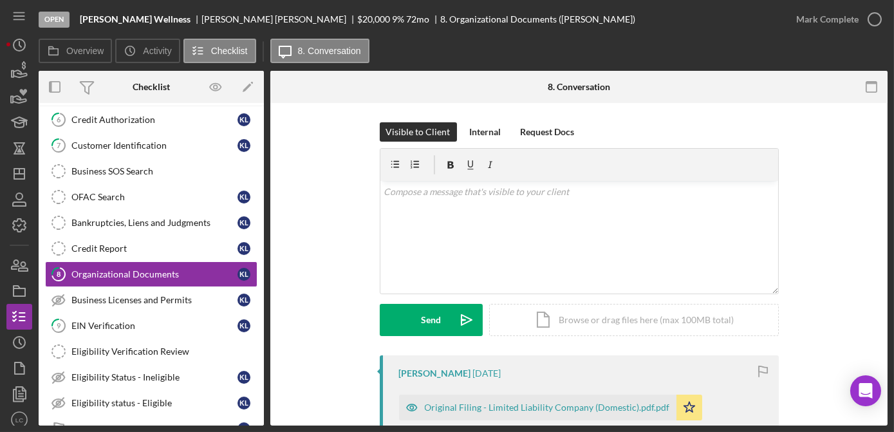
scroll to position [58, 0]
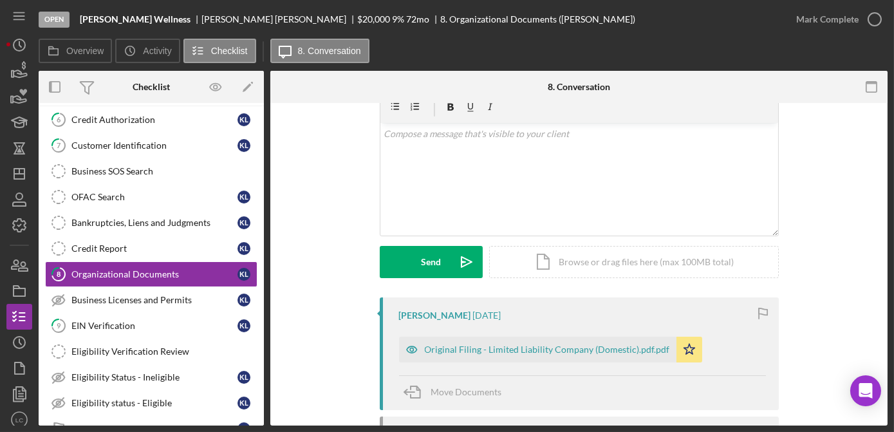
click at [500, 344] on div "Original Filing - Limited Liability Company (Domestic).pdf.pdf" at bounding box center [547, 349] width 245 height 10
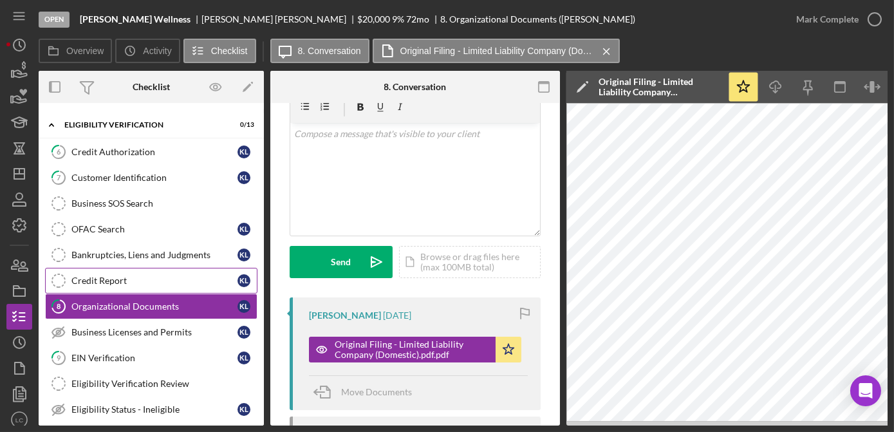
scroll to position [0, 0]
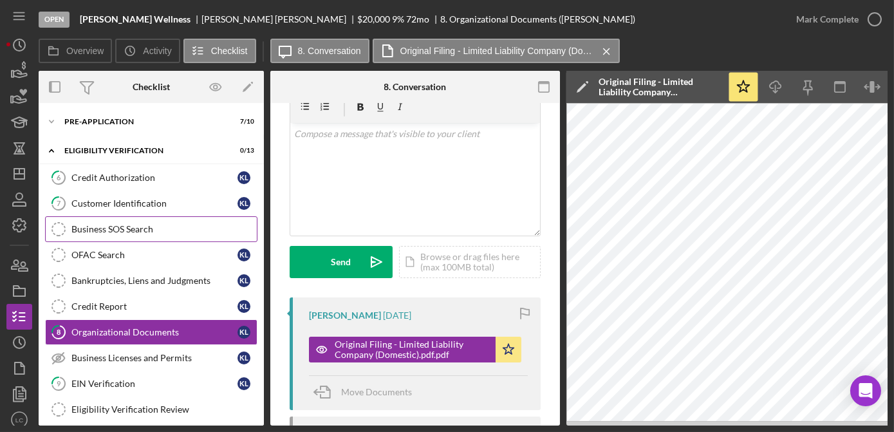
click at [112, 236] on link "Business SOS Search Business SOS Search" at bounding box center [151, 229] width 212 height 26
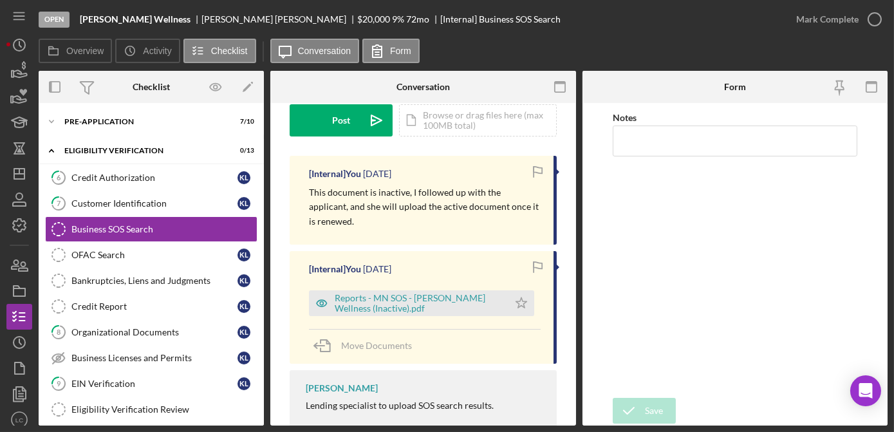
scroll to position [175, 0]
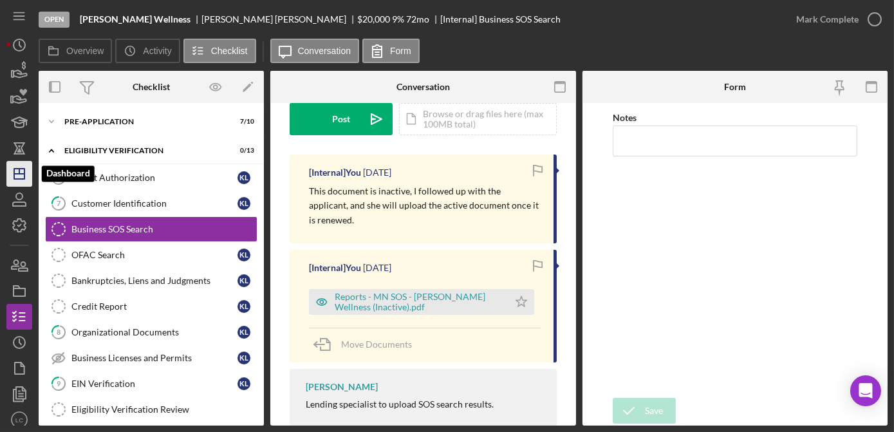
click at [22, 177] on icon "Icon/Dashboard" at bounding box center [19, 174] width 32 height 32
